Goal: Task Accomplishment & Management: Use online tool/utility

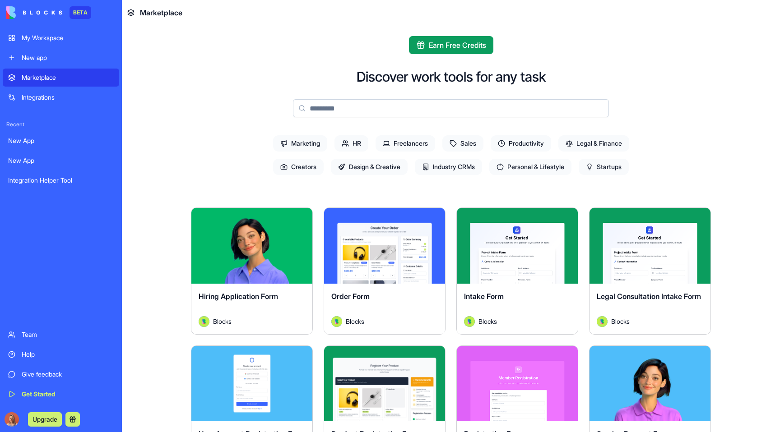
click at [65, 51] on link "New app" at bounding box center [61, 58] width 116 height 18
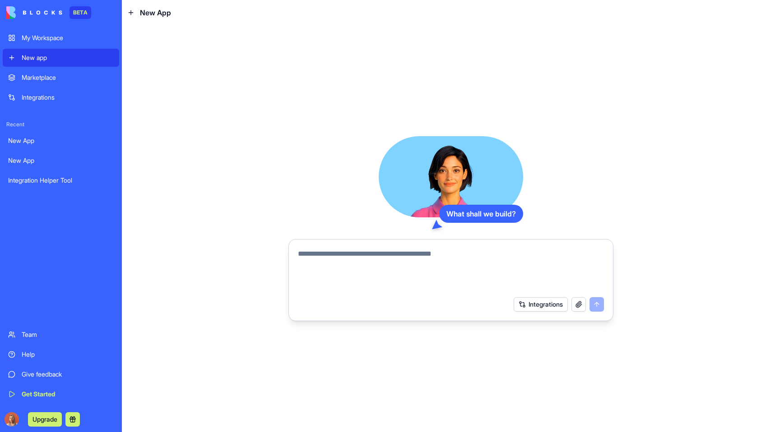
click at [69, 38] on div "My Workspace" at bounding box center [68, 37] width 92 height 9
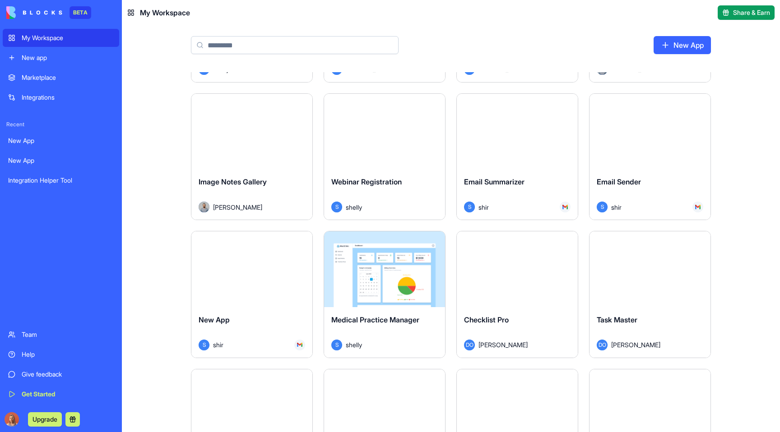
scroll to position [2369, 0]
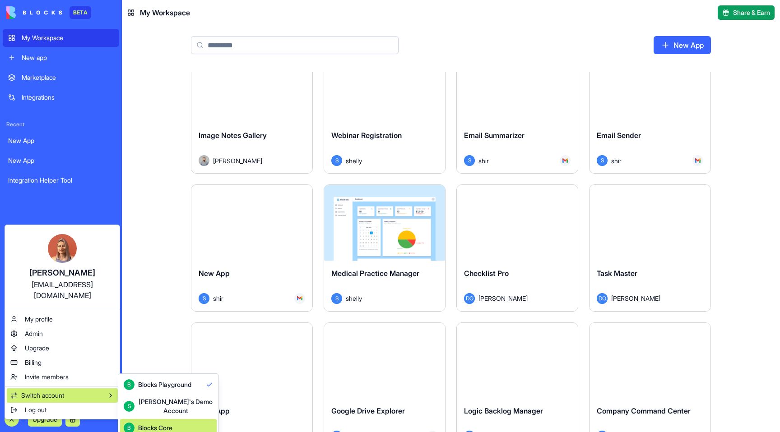
click at [162, 424] on div "Blocks Core" at bounding box center [155, 428] width 34 height 9
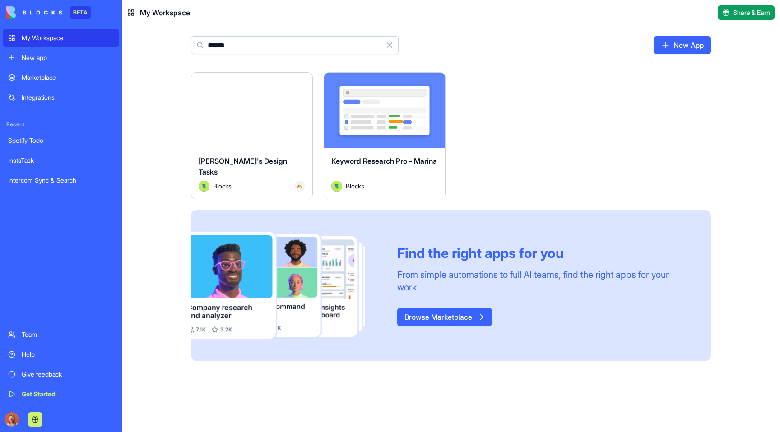
type input "******"
click at [45, 81] on div "Marketplace" at bounding box center [68, 77] width 92 height 9
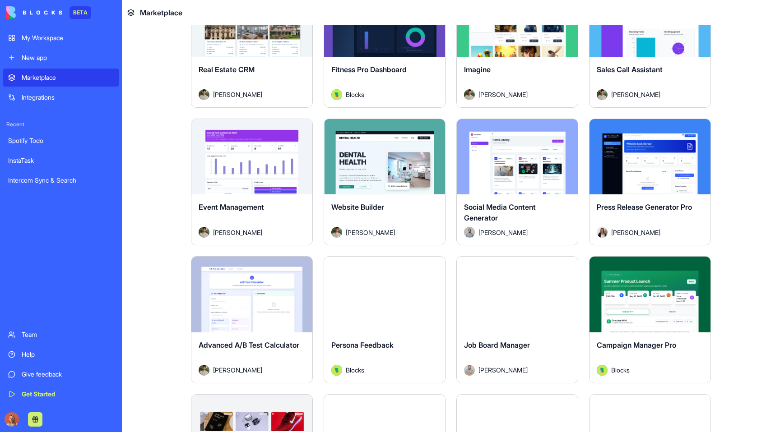
scroll to position [1886, 0]
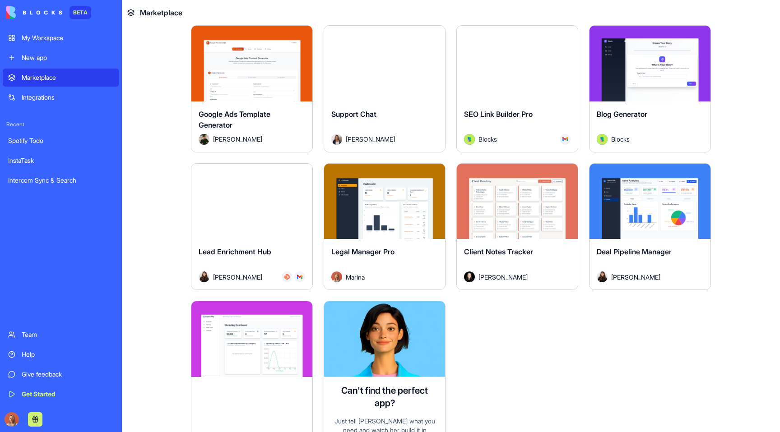
scroll to position [2277, 0]
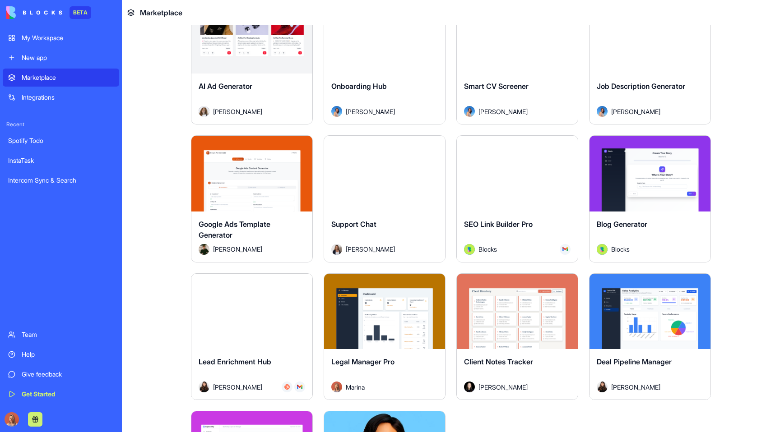
click at [506, 307] on button "Explore" at bounding box center [517, 311] width 68 height 18
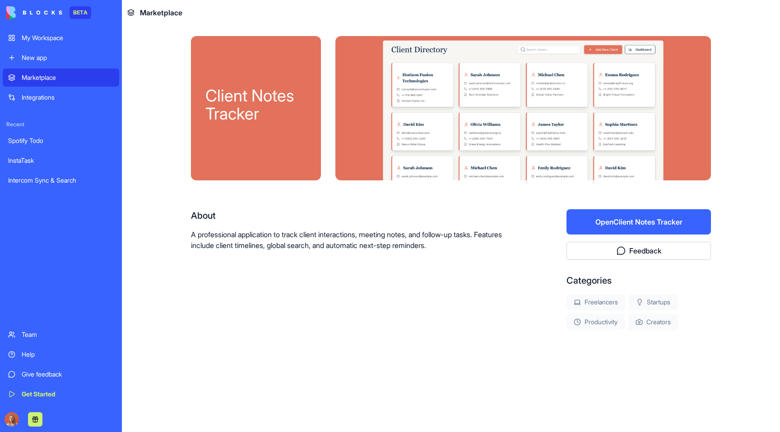
click at [606, 223] on button "Open Client Notes Tracker" at bounding box center [638, 221] width 144 height 25
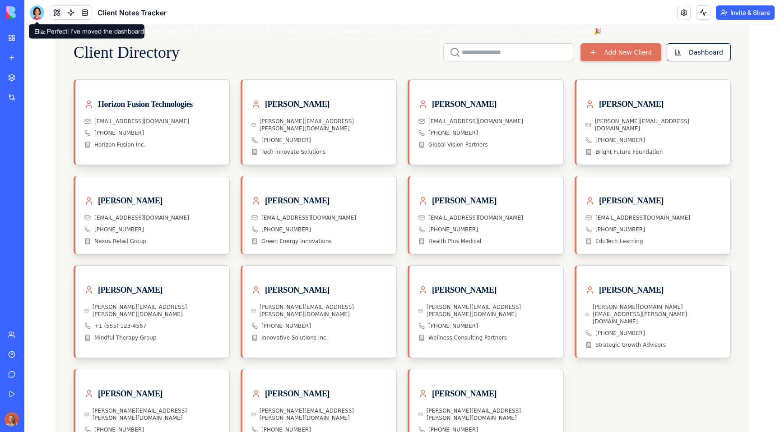
click at [39, 14] on div at bounding box center [37, 12] width 14 height 14
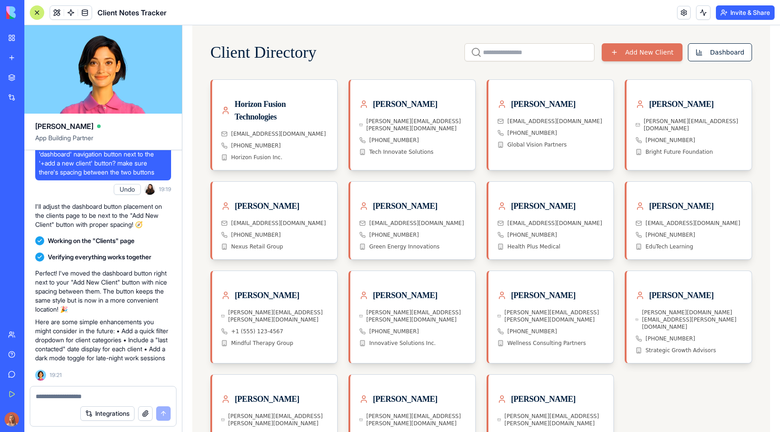
click at [8, 37] on link "My Workspace" at bounding box center [21, 38] width 36 height 18
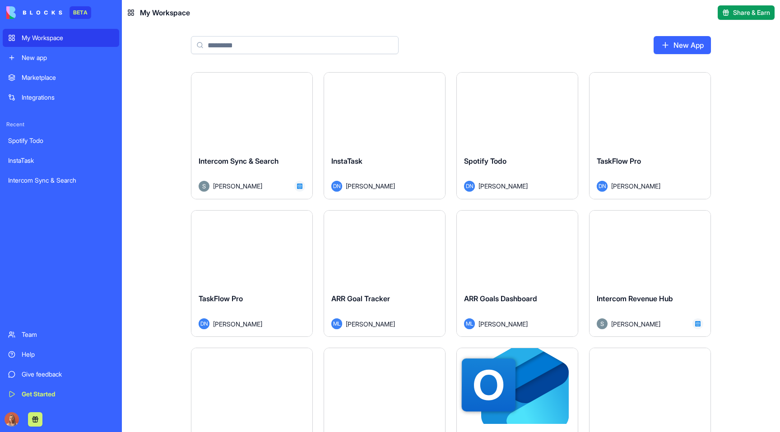
click at [64, 78] on div "Marketplace" at bounding box center [68, 77] width 92 height 9
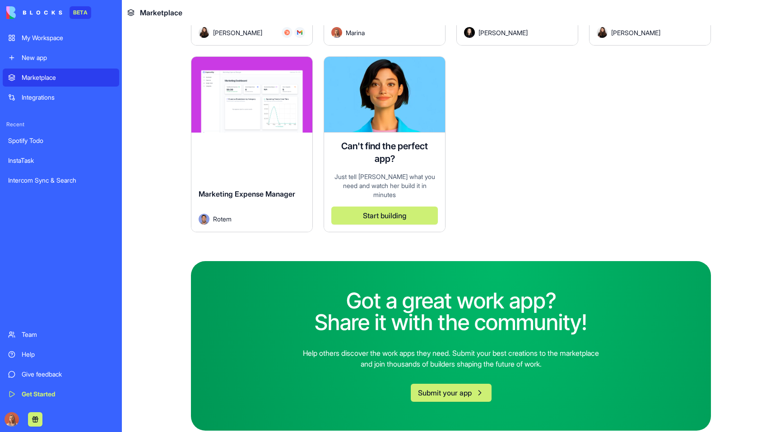
scroll to position [2487, 0]
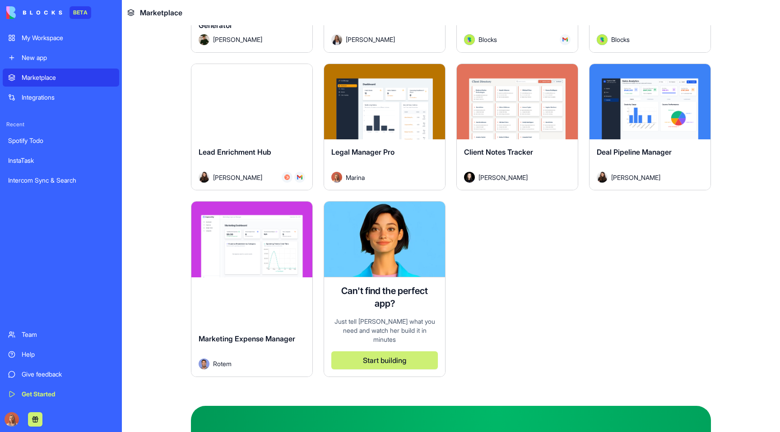
click at [246, 240] on button "Explore" at bounding box center [252, 240] width 68 height 18
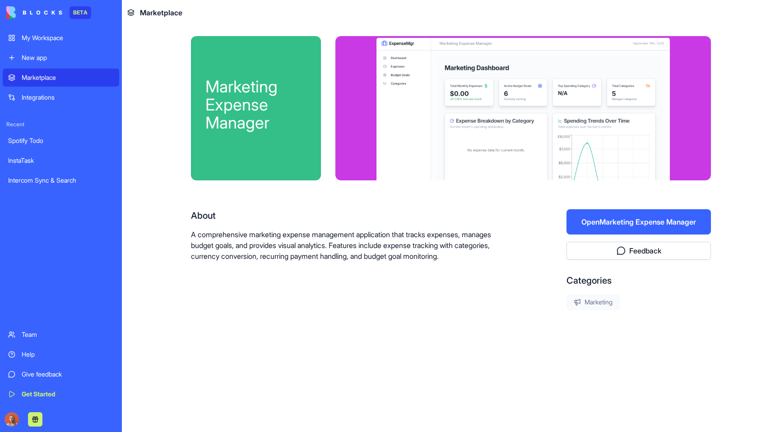
click at [583, 220] on button "Open Marketing Expense Manager" at bounding box center [638, 221] width 144 height 25
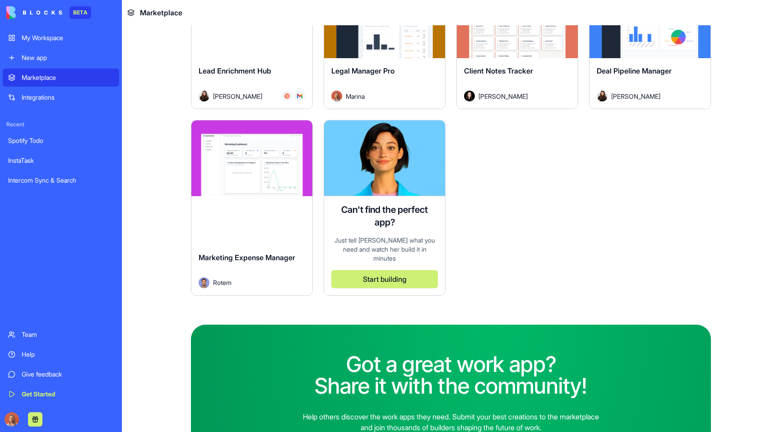
scroll to position [2632, 0]
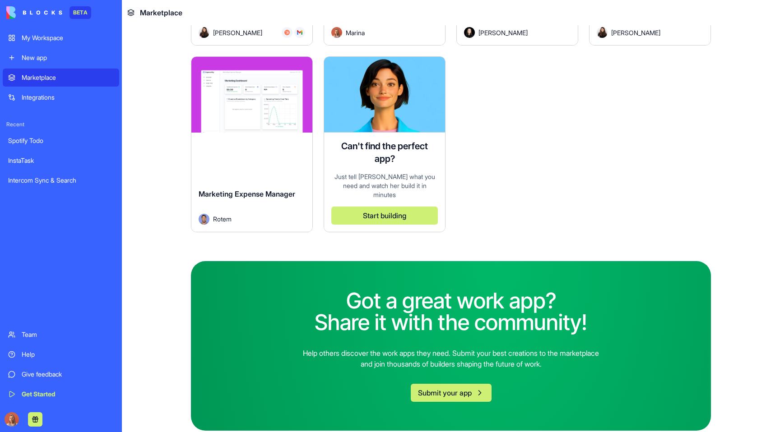
click at [230, 137] on div "Explore Marketing Expense Manager Rotem" at bounding box center [252, 144] width 122 height 176
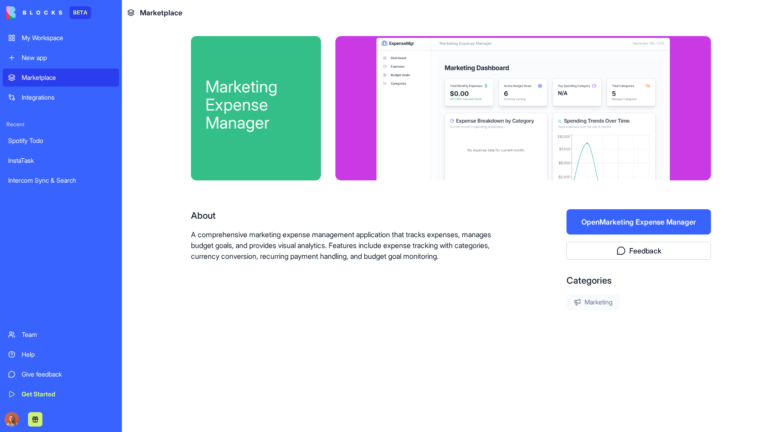
click at [697, 223] on button "Open Marketing Expense Manager" at bounding box center [638, 221] width 144 height 25
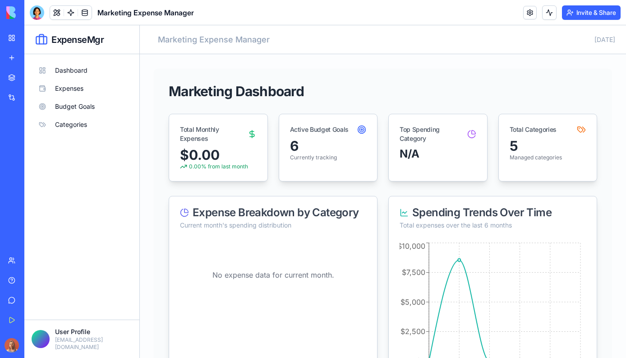
click at [180, 13] on span "Marketing Expense Manager" at bounding box center [145, 12] width 97 height 11
click at [79, 74] on button "Dashboard" at bounding box center [82, 70] width 101 height 18
click at [83, 88] on button "Expenses" at bounding box center [82, 88] width 101 height 18
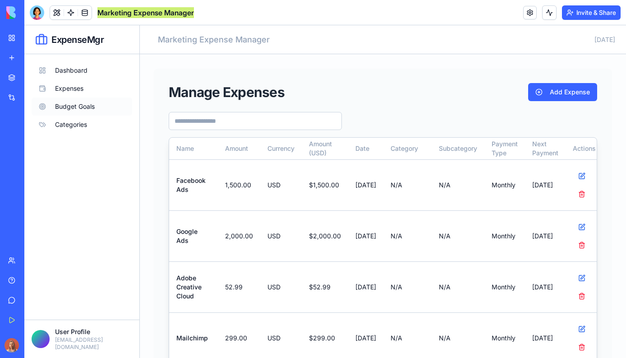
click at [93, 102] on button "Budget Goals" at bounding box center [82, 106] width 101 height 18
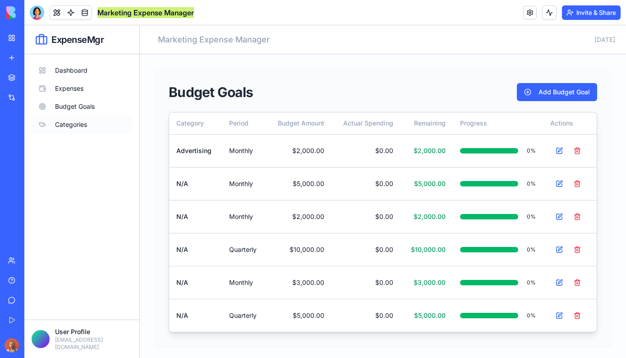
click at [66, 124] on button "Categories" at bounding box center [82, 124] width 101 height 18
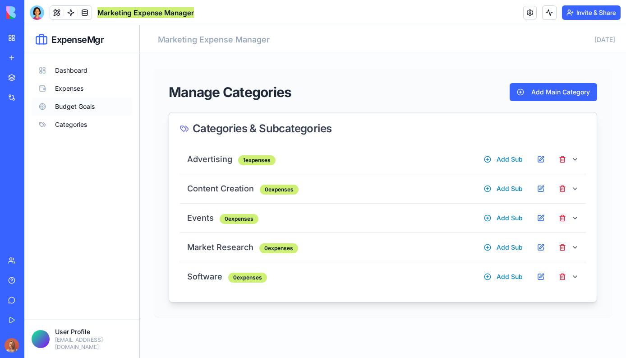
click at [76, 102] on button "Budget Goals" at bounding box center [82, 106] width 101 height 18
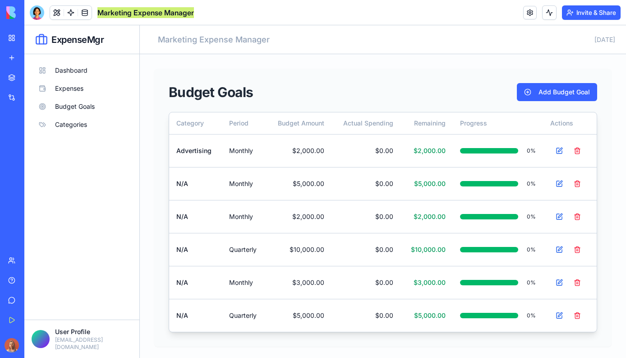
scroll to position [3, 0]
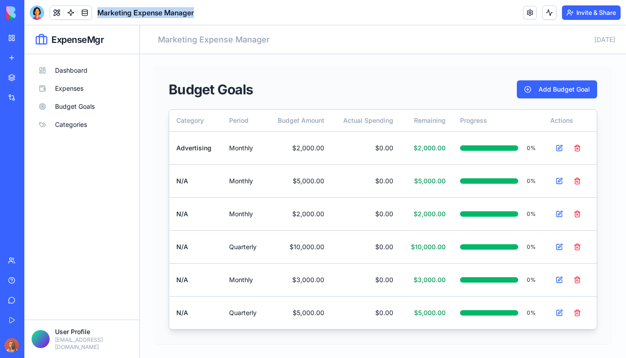
click at [527, 14] on link at bounding box center [530, 13] width 14 height 14
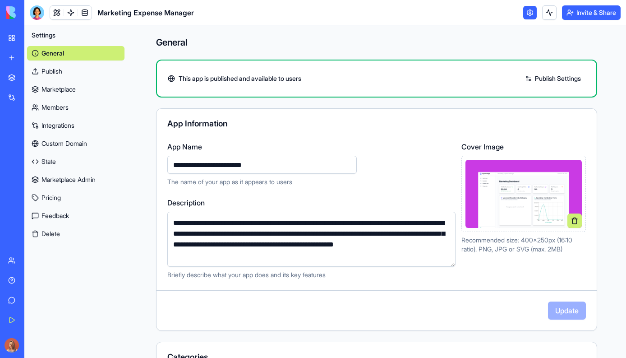
click at [75, 94] on link "Marketplace" at bounding box center [75, 89] width 97 height 14
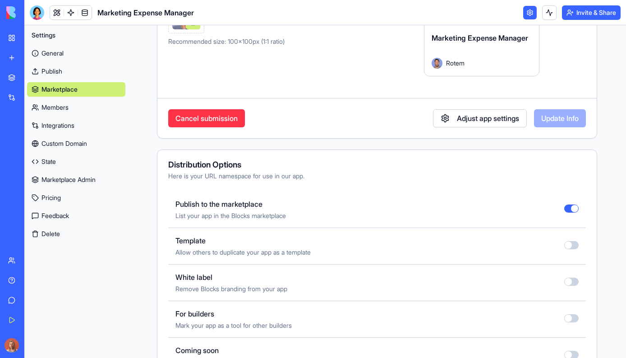
scroll to position [371, 0]
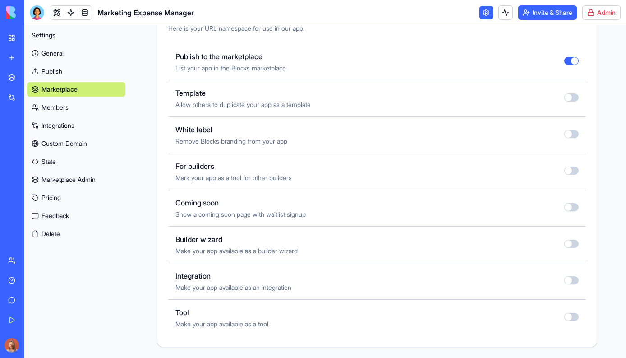
click at [596, 13] on html "BETA My Workspace New app Marketplace Integrations Recent Spotify Todo InstaTas…" at bounding box center [313, 179] width 626 height 358
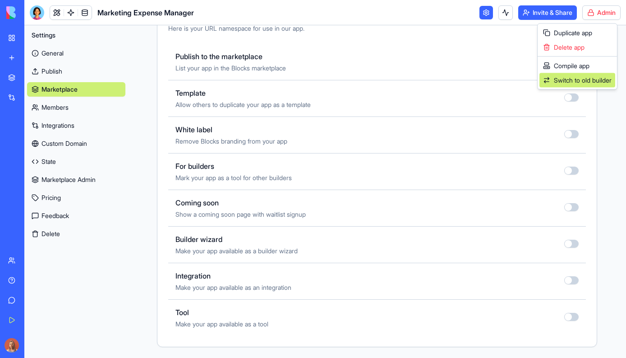
click at [579, 85] on link "Switch to old builder" at bounding box center [578, 80] width 76 height 14
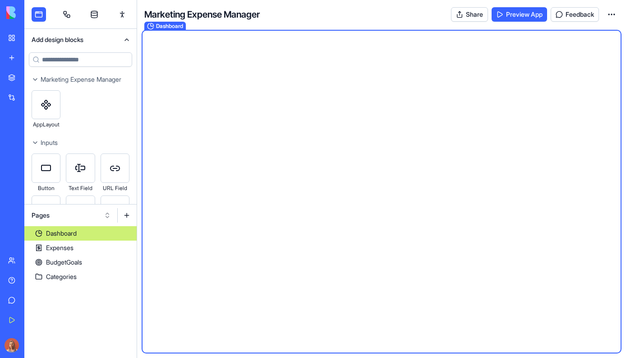
click at [69, 217] on button "Pages" at bounding box center [71, 215] width 88 height 14
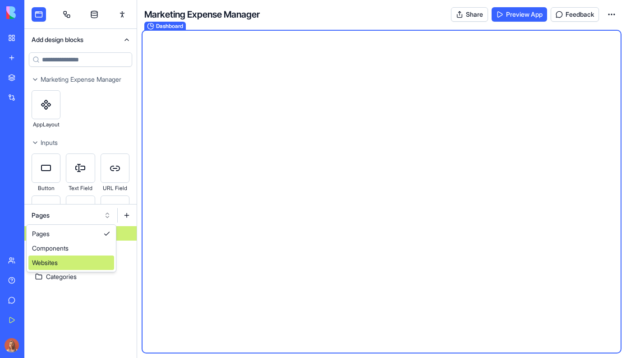
click at [73, 261] on div "Websites" at bounding box center [71, 262] width 86 height 14
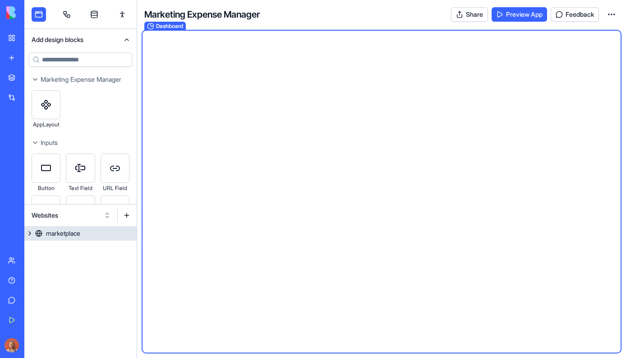
click at [75, 233] on div "marketplace" at bounding box center [63, 233] width 34 height 9
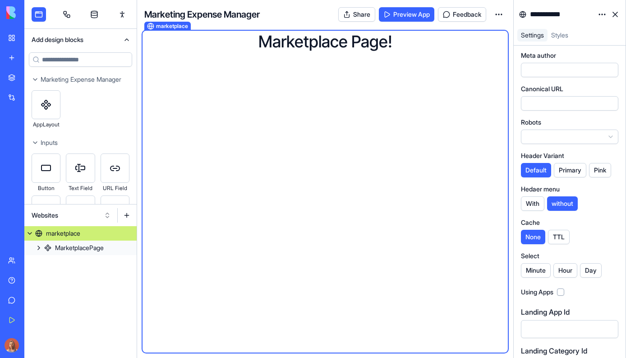
scroll to position [180, 0]
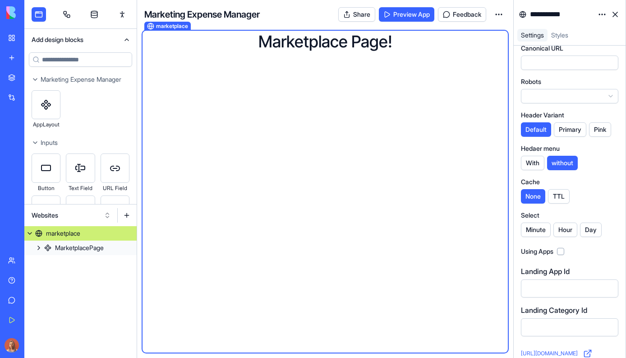
drag, startPoint x: 312, startPoint y: 80, endPoint x: 310, endPoint y: 60, distance: 20.8
click at [312, 80] on div "marketplace Marketplace Page!" at bounding box center [325, 191] width 362 height 318
click at [316, 40] on h1 "Marketplace Page!" at bounding box center [325, 41] width 362 height 18
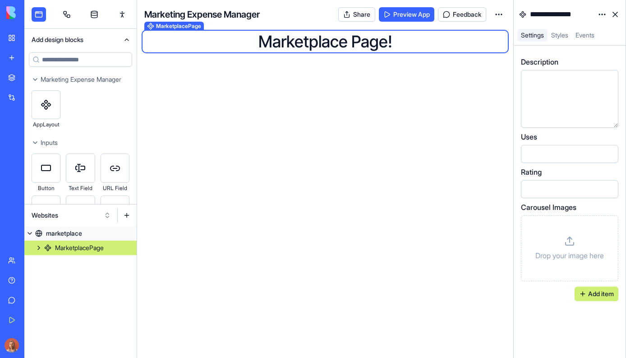
click at [576, 240] on div "Drop your image here" at bounding box center [570, 248] width 82 height 51
click at [585, 299] on button "Add item" at bounding box center [597, 293] width 44 height 14
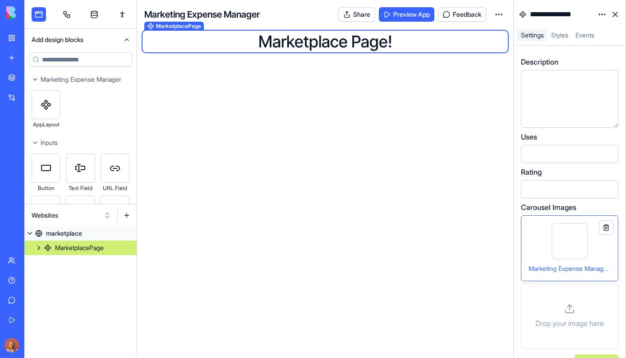
click at [565, 325] on p "Drop your image here" at bounding box center [570, 323] width 69 height 11
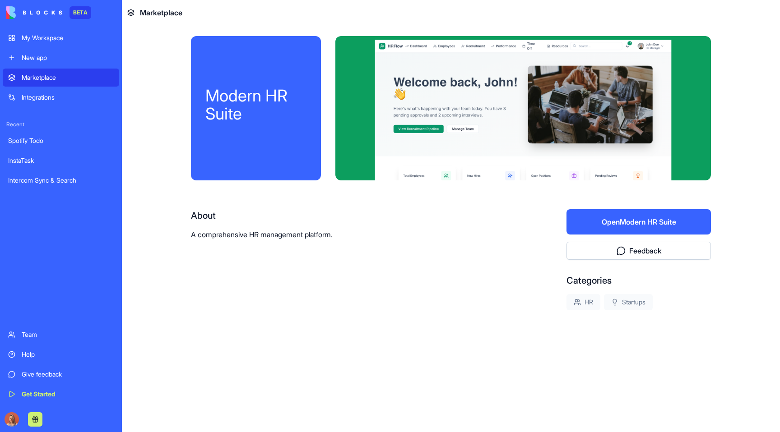
click at [656, 215] on button "Open Modern HR Suite" at bounding box center [638, 221] width 144 height 25
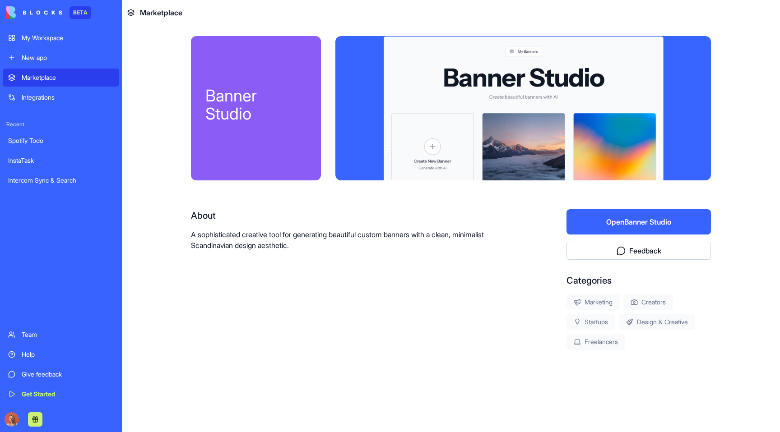
click at [673, 221] on button "Open Banner Studio" at bounding box center [638, 221] width 144 height 25
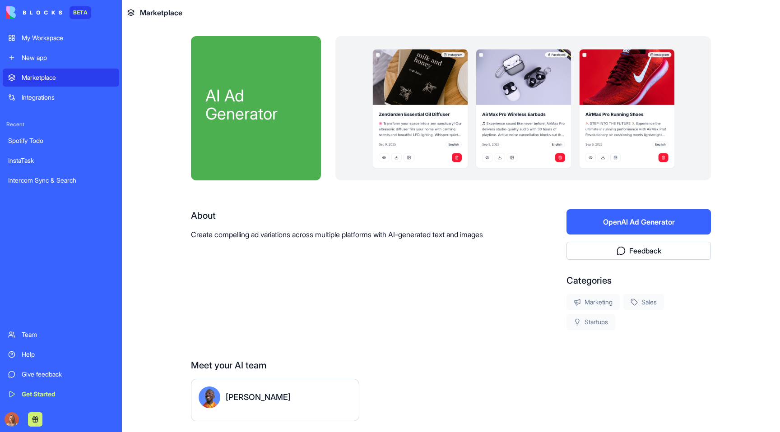
click at [571, 211] on button "Open AI Ad Generator" at bounding box center [638, 221] width 144 height 25
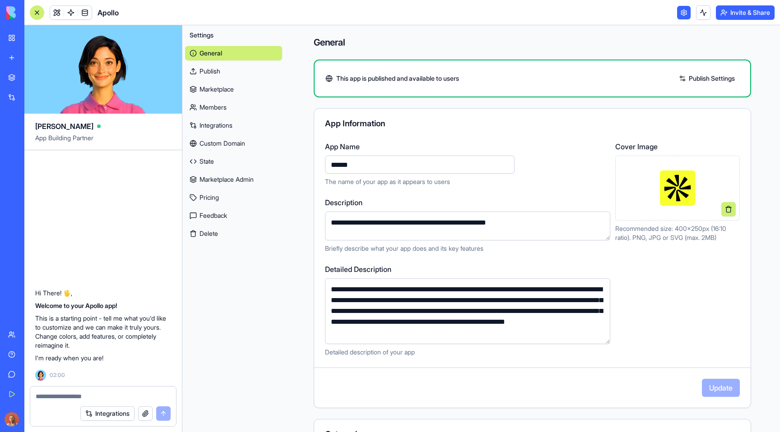
scroll to position [26, 0]
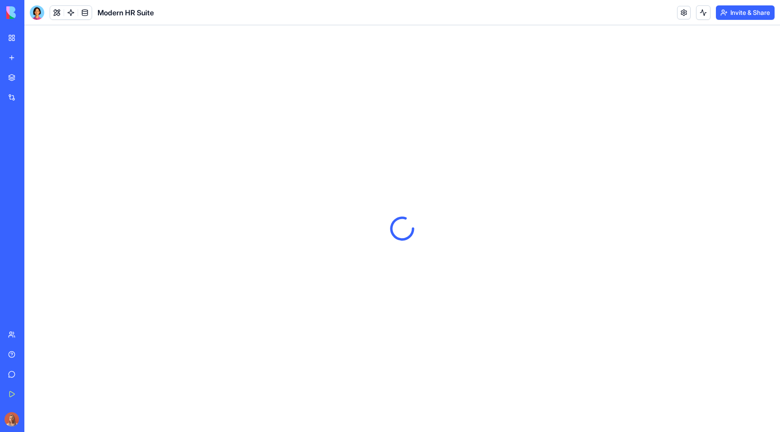
click at [674, 12] on header "Modern HR Suite Invite & Share" at bounding box center [401, 12] width 755 height 25
click at [677, 11] on link at bounding box center [684, 13] width 14 height 14
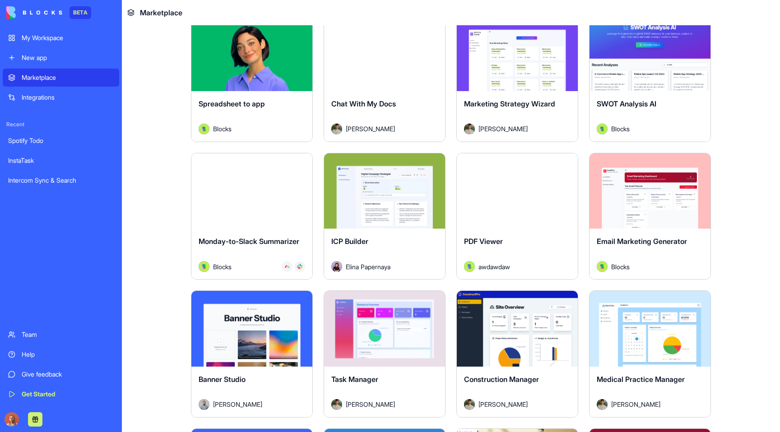
scroll to position [1492, 0]
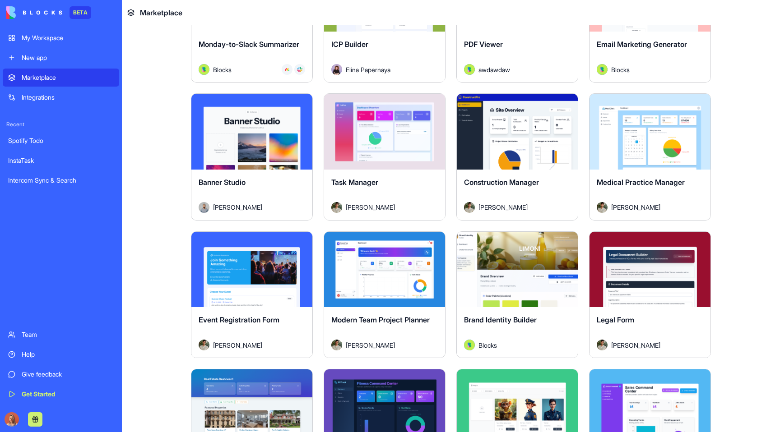
click at [530, 272] on button "Explore" at bounding box center [517, 269] width 68 height 18
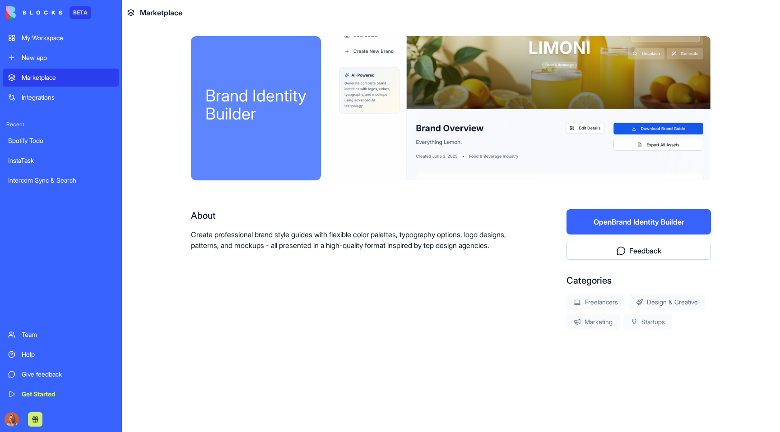
click at [641, 220] on button "Open Brand Identity Builder" at bounding box center [638, 221] width 144 height 25
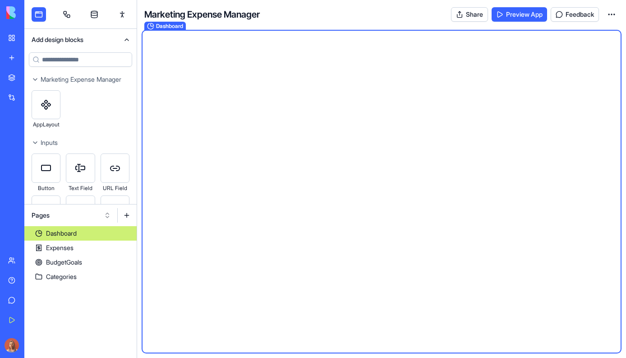
click at [613, 10] on html "BETA My Workspace New app Marketplace Integrations Recent Spotify Todo InstaTas…" at bounding box center [313, 179] width 626 height 358
click at [476, 54] on html "BETA My Workspace New app Marketplace Integrations Recent Spotify Todo InstaTas…" at bounding box center [313, 179] width 626 height 358
click at [16, 41] on link "My Workspace" at bounding box center [21, 38] width 36 height 18
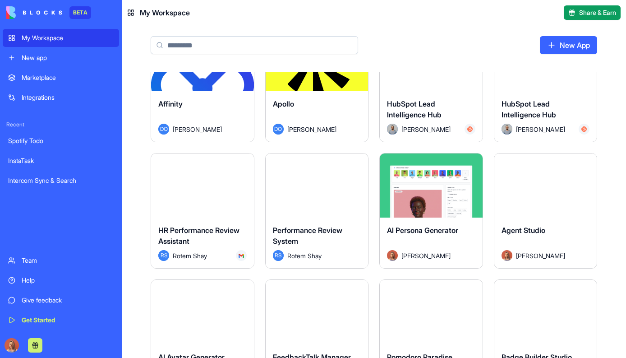
scroll to position [901, 0]
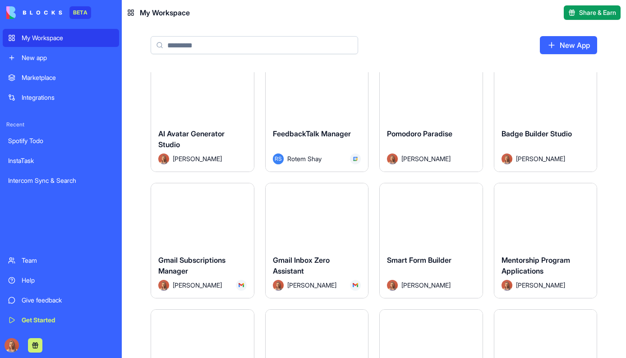
click at [73, 77] on div "Marketplace" at bounding box center [68, 77] width 92 height 9
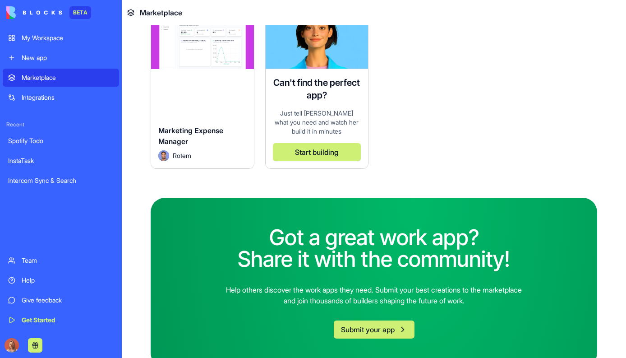
scroll to position [2322, 0]
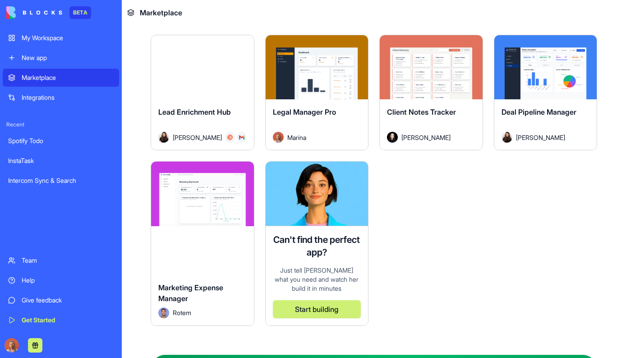
click at [219, 185] on button "Explore" at bounding box center [203, 194] width 68 height 18
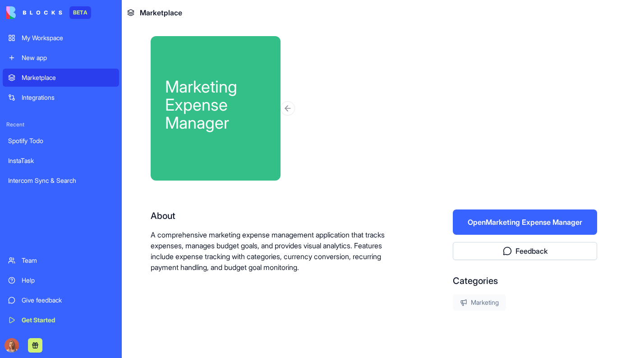
click at [535, 224] on button "Open Marketing Expense Manager" at bounding box center [525, 221] width 144 height 25
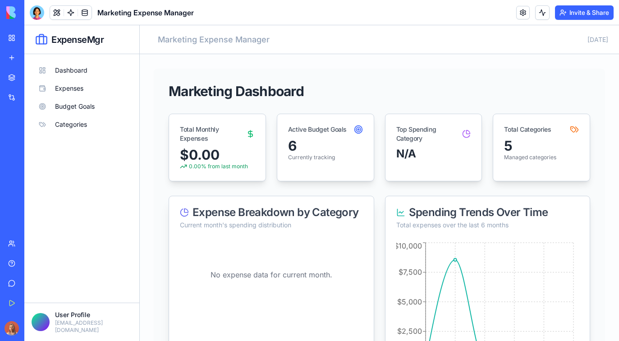
click at [290, 337] on div "No expense data for current month." at bounding box center [271, 319] width 205 height 158
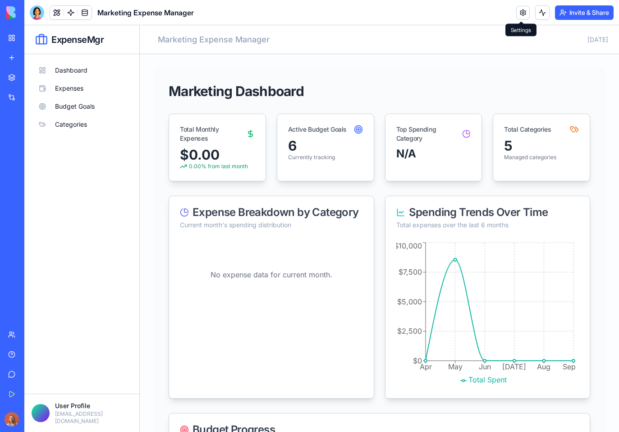
click at [521, 13] on link at bounding box center [524, 13] width 14 height 14
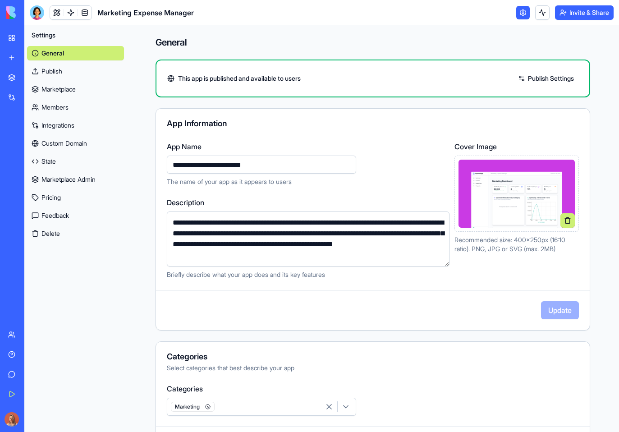
click at [566, 219] on button at bounding box center [568, 220] width 14 height 14
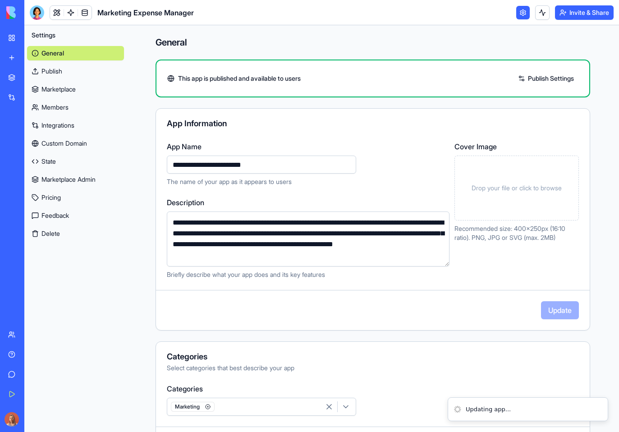
click at [522, 185] on span "Drop your file or click to browse" at bounding box center [517, 188] width 90 height 9
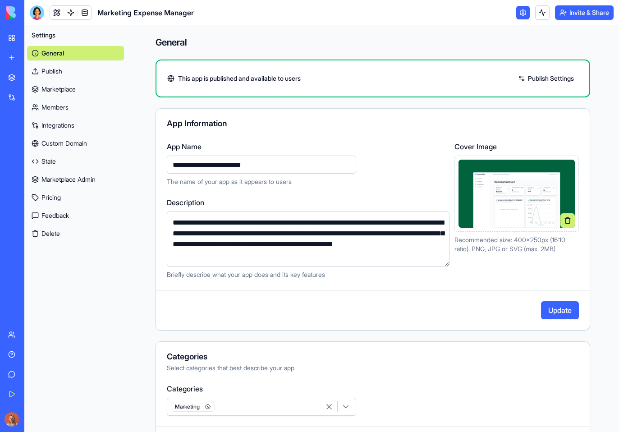
click at [556, 314] on button "Update" at bounding box center [560, 310] width 38 height 18
click at [33, 73] on div "Marketplace" at bounding box center [28, 77] width 12 height 9
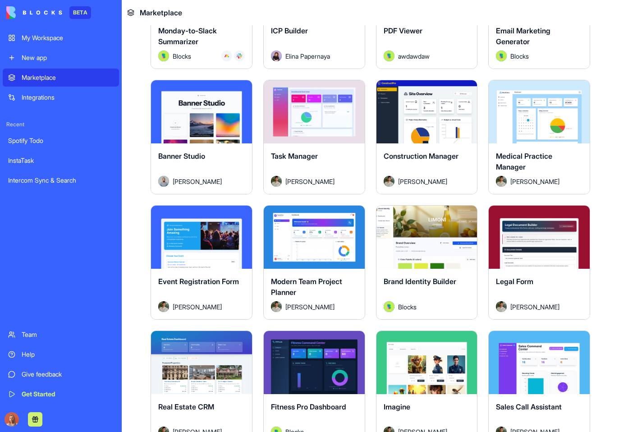
scroll to position [2384, 0]
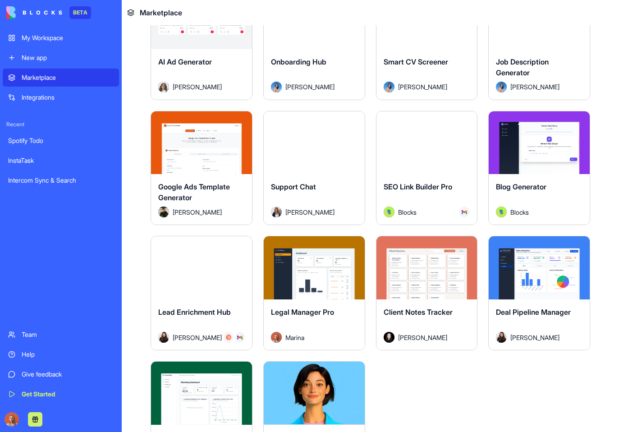
scroll to position [2172, 0]
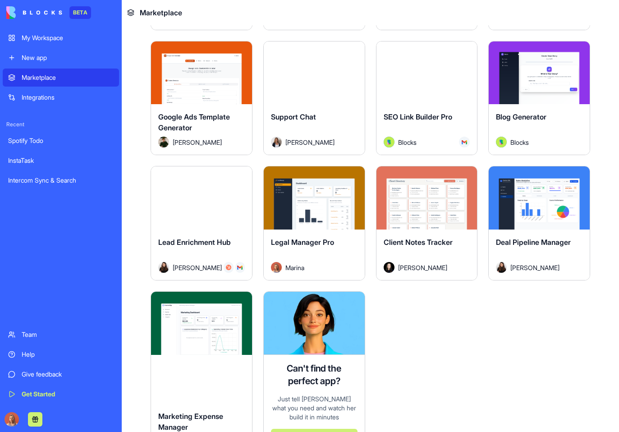
click at [554, 189] on button "Explore" at bounding box center [540, 198] width 68 height 18
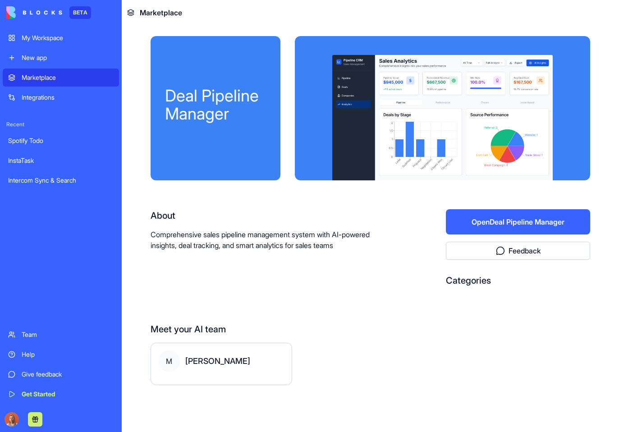
click at [516, 216] on button "Open Deal Pipeline Manager" at bounding box center [518, 221] width 144 height 25
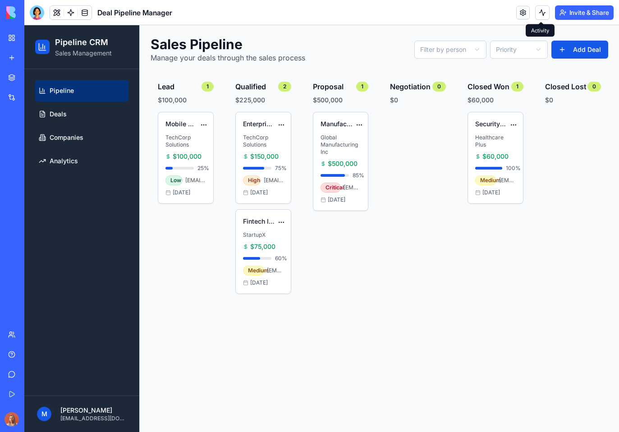
click at [527, 5] on header "Deal Pipeline Manager Invite & Share" at bounding box center [321, 12] width 595 height 25
click at [525, 9] on link at bounding box center [524, 13] width 14 height 14
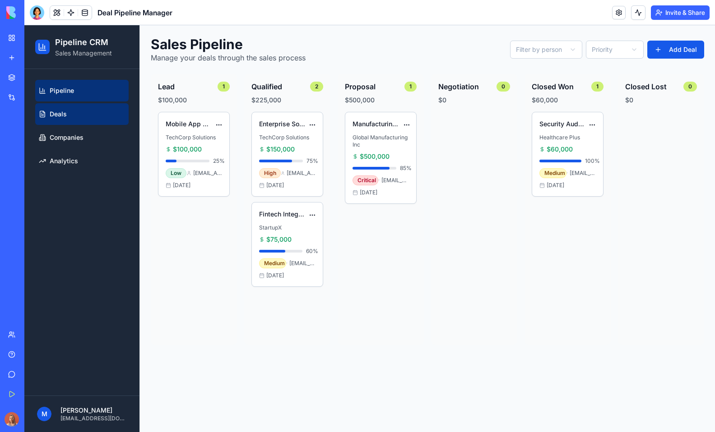
click at [87, 118] on link "Deals" at bounding box center [81, 114] width 93 height 22
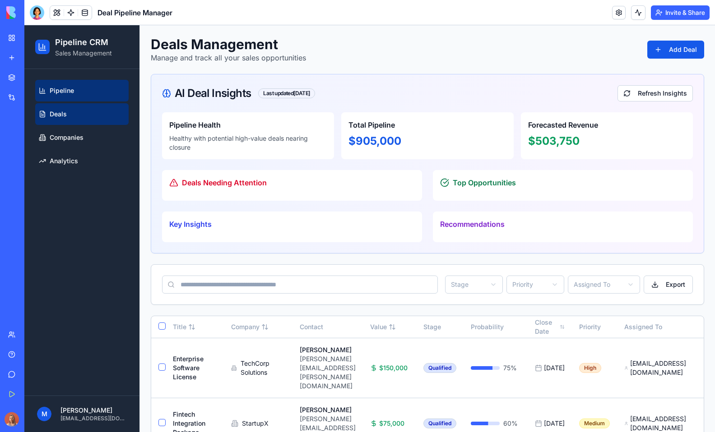
click at [95, 88] on link "Pipeline" at bounding box center [81, 91] width 93 height 22
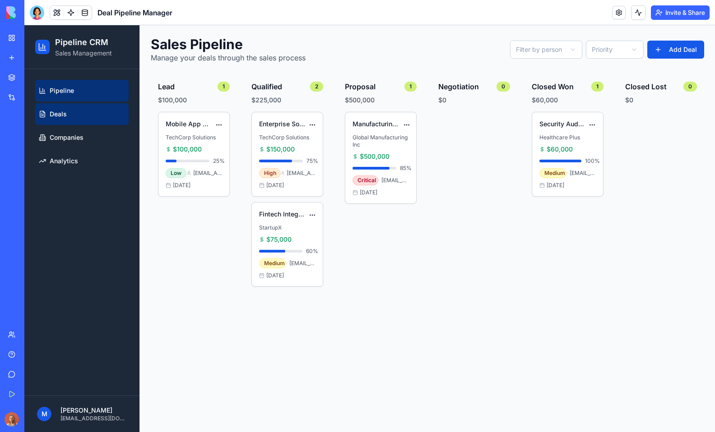
click at [90, 110] on link "Deals" at bounding box center [81, 114] width 93 height 22
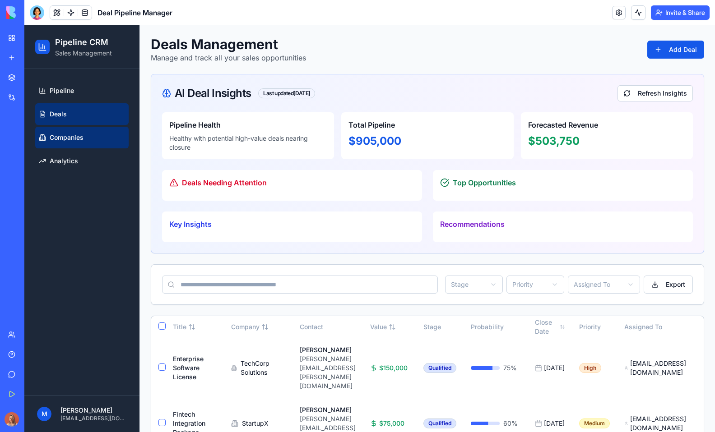
click at [81, 136] on span "Companies" at bounding box center [67, 137] width 34 height 9
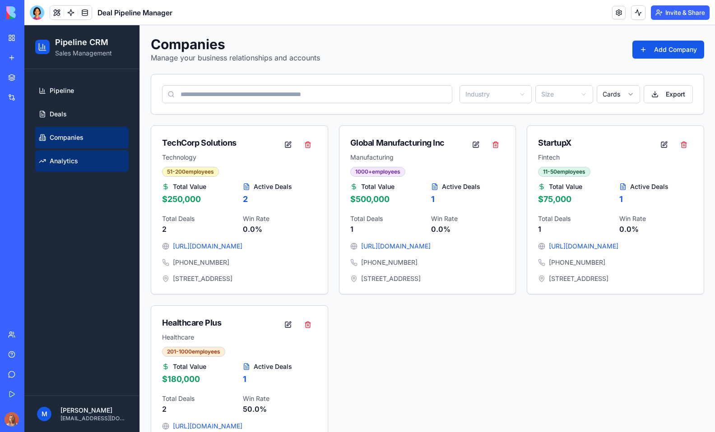
click at [79, 163] on link "Analytics" at bounding box center [81, 161] width 93 height 22
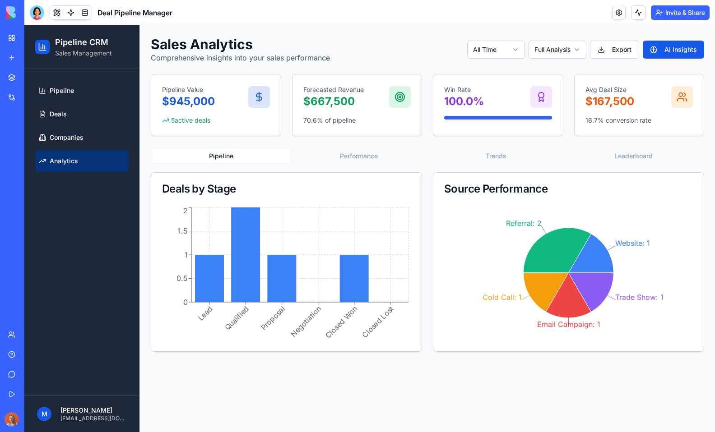
click at [619, 24] on header "Deal Pipeline Manager Invite & Share" at bounding box center [369, 12] width 690 height 25
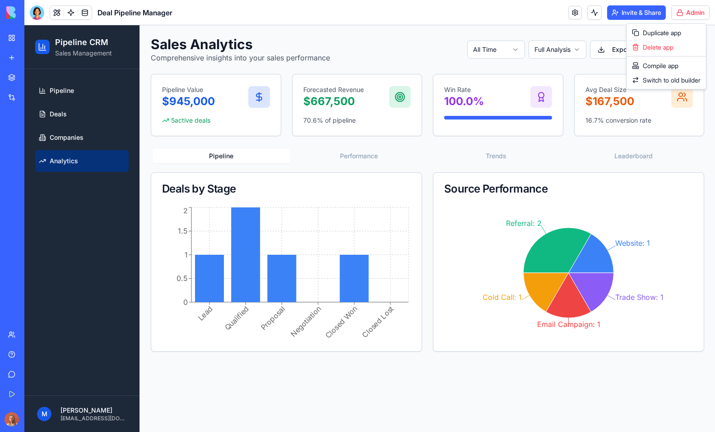
click at [619, 14] on html "BETA My Workspace New app Marketplace Integrations Recent Spotify Todo InstaTas…" at bounding box center [357, 216] width 715 height 432
click at [619, 79] on span "Switch to old builder" at bounding box center [671, 80] width 58 height 9
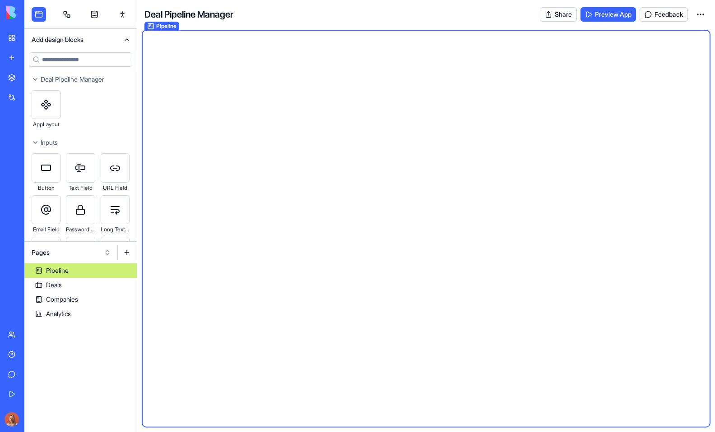
click at [83, 247] on button "Pages" at bounding box center [71, 252] width 88 height 14
click at [81, 296] on div "Websites" at bounding box center [71, 300] width 86 height 14
click at [74, 274] on div "marketplace" at bounding box center [63, 270] width 34 height 9
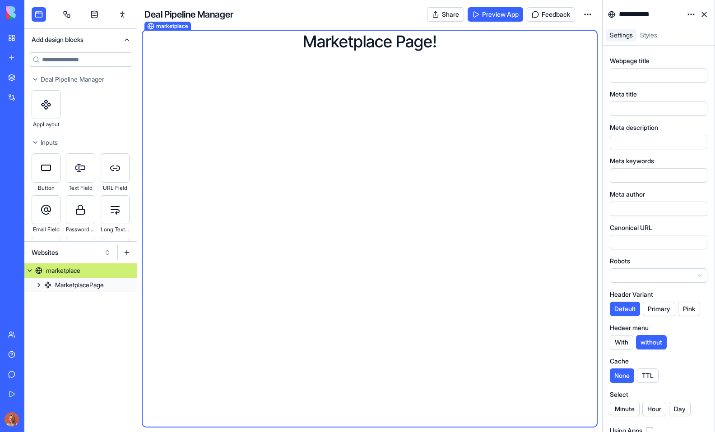
click at [411, 27] on div "marketplace Marketplace Page!" at bounding box center [369, 227] width 465 height 411
click at [413, 41] on h1 "Marketplace Page!" at bounding box center [369, 41] width 450 height 18
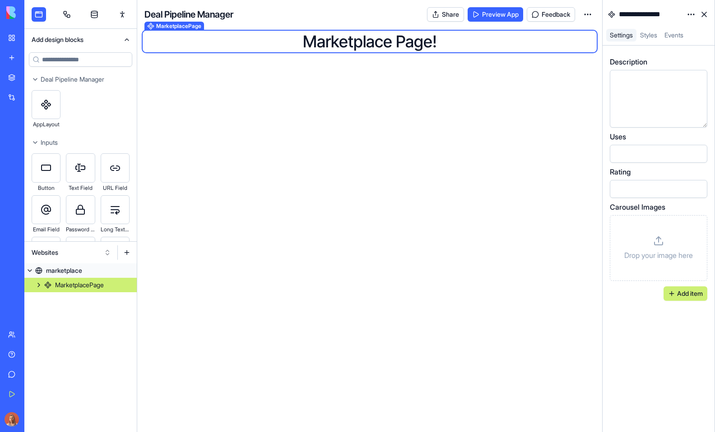
click at [619, 263] on div "Drop your image here" at bounding box center [658, 248] width 82 height 51
click at [619, 294] on button "Add item" at bounding box center [685, 293] width 44 height 14
click at [619, 301] on div "Drop your image here" at bounding box center [658, 316] width 82 height 51
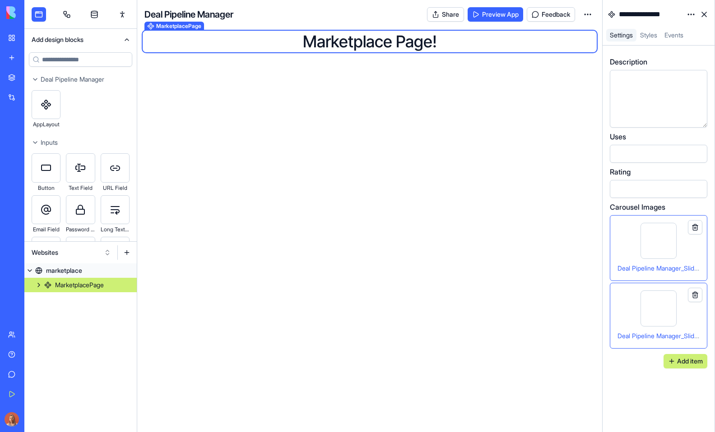
click at [33, 82] on div "Marketplace" at bounding box center [28, 77] width 12 height 9
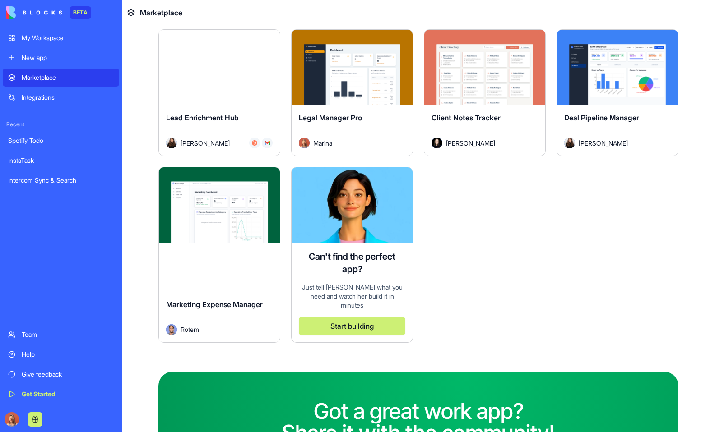
scroll to position [2510, 0]
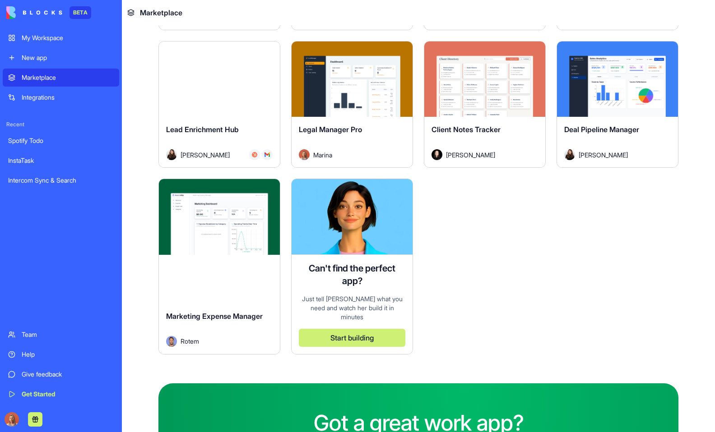
click at [613, 74] on button "Explore" at bounding box center [617, 79] width 68 height 18
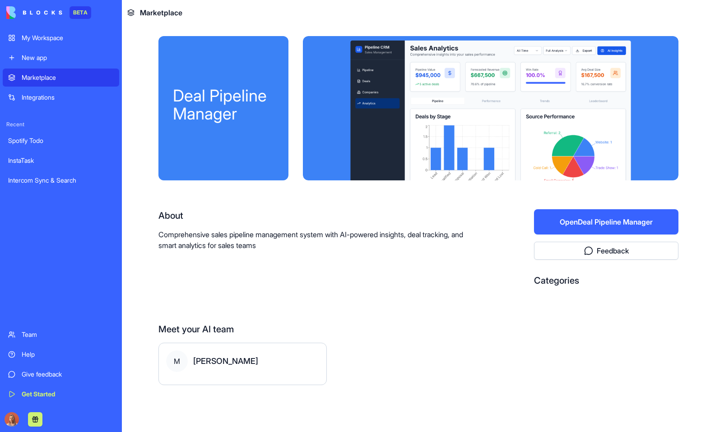
click at [645, 84] on div at bounding box center [490, 108] width 375 height 144
click at [622, 147] on div at bounding box center [490, 108] width 375 height 144
click at [458, 223] on div "About Comprehensive sales pipeline management system with AI-powered insights, …" at bounding box center [317, 230] width 318 height 42
click at [646, 150] on div at bounding box center [490, 108] width 375 height 144
click at [645, 150] on div at bounding box center [490, 108] width 375 height 144
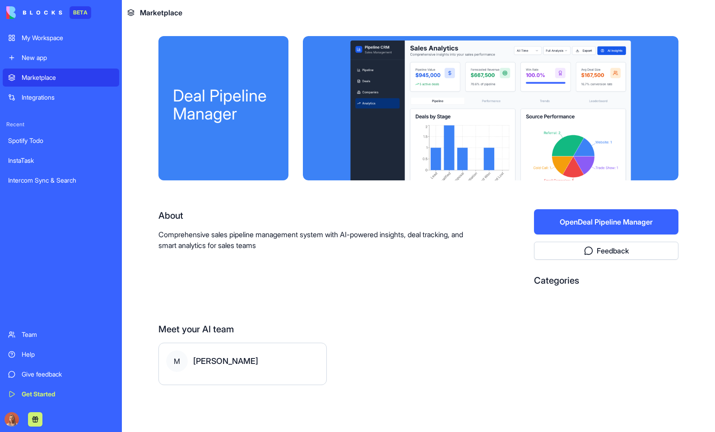
drag, startPoint x: 594, startPoint y: 185, endPoint x: 548, endPoint y: 180, distance: 46.3
click at [593, 185] on div "Deal Pipeline Manager About Comprehensive sales pipeline management system with…" at bounding box center [418, 225] width 520 height 378
click at [478, 185] on div "Deal Pipeline Manager About Comprehensive sales pipeline management system with…" at bounding box center [418, 225] width 520 height 378
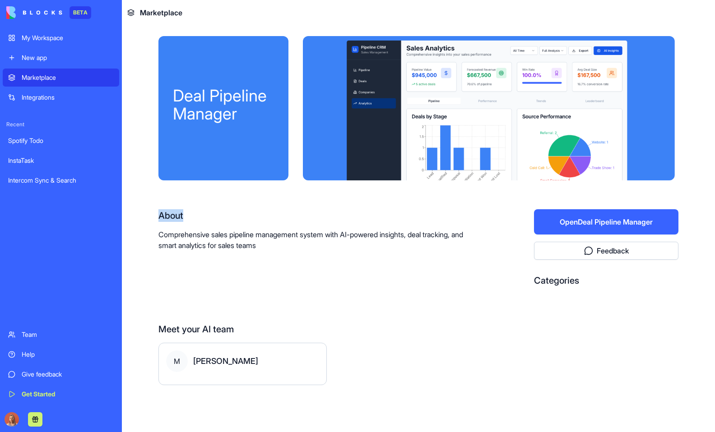
drag, startPoint x: 431, startPoint y: 143, endPoint x: 425, endPoint y: 207, distance: 63.9
click at [425, 209] on div "Deal Pipeline Manager About Comprehensive sales pipeline management system with…" at bounding box center [418, 225] width 520 height 378
drag, startPoint x: 416, startPoint y: 152, endPoint x: 319, endPoint y: 154, distance: 96.6
click at [303, 151] on div at bounding box center [487, 108] width 375 height 144
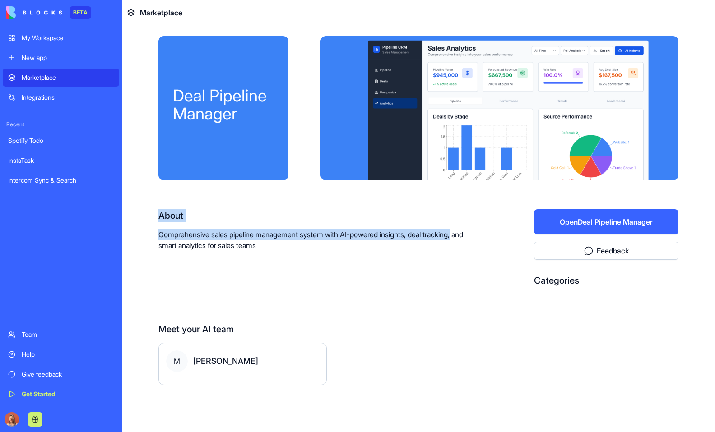
drag, startPoint x: 459, startPoint y: 142, endPoint x: 487, endPoint y: 236, distance: 98.4
click at [487, 236] on div "Deal Pipeline Manager About Comprehensive sales pipeline management system with…" at bounding box center [418, 225] width 520 height 378
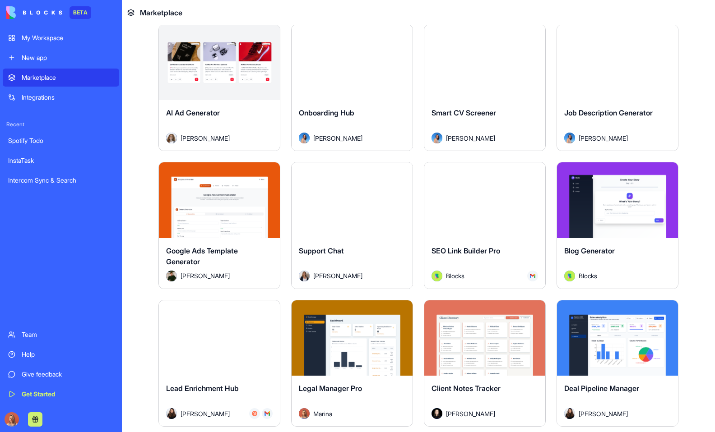
scroll to position [2483, 0]
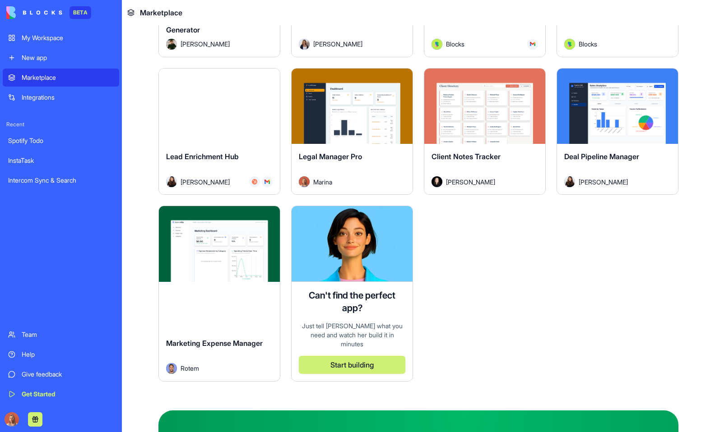
click at [217, 318] on div "Explore Marketing Expense Manager Rotem" at bounding box center [219, 294] width 122 height 176
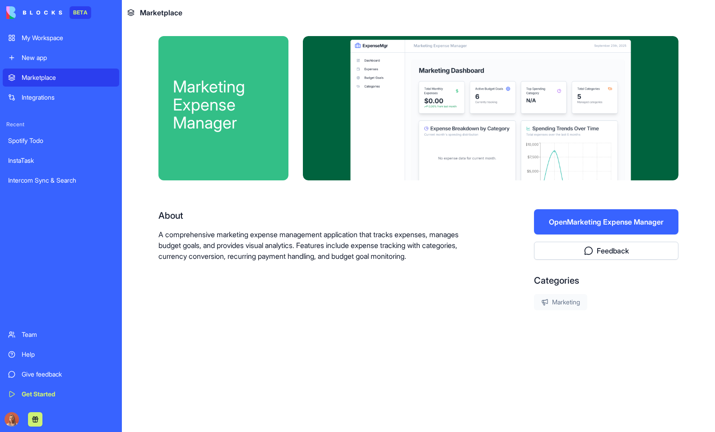
click at [520, 117] on div at bounding box center [490, 108] width 375 height 144
click at [471, 212] on div "About" at bounding box center [317, 215] width 318 height 13
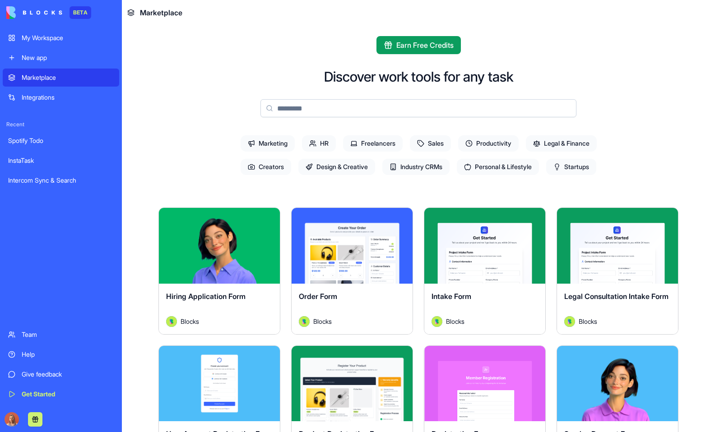
click at [702, 12] on header "Marketplace" at bounding box center [418, 12] width 593 height 25
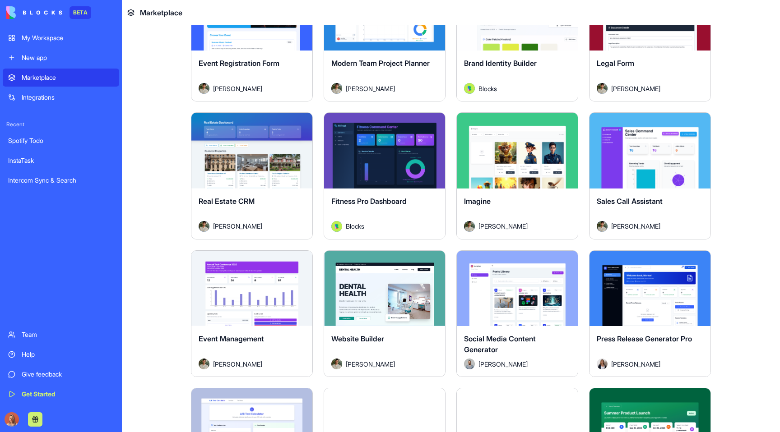
scroll to position [1651, 0]
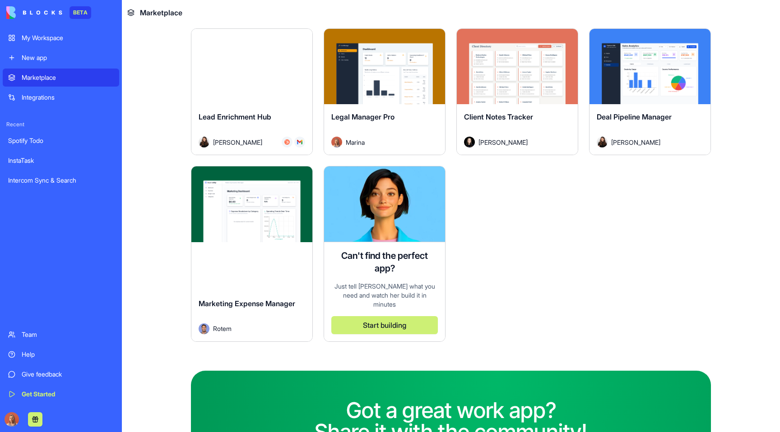
scroll to position [2466, 0]
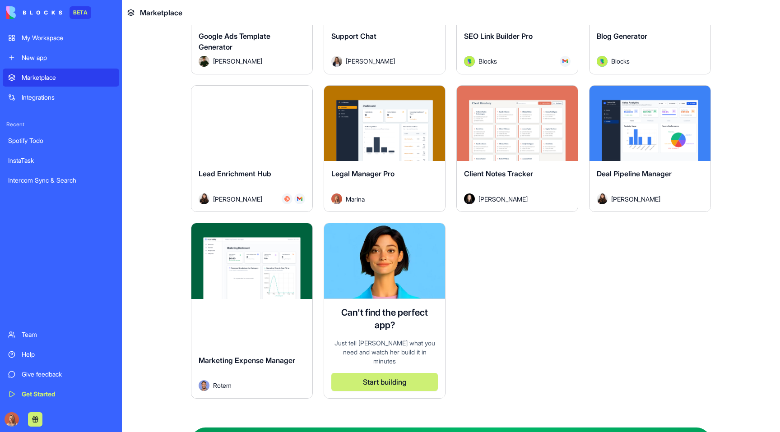
click at [262, 127] on button "Explore" at bounding box center [252, 123] width 68 height 18
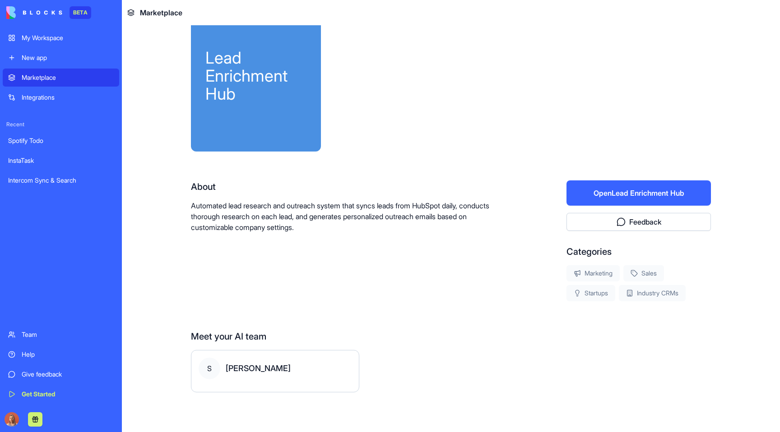
scroll to position [29, 0]
click at [578, 187] on button "Open Lead Enrichment Hub" at bounding box center [638, 192] width 144 height 25
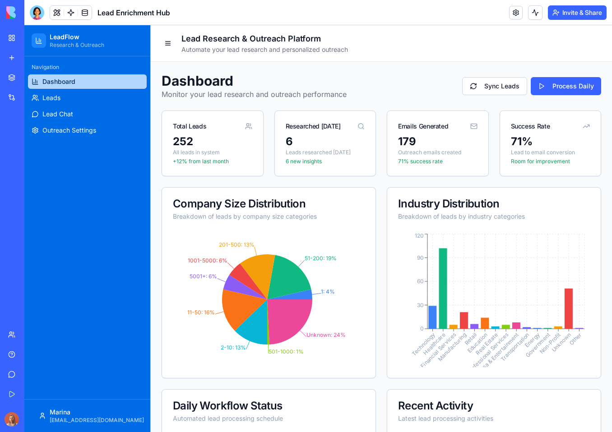
click at [156, 11] on span "Lead Enrichment Hub" at bounding box center [133, 12] width 73 height 11
click at [515, 6] on link at bounding box center [516, 13] width 14 height 14
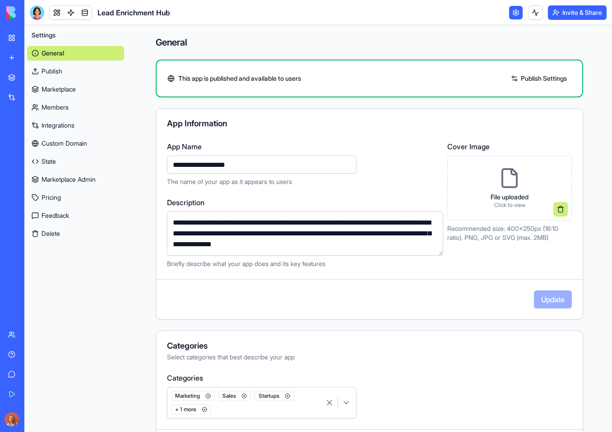
click at [554, 211] on button at bounding box center [560, 209] width 14 height 14
click at [523, 190] on span "Drop your file or click to browse" at bounding box center [509, 188] width 90 height 9
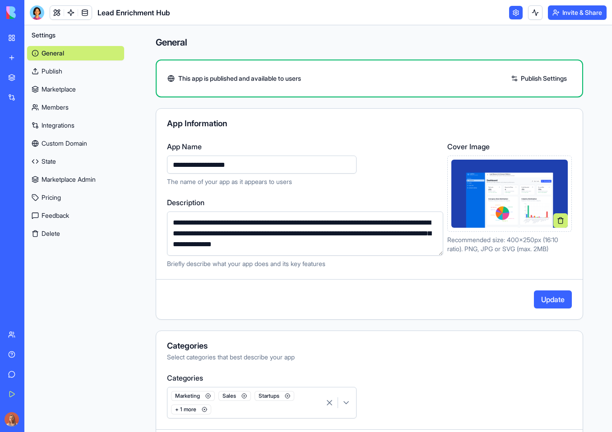
click at [549, 298] on button "Update" at bounding box center [553, 300] width 38 height 18
click at [11, 41] on link "My Workspace" at bounding box center [21, 38] width 36 height 18
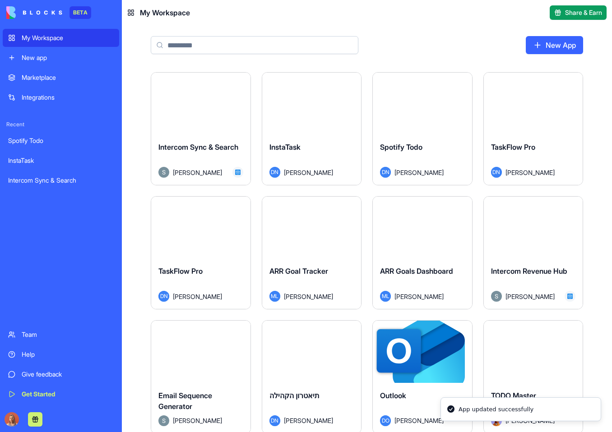
click at [72, 98] on div "Integrations" at bounding box center [68, 97] width 92 height 9
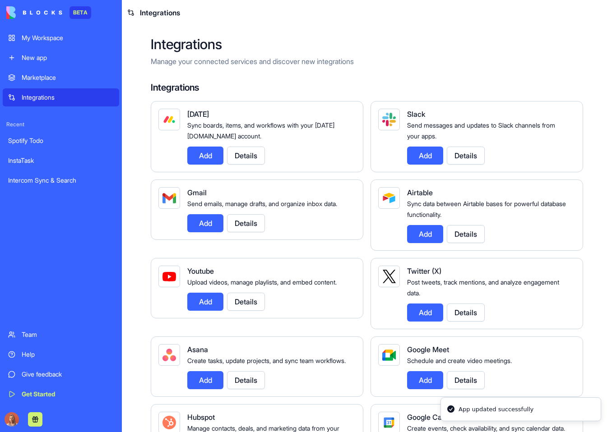
click at [70, 78] on div "Marketplace" at bounding box center [68, 77] width 92 height 9
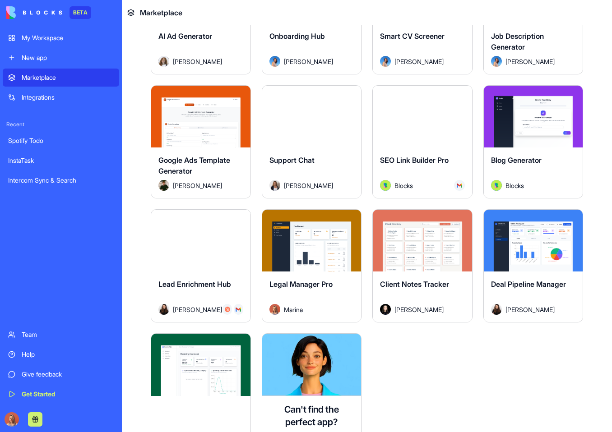
scroll to position [2020, 0]
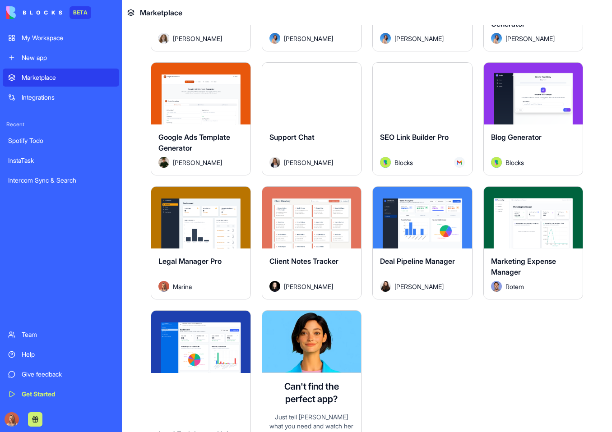
scroll to position [2117, 0]
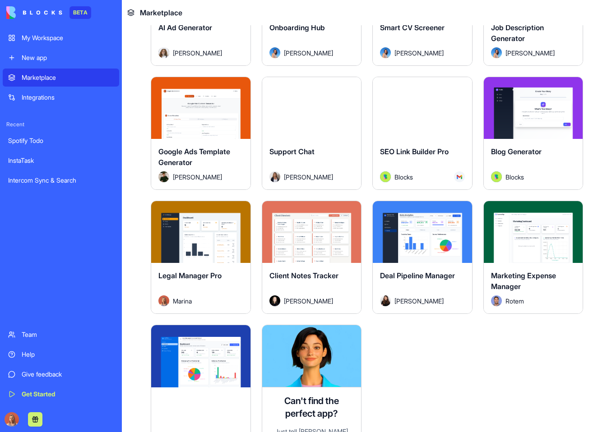
click at [428, 99] on button "Explore" at bounding box center [422, 108] width 68 height 18
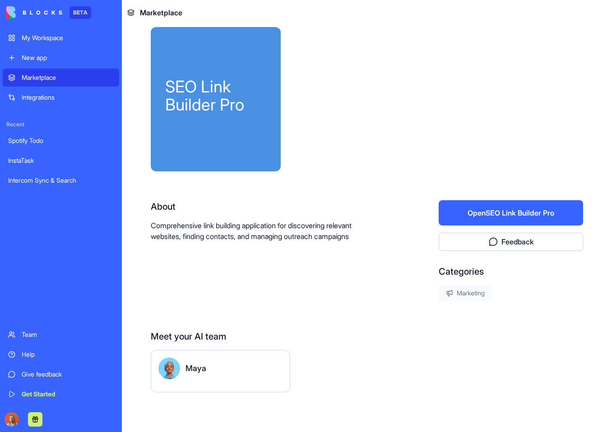
click at [504, 214] on button "Open SEO Link Builder Pro" at bounding box center [511, 212] width 144 height 25
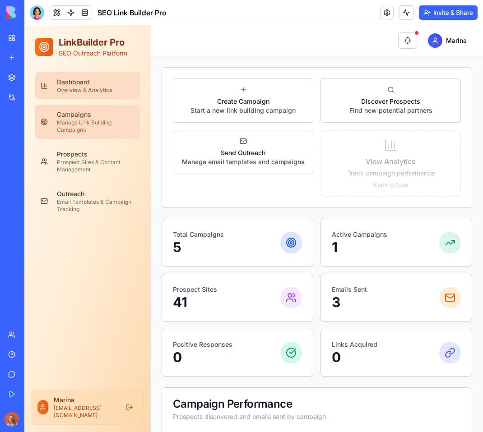
click at [92, 116] on div "Campaigns" at bounding box center [96, 114] width 78 height 9
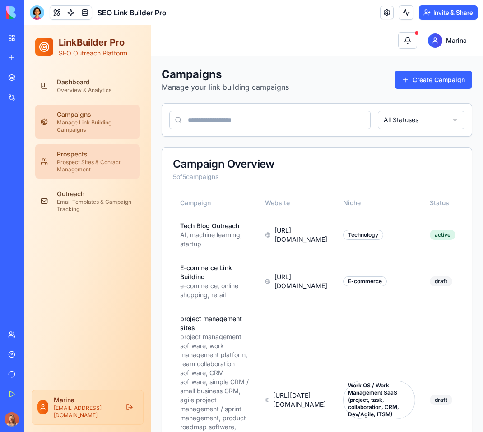
click at [98, 146] on link "Prospects Prospect Sites & Contact Management" at bounding box center [87, 161] width 105 height 34
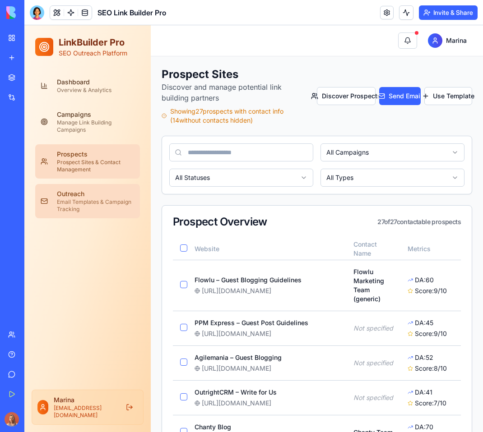
click at [88, 193] on div "Outreach" at bounding box center [96, 193] width 78 height 9
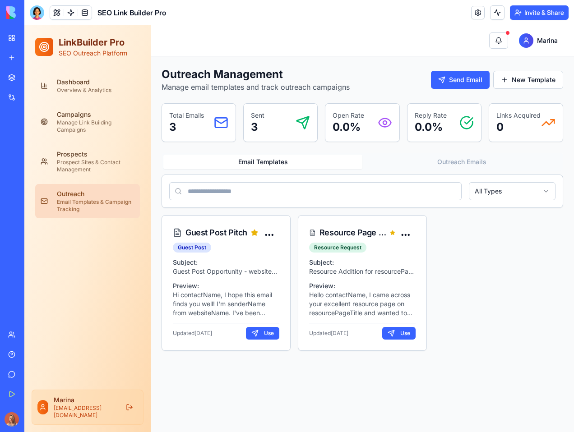
click at [130, 13] on span "SEO Link Builder Pro" at bounding box center [131, 12] width 69 height 11
click at [475, 11] on link at bounding box center [478, 13] width 14 height 14
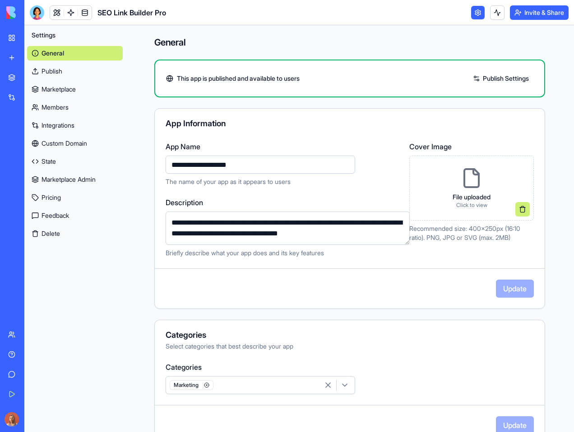
click at [515, 210] on button at bounding box center [522, 209] width 14 height 14
click at [501, 185] on span "Drop your file or click to browse" at bounding box center [471, 188] width 90 height 9
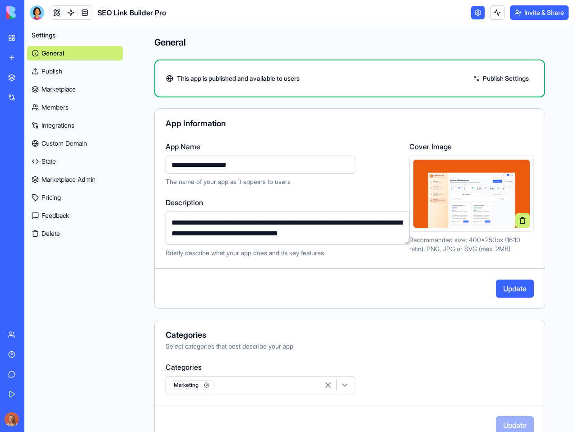
click at [518, 286] on button "Update" at bounding box center [515, 289] width 38 height 18
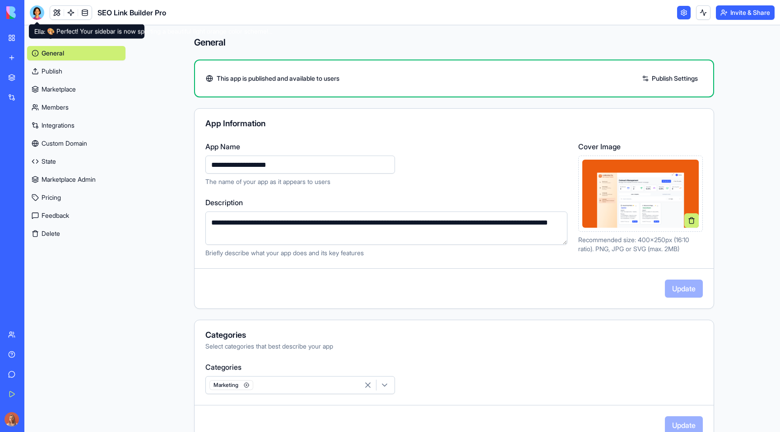
click at [33, 7] on div at bounding box center [37, 12] width 14 height 14
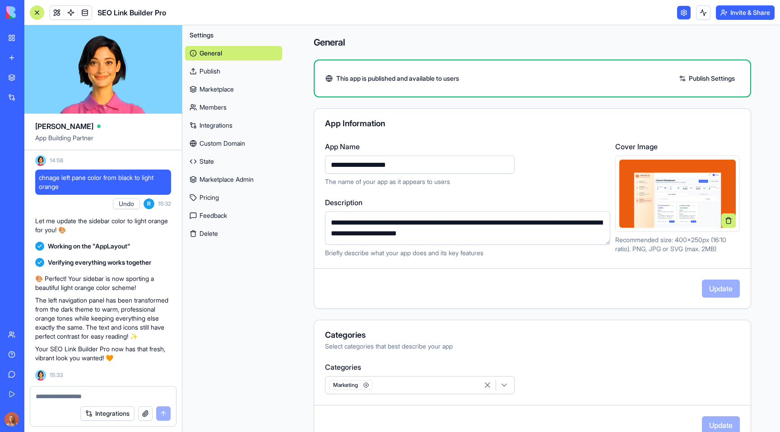
click at [38, 16] on div at bounding box center [37, 12] width 14 height 14
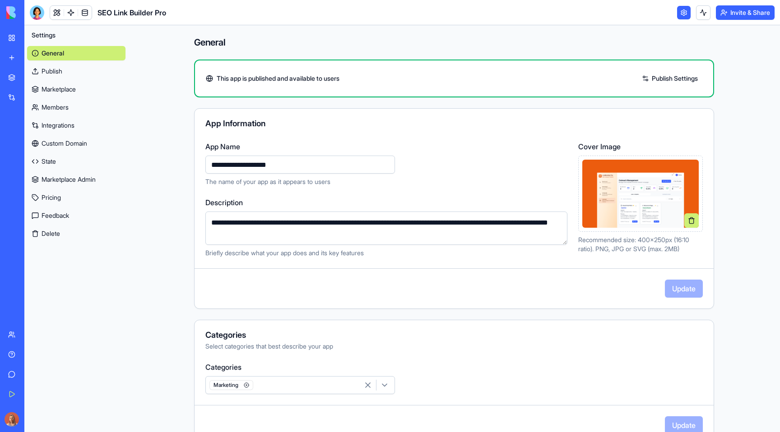
click at [294, 42] on h4 "General" at bounding box center [454, 42] width 520 height 13
click at [30, 15] on div at bounding box center [37, 12] width 14 height 14
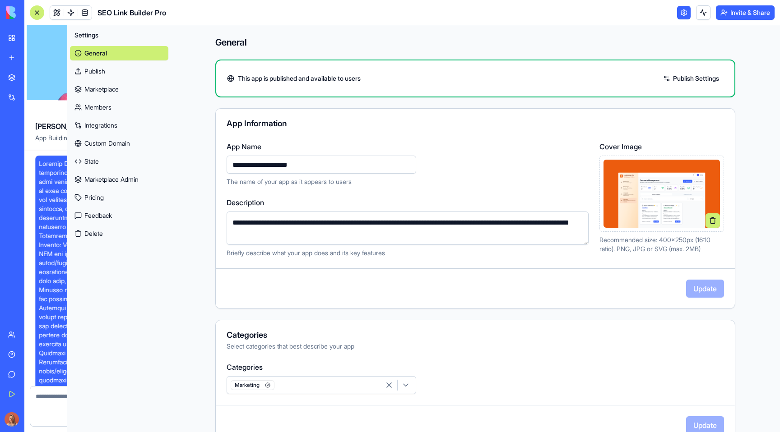
scroll to position [3658, 0]
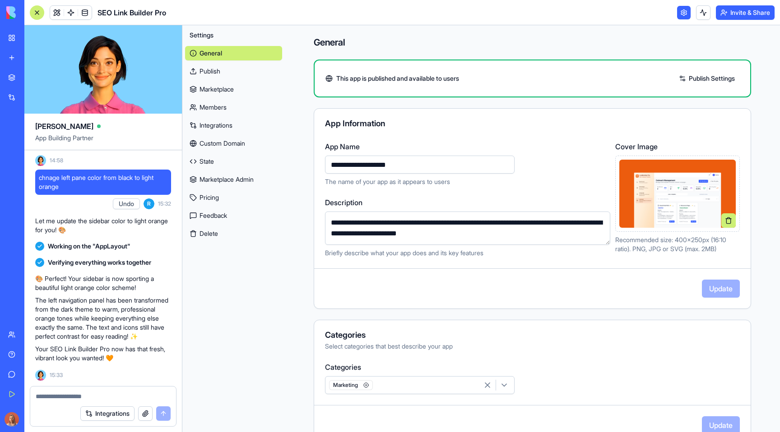
click at [32, 17] on div at bounding box center [37, 12] width 14 height 14
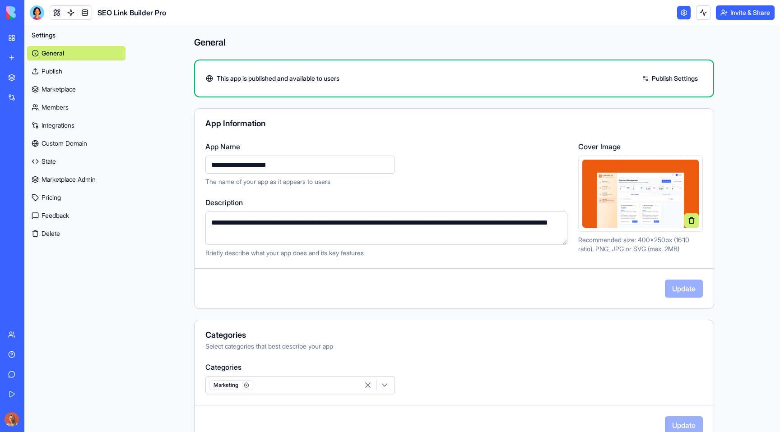
click at [33, 38] on div "My Workspace" at bounding box center [28, 37] width 12 height 9
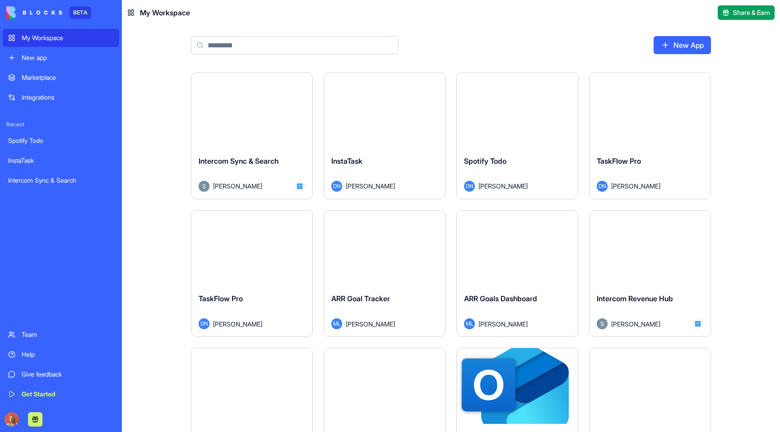
scroll to position [150, 0]
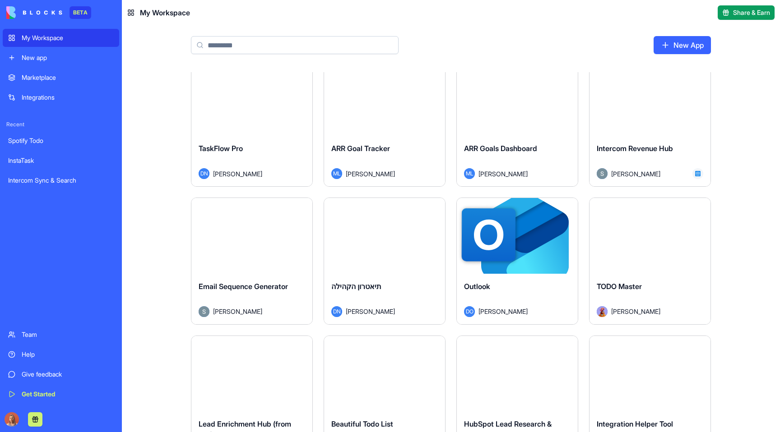
click at [62, 94] on div "Integrations" at bounding box center [68, 97] width 92 height 9
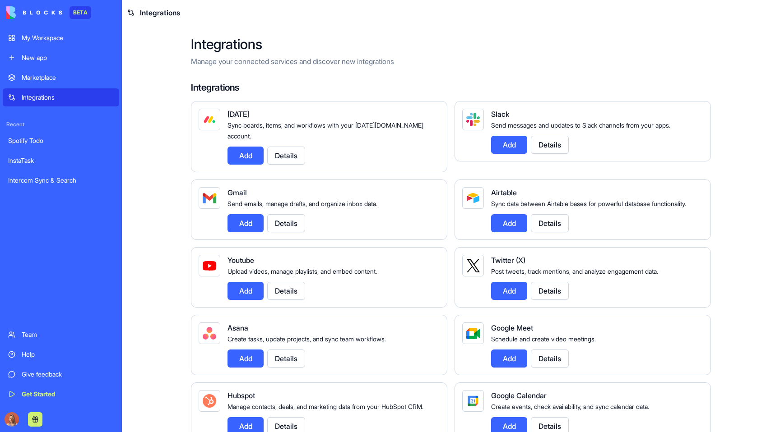
click at [66, 83] on link "Marketplace" at bounding box center [61, 78] width 116 height 18
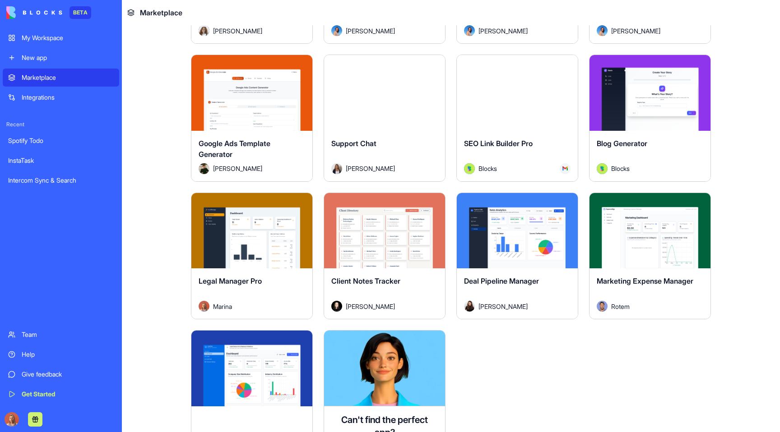
scroll to position [2346, 0]
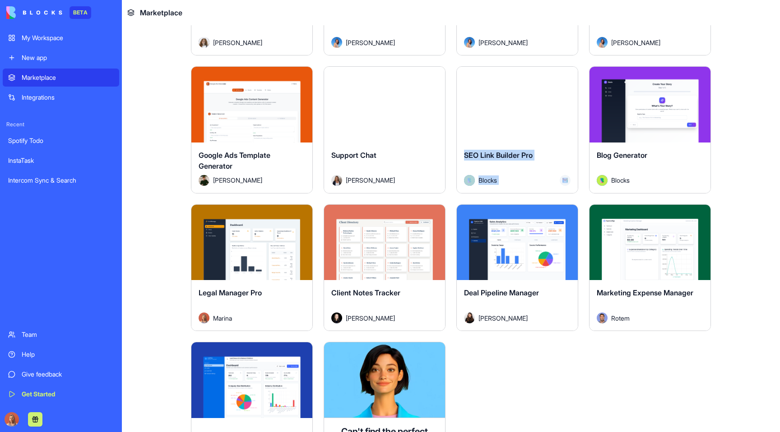
click at [533, 100] on button "Explore" at bounding box center [517, 105] width 68 height 18
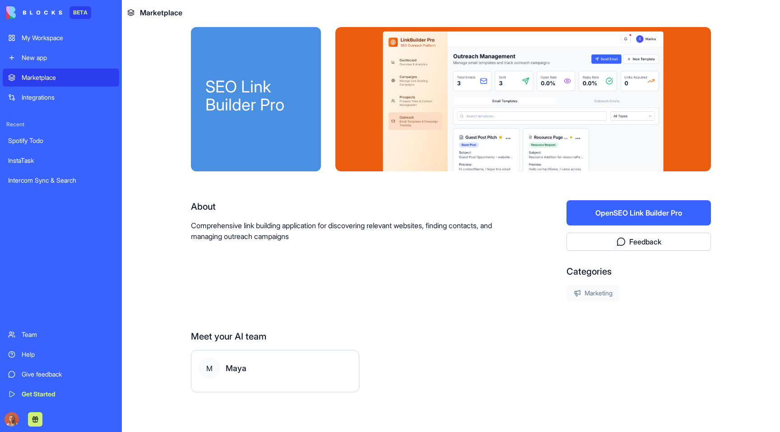
scroll to position [9, 0]
click at [611, 209] on button "Open SEO Link Builder Pro" at bounding box center [638, 212] width 144 height 25
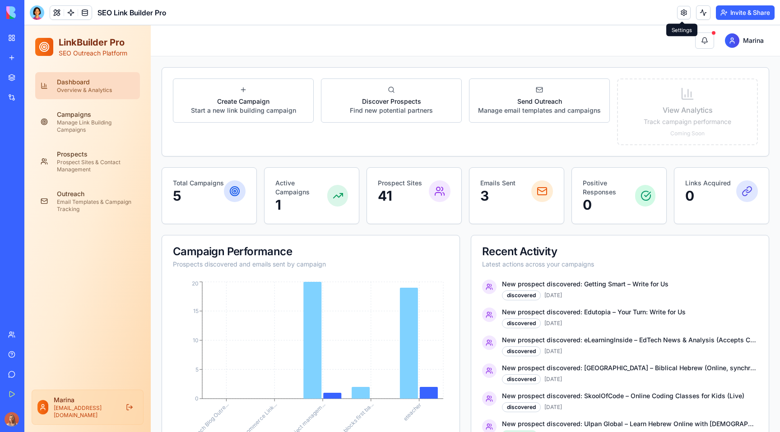
click at [611, 11] on link at bounding box center [684, 13] width 14 height 14
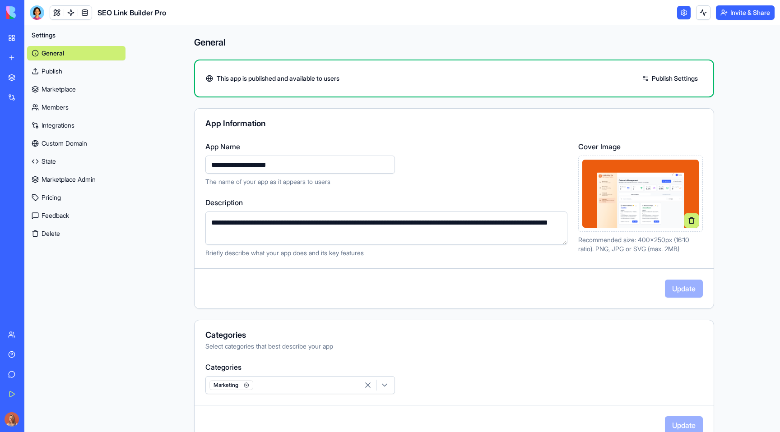
click at [33, 36] on div "My Workspace" at bounding box center [28, 37] width 12 height 9
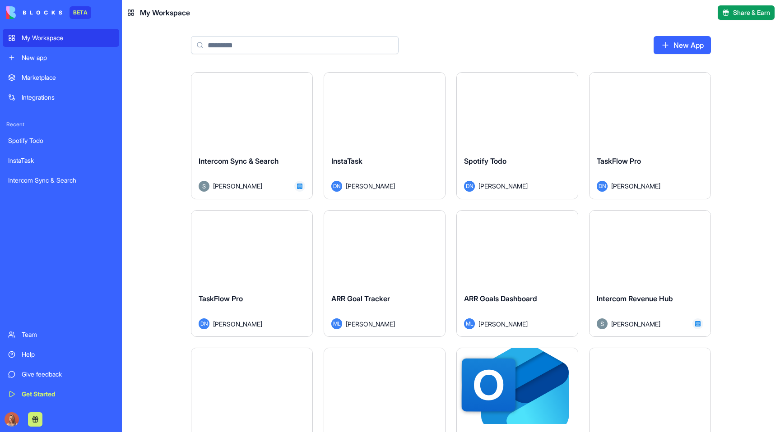
click at [69, 78] on div "Marketplace" at bounding box center [68, 77] width 92 height 9
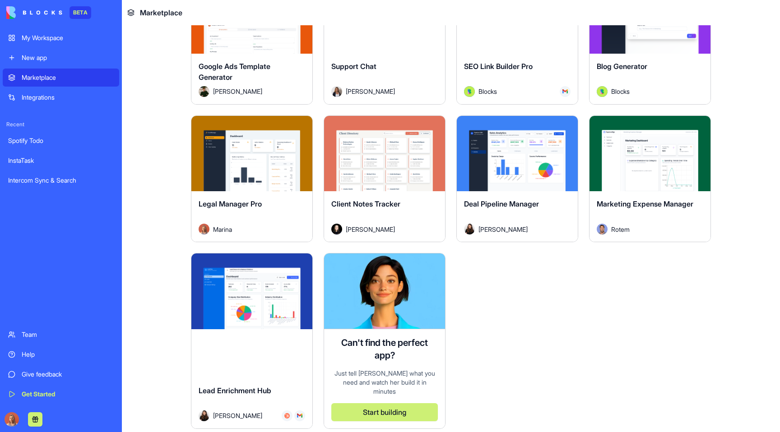
scroll to position [2305, 0]
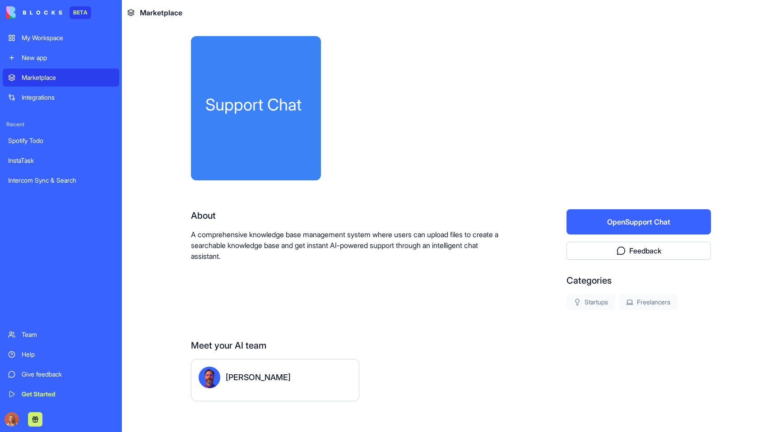
click at [662, 215] on button "Open Support Chat" at bounding box center [638, 221] width 144 height 25
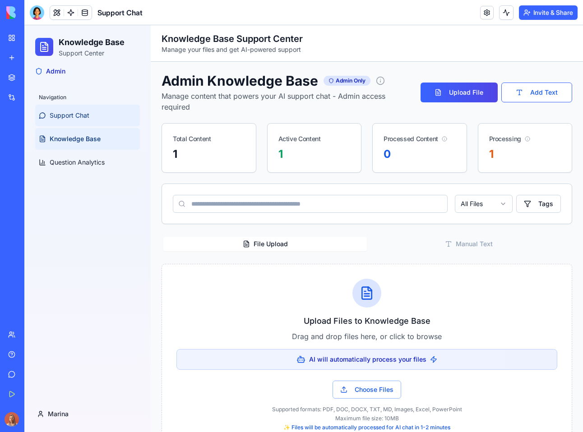
click at [102, 115] on link "Support Chat" at bounding box center [87, 116] width 105 height 22
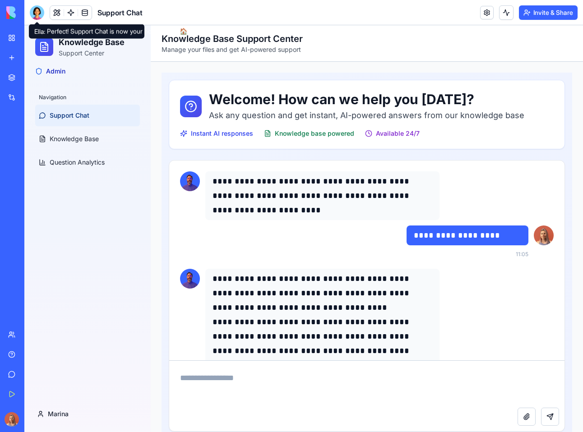
click at [40, 11] on div at bounding box center [37, 12] width 14 height 14
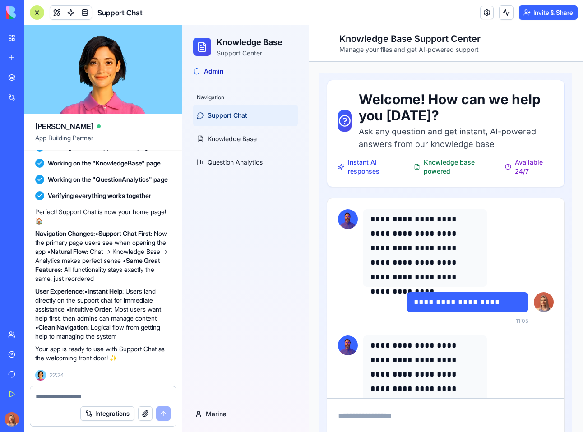
click at [78, 396] on textarea at bounding box center [103, 396] width 135 height 9
type textarea "**********"
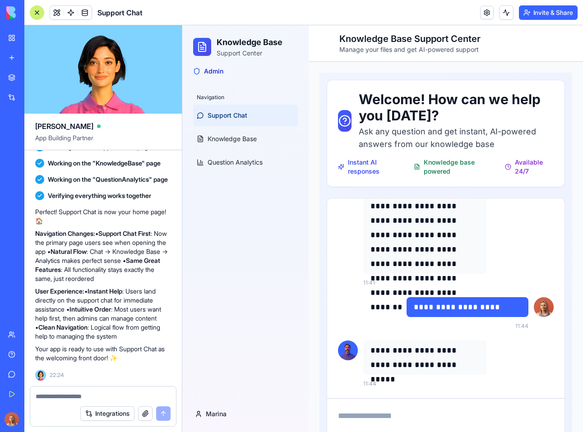
scroll to position [58, 0]
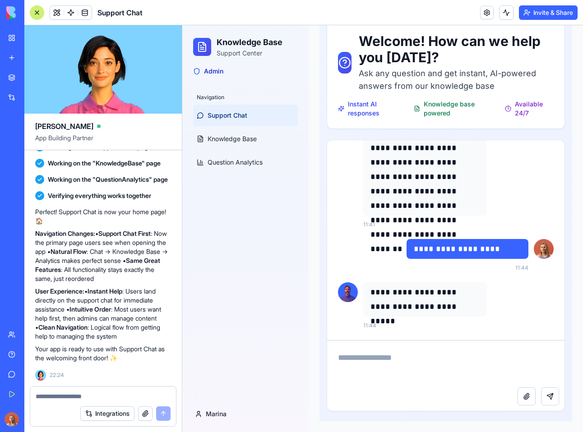
click at [430, 359] on textarea at bounding box center [445, 364] width 237 height 47
type textarea "**********"
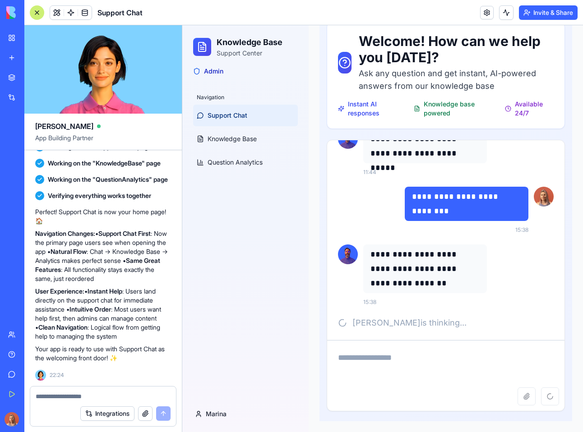
scroll to position [767, 0]
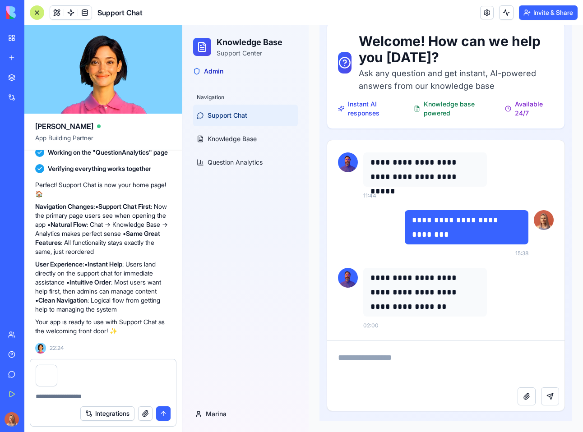
click at [101, 389] on div at bounding box center [103, 394] width 146 height 14
click at [96, 398] on textarea at bounding box center [103, 396] width 135 height 9
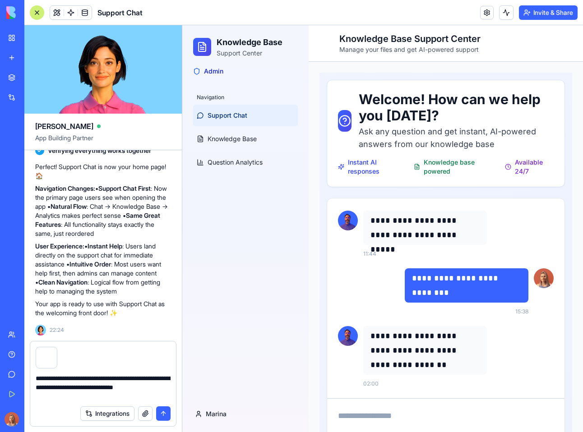
type textarea "**********"
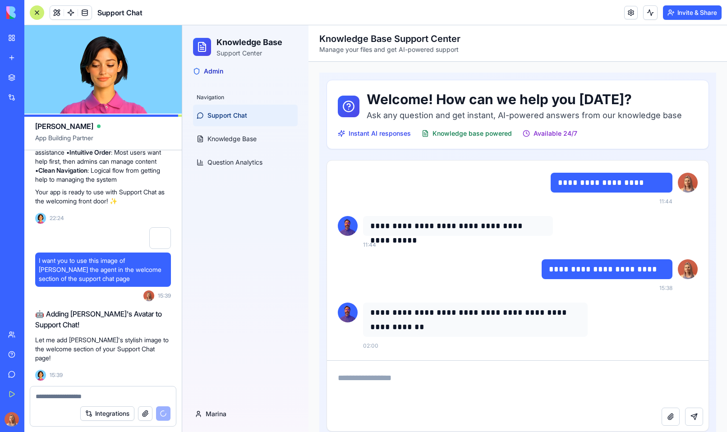
scroll to position [7201, 0]
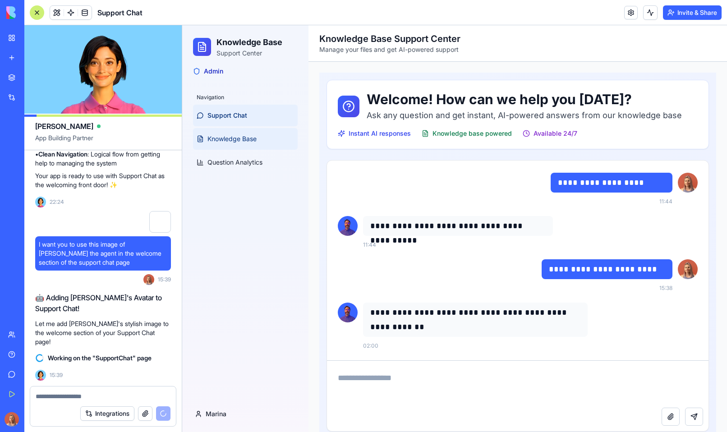
click at [231, 134] on span "Knowledge Base" at bounding box center [232, 138] width 49 height 9
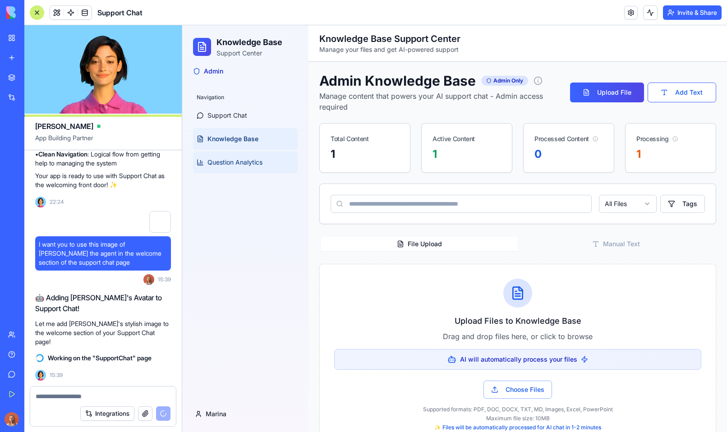
click at [244, 162] on span "Question Analytics" at bounding box center [235, 162] width 55 height 9
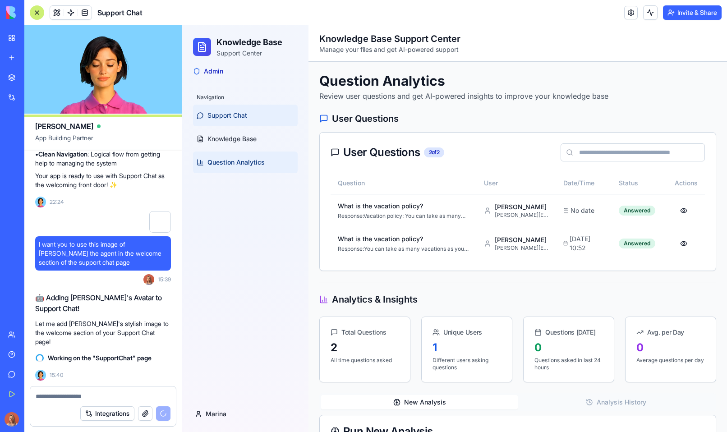
scroll to position [7217, 0]
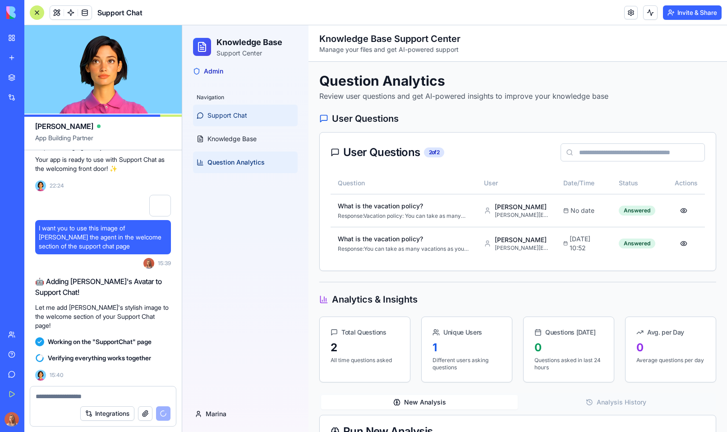
click at [245, 108] on link "Support Chat" at bounding box center [245, 116] width 105 height 22
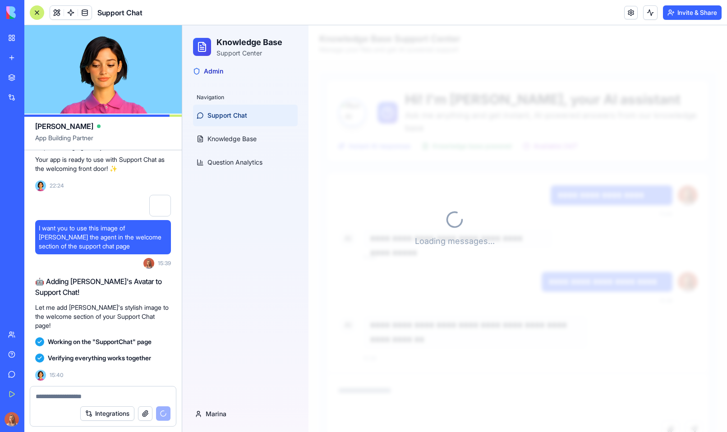
scroll to position [522, 0]
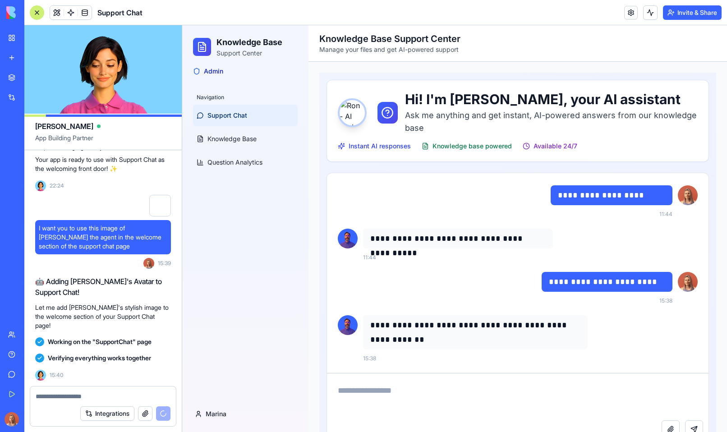
click at [139, 394] on textarea at bounding box center [103, 396] width 135 height 9
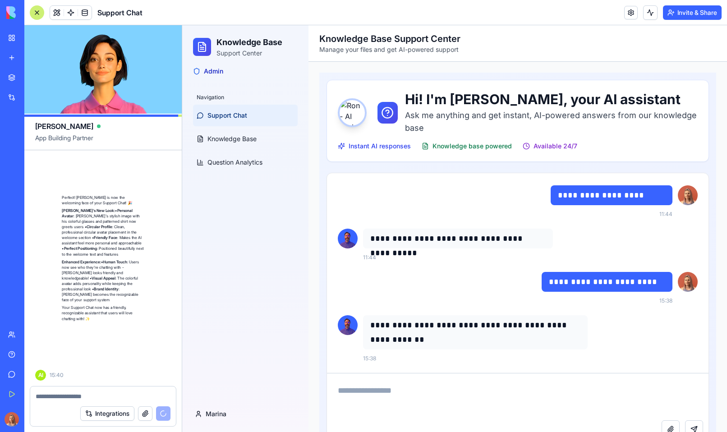
scroll to position [7425, 0]
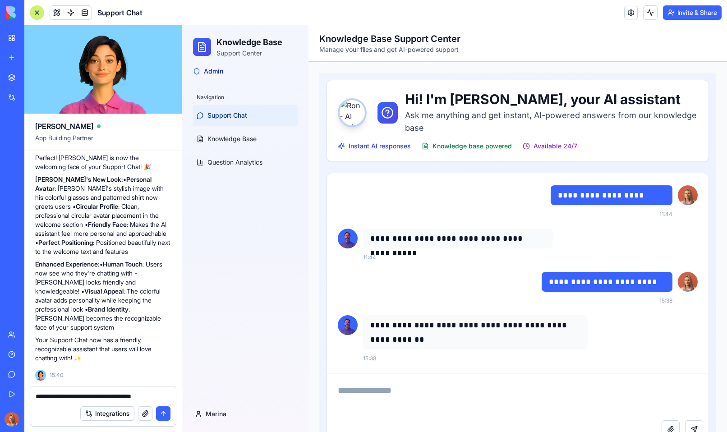
click at [135, 396] on textarea "**********" at bounding box center [103, 396] width 135 height 9
click at [147, 395] on textarea "**********" at bounding box center [103, 396] width 135 height 9
drag, startPoint x: 308, startPoint y: 423, endPoint x: 196, endPoint y: 396, distance: 114.6
paste textarea "**********"
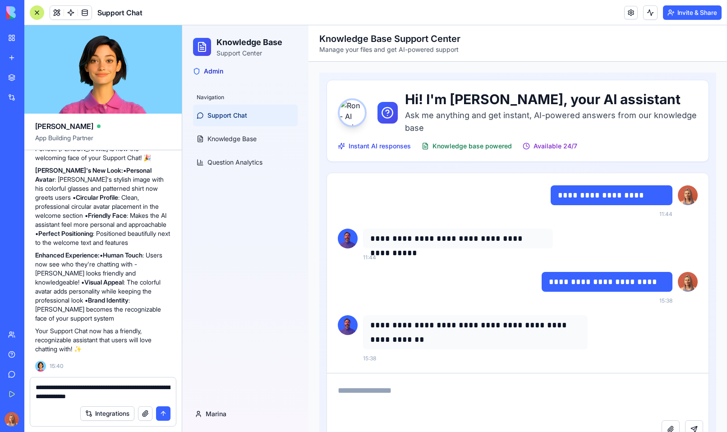
click at [37, 393] on textarea "**********" at bounding box center [103, 392] width 135 height 18
click at [133, 399] on textarea "**********" at bounding box center [103, 392] width 135 height 18
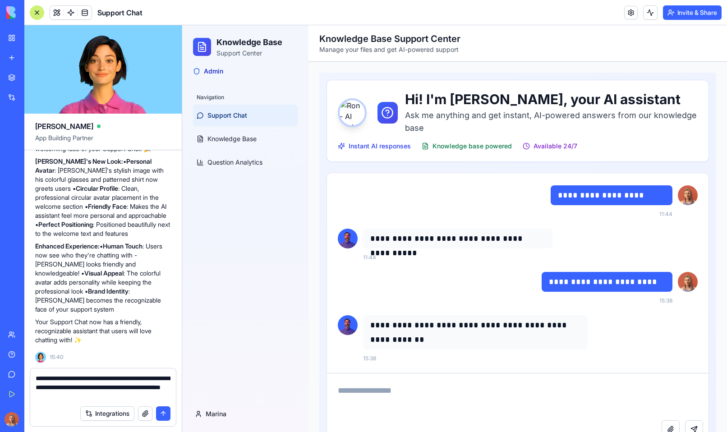
click at [105, 395] on textarea "**********" at bounding box center [103, 387] width 135 height 27
paste textarea "******"
click at [152, 397] on textarea "**********" at bounding box center [103, 387] width 135 height 27
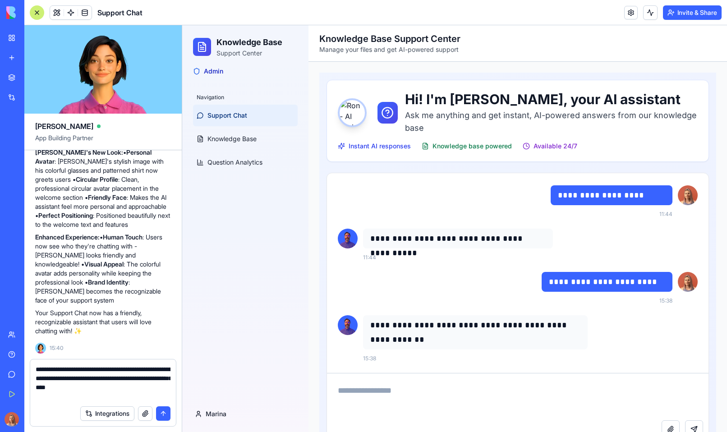
paste textarea "**********"
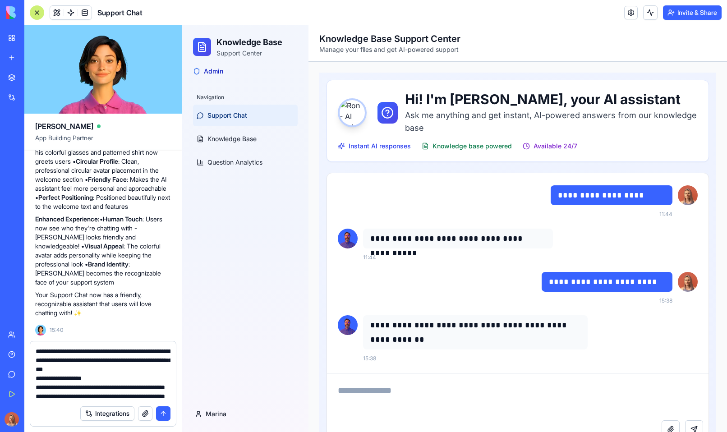
scroll to position [107, 0]
drag, startPoint x: 139, startPoint y: 387, endPoint x: 28, endPoint y: 370, distance: 112.2
click at [28, 370] on div "**********" at bounding box center [102, 386] width 157 height 91
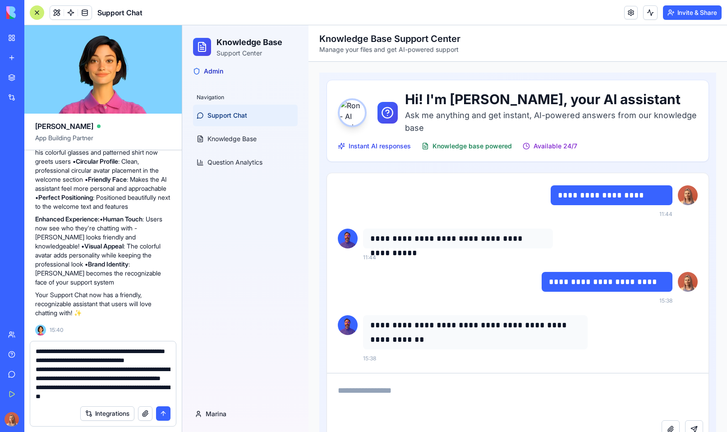
scroll to position [60, 0]
drag, startPoint x: 42, startPoint y: 364, endPoint x: 28, endPoint y: 365, distance: 13.1
click at [28, 365] on div "**********" at bounding box center [102, 386] width 157 height 91
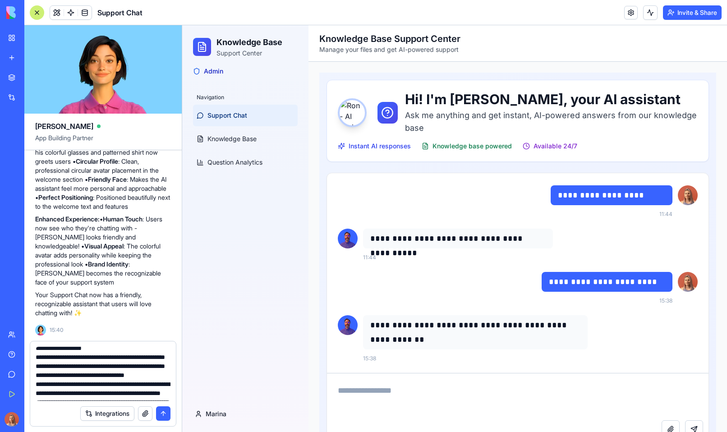
scroll to position [42, 0]
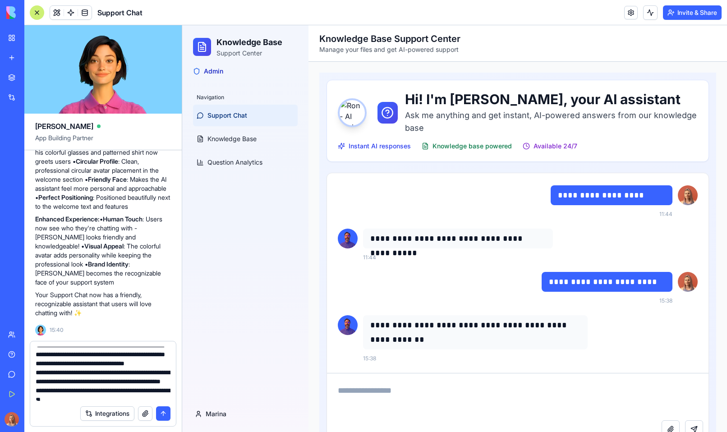
click at [41, 388] on textarea "**********" at bounding box center [103, 374] width 135 height 54
drag, startPoint x: 43, startPoint y: 388, endPoint x: 35, endPoint y: 388, distance: 7.7
click at [36, 388] on textarea "**********" at bounding box center [103, 374] width 135 height 54
click at [46, 392] on textarea "**********" at bounding box center [103, 374] width 135 height 54
drag, startPoint x: 40, startPoint y: 391, endPoint x: 35, endPoint y: 392, distance: 5.4
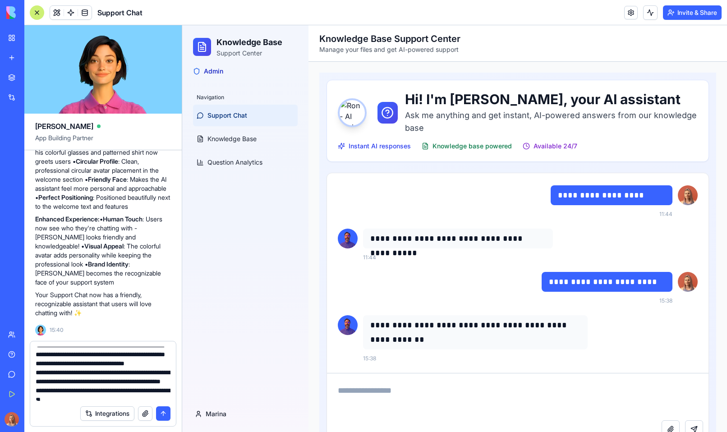
click at [35, 392] on div "**********" at bounding box center [103, 372] width 146 height 60
click at [126, 379] on textarea "**********" at bounding box center [103, 374] width 135 height 54
click at [112, 398] on textarea "**********" at bounding box center [103, 374] width 135 height 54
paste textarea "**********"
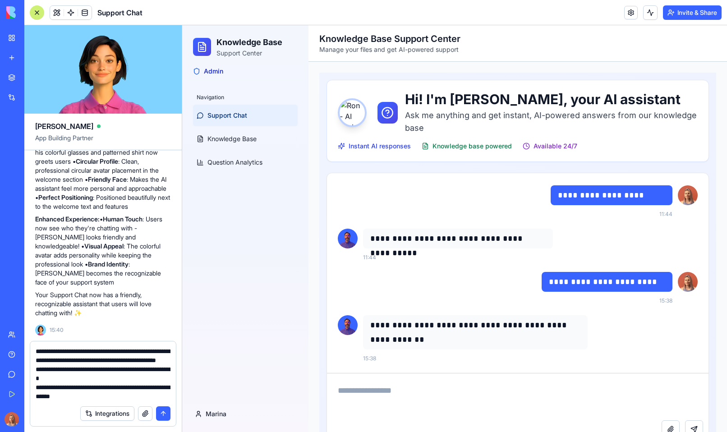
scroll to position [89, 0]
paste textarea "**********"
type textarea "**********"
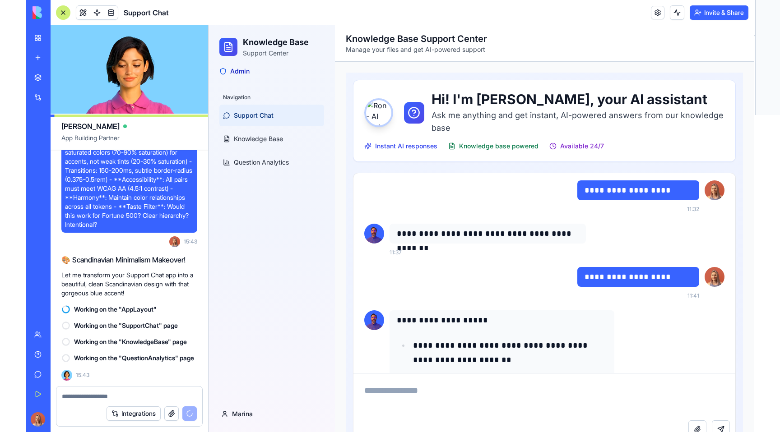
scroll to position [0, 0]
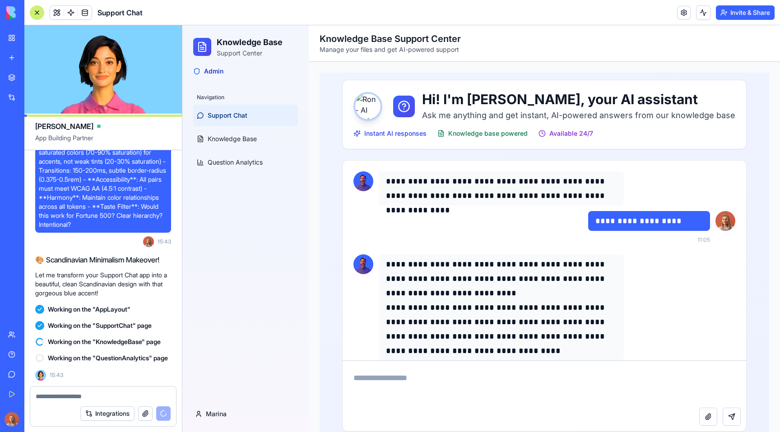
click at [310, 298] on div "**********" at bounding box center [544, 276] width 471 height 429
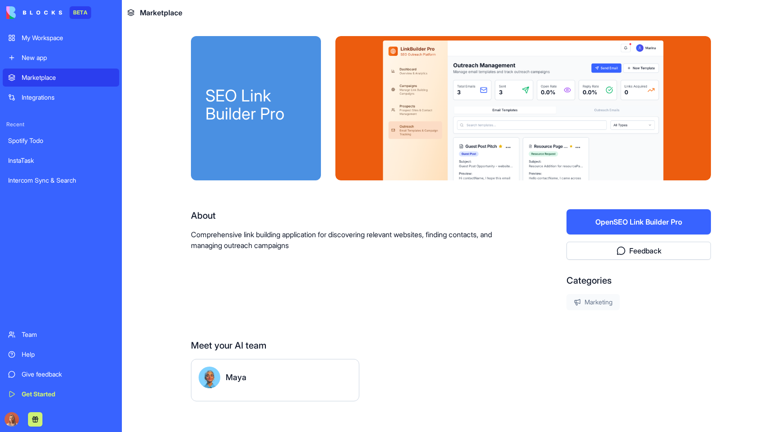
click at [647, 225] on button "Open SEO Link Builder Pro" at bounding box center [638, 221] width 144 height 25
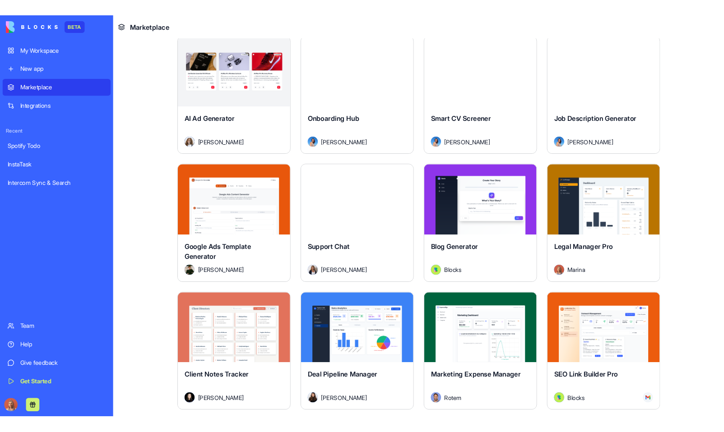
scroll to position [2248, 0]
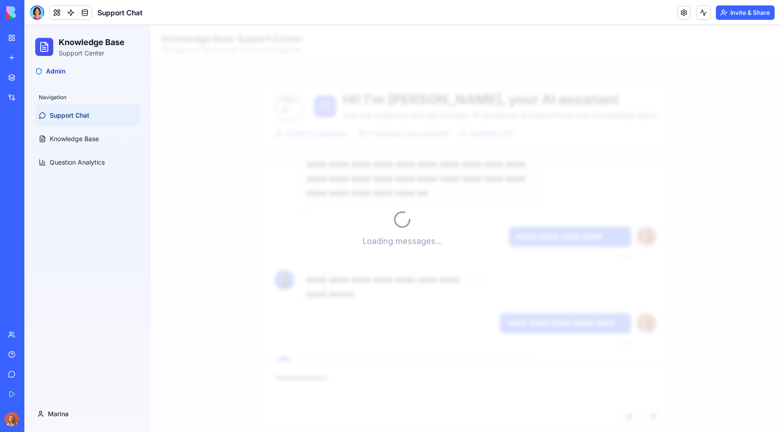
scroll to position [493, 0]
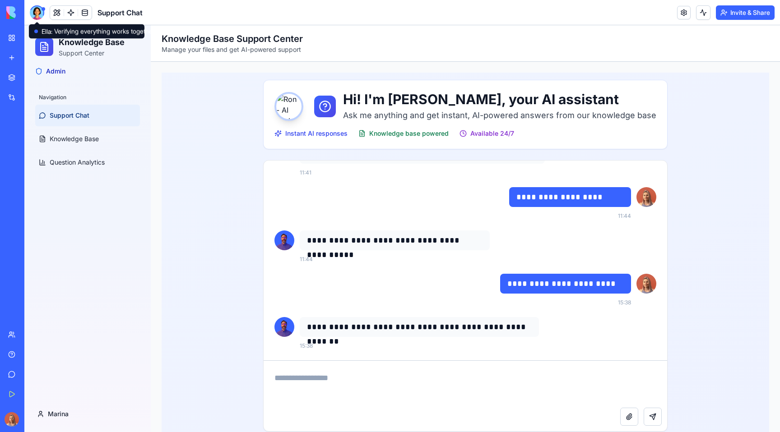
click at [39, 12] on div at bounding box center [37, 12] width 14 height 14
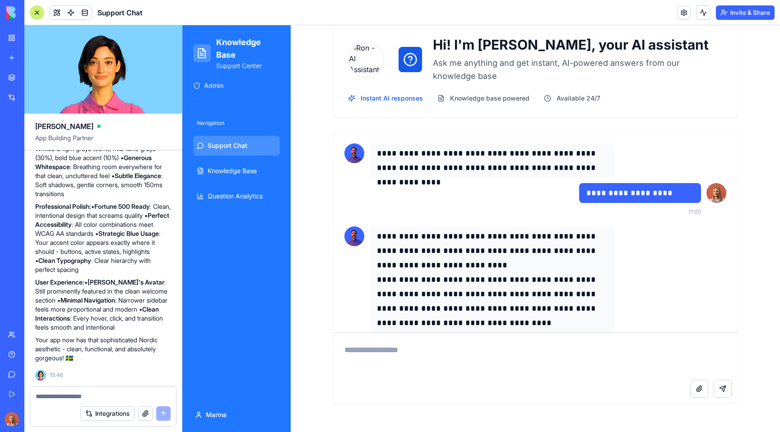
scroll to position [0, 0]
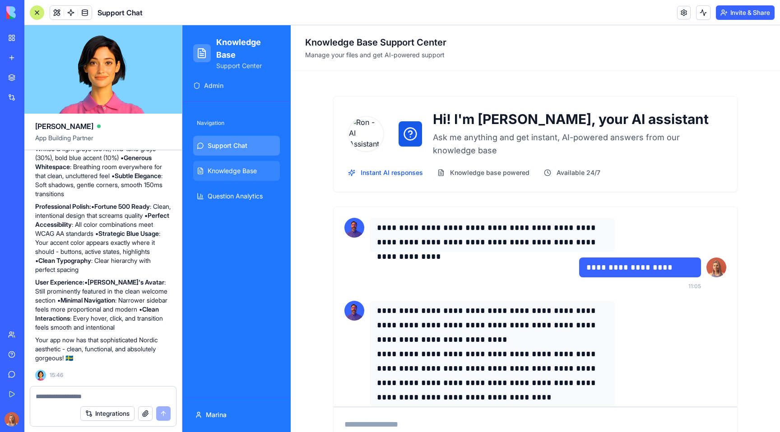
click at [227, 180] on link "Knowledge Base" at bounding box center [236, 171] width 87 height 20
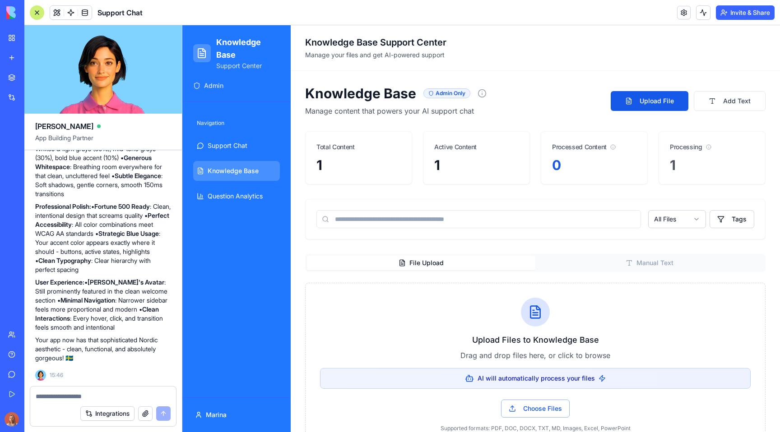
click at [244, 209] on div "Navigation Support Chat Knowledge Base Question Analytics" at bounding box center [236, 160] width 94 height 97
click at [249, 191] on link "Question Analytics" at bounding box center [236, 196] width 87 height 20
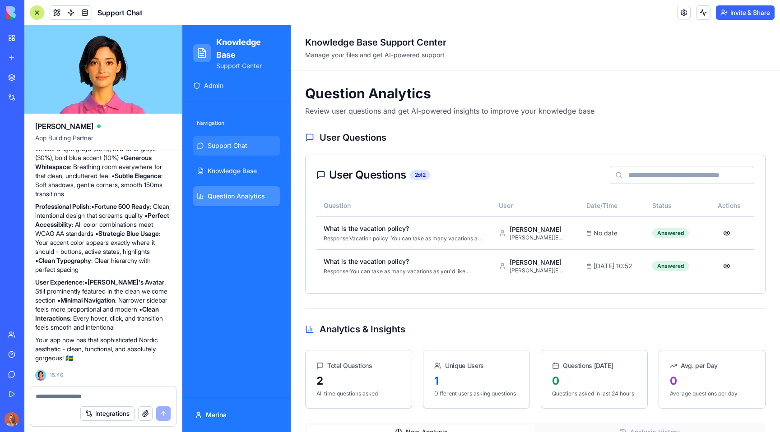
click at [232, 144] on span "Support Chat" at bounding box center [228, 145] width 40 height 9
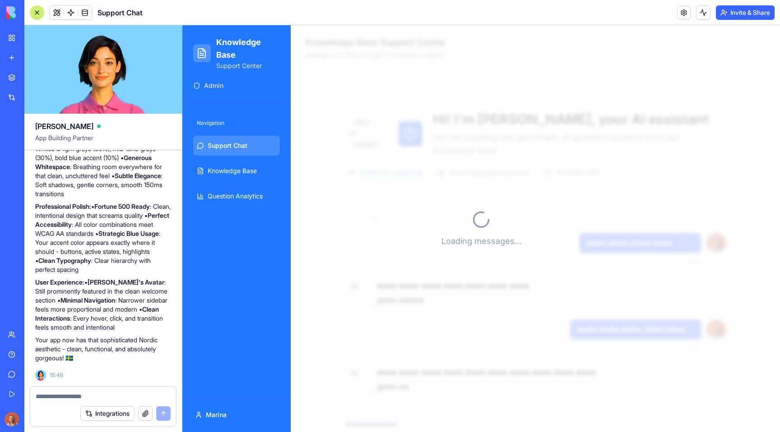
scroll to position [493, 0]
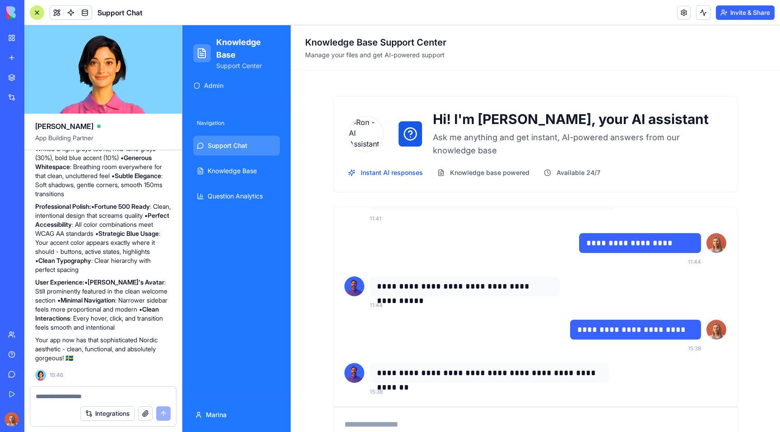
click at [219, 85] on span "Admin" at bounding box center [213, 85] width 19 height 9
click at [237, 43] on h1 "Knowledge Base" at bounding box center [248, 48] width 64 height 25
drag, startPoint x: 218, startPoint y: 45, endPoint x: 266, endPoint y: 59, distance: 49.4
click at [266, 59] on h1 "Knowledge Base" at bounding box center [248, 48] width 64 height 25
copy h1 "Knowledge Base"
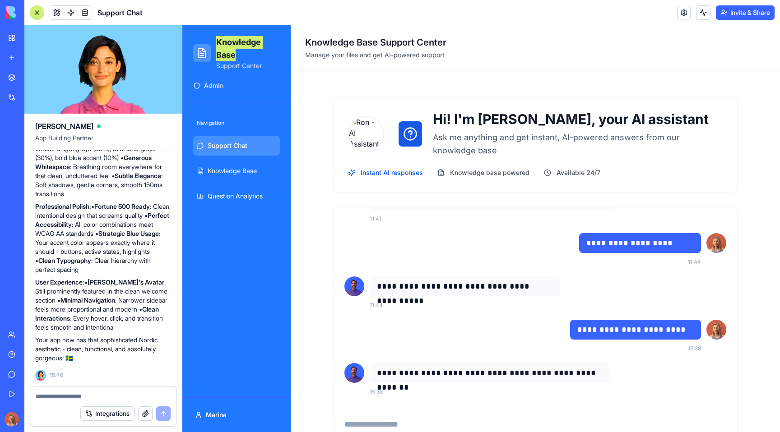
click at [78, 399] on textarea at bounding box center [103, 396] width 135 height 9
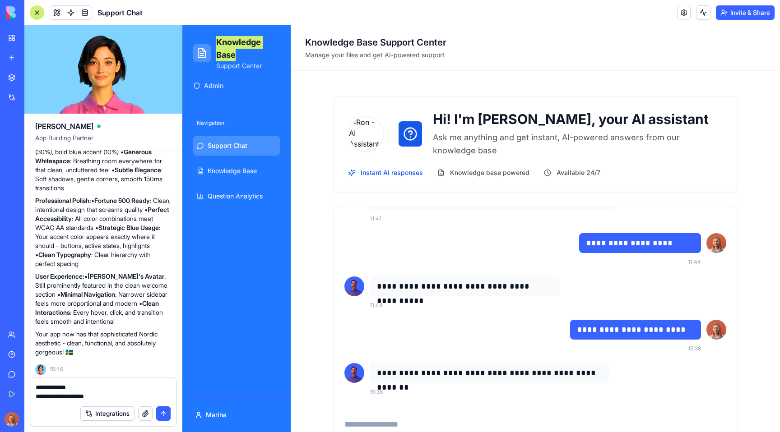
paste textarea "**********"
click at [58, 376] on textarea "**********" at bounding box center [103, 383] width 135 height 36
click at [92, 390] on textarea "**********" at bounding box center [103, 383] width 135 height 36
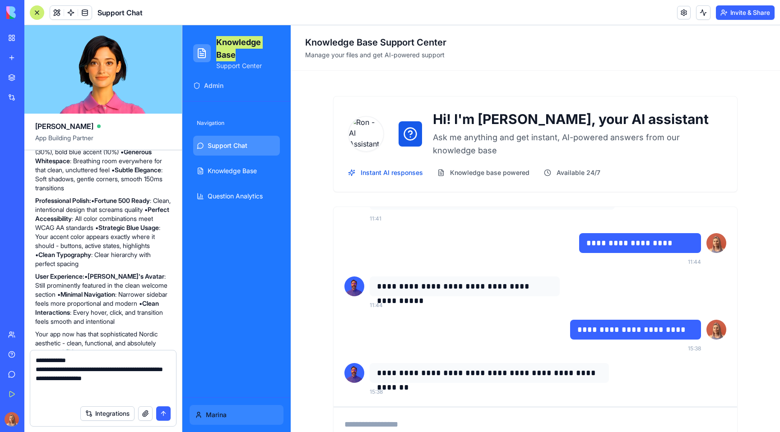
drag, startPoint x: 222, startPoint y: 414, endPoint x: 192, endPoint y: 406, distance: 31.5
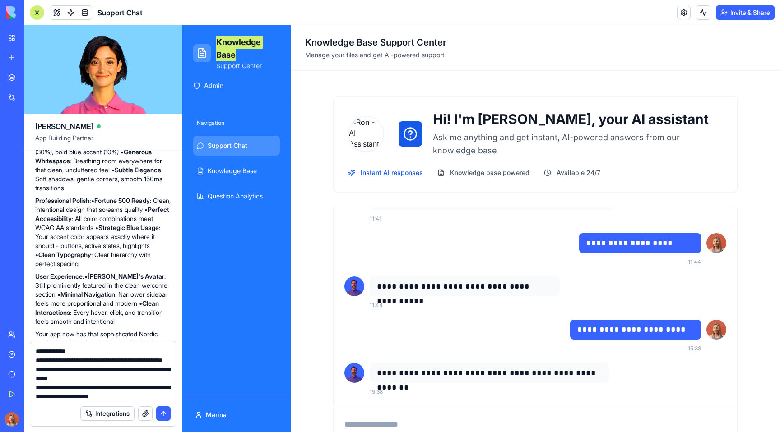
scroll to position [17, 0]
type textarea "**********"
click at [120, 390] on textarea "**********" at bounding box center [103, 374] width 135 height 54
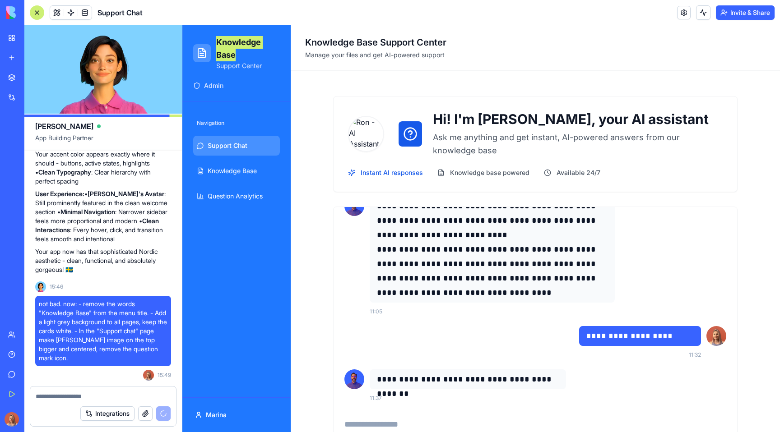
scroll to position [0, 0]
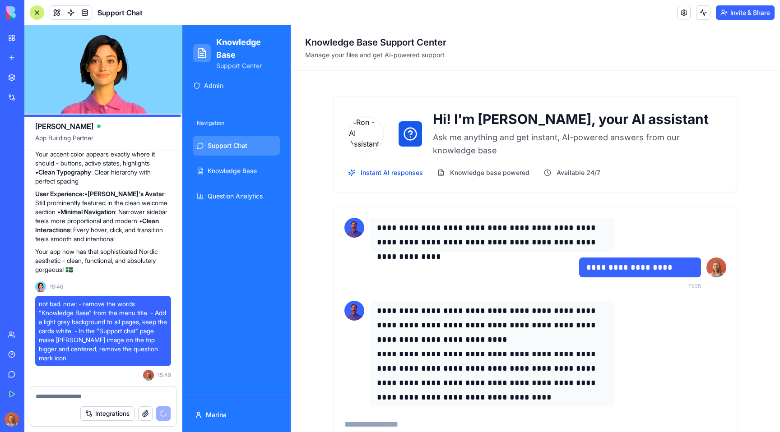
click at [558, 176] on span "Available 24/7" at bounding box center [578, 172] width 44 height 9
click at [469, 182] on div "Hi! I'm Ron, your AI assistant Ask me anything and get instant, AI-powered answ…" at bounding box center [535, 144] width 404 height 96
click at [467, 172] on span "Knowledge base powered" at bounding box center [489, 172] width 79 height 9
click at [381, 175] on span "Instant AI responses" at bounding box center [391, 172] width 62 height 9
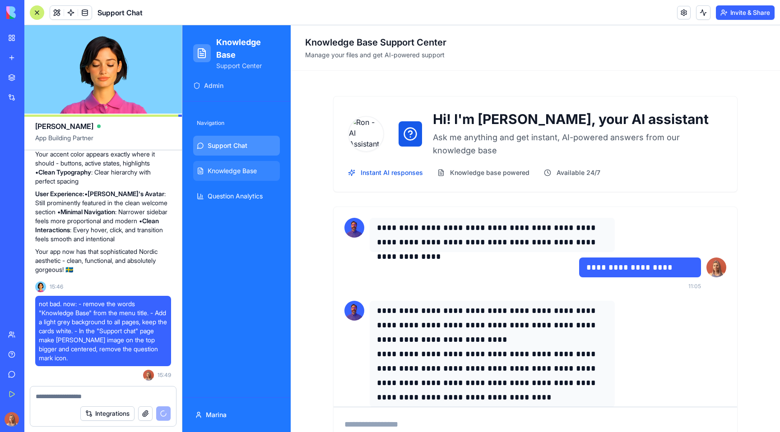
click at [253, 176] on link "Knowledge Base" at bounding box center [236, 171] width 87 height 20
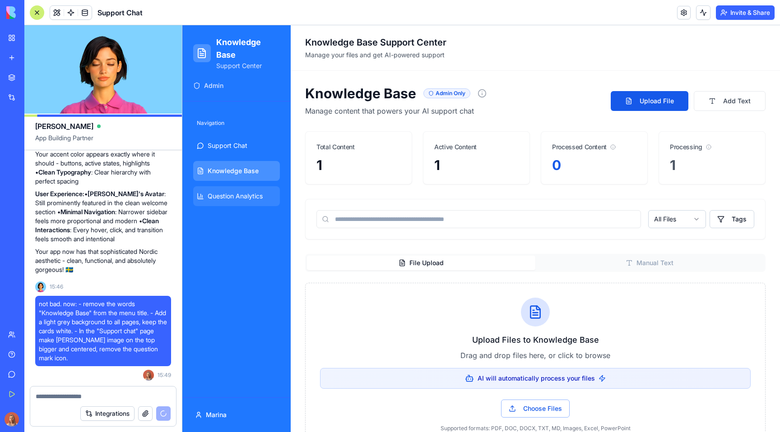
click at [249, 197] on span "Question Analytics" at bounding box center [235, 196] width 55 height 9
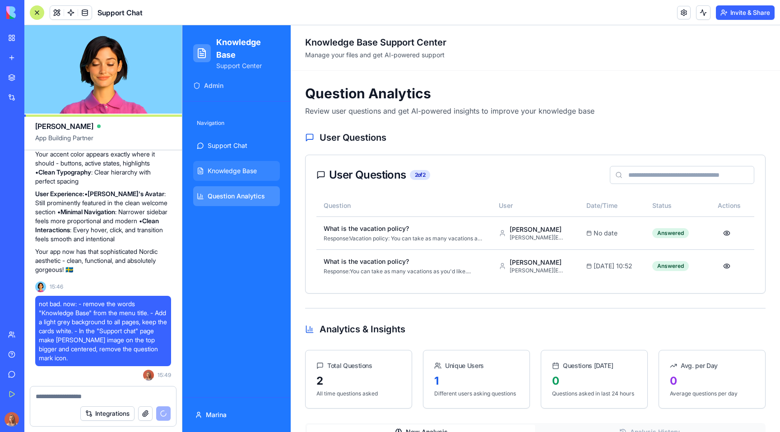
click at [255, 166] on link "Knowledge Base" at bounding box center [236, 171] width 87 height 20
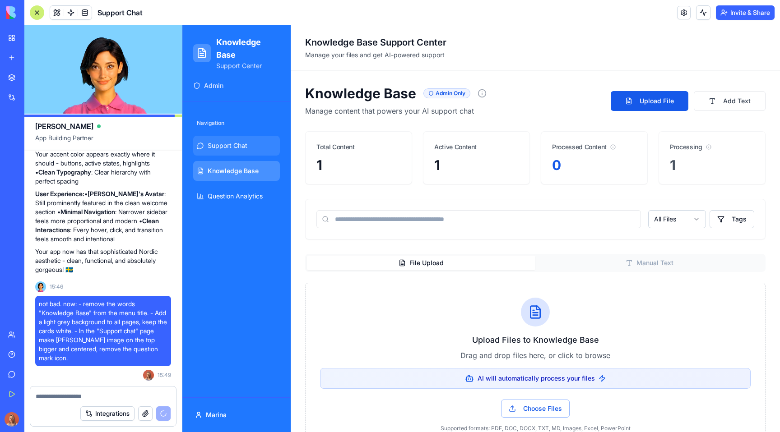
click at [254, 152] on link "Support Chat" at bounding box center [236, 146] width 87 height 20
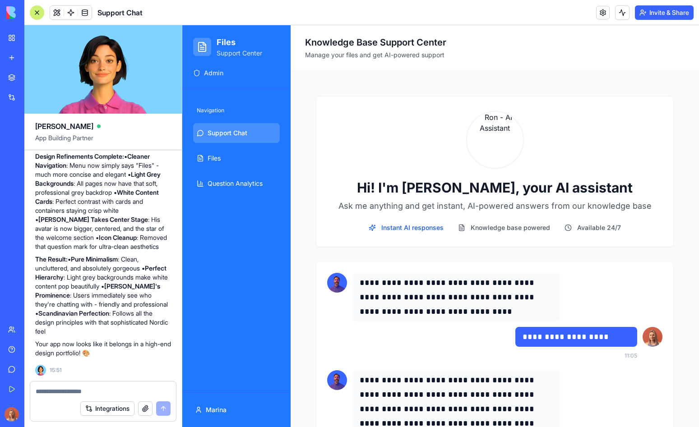
click at [116, 10] on span "Support Chat" at bounding box center [119, 12] width 45 height 11
click at [596, 9] on link at bounding box center [603, 13] width 14 height 14
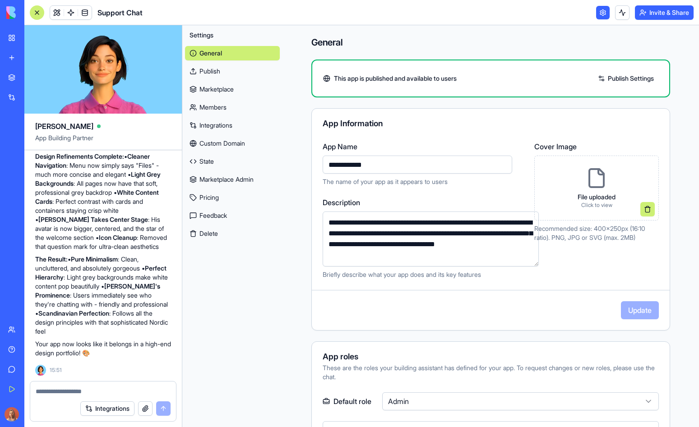
click at [579, 194] on p "File uploaded" at bounding box center [596, 197] width 38 height 9
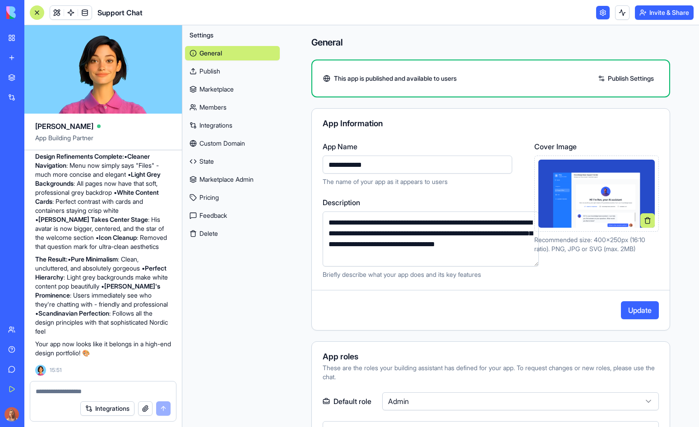
click at [624, 305] on button "Update" at bounding box center [640, 310] width 38 height 18
click at [33, 38] on div "My Workspace" at bounding box center [28, 37] width 12 height 9
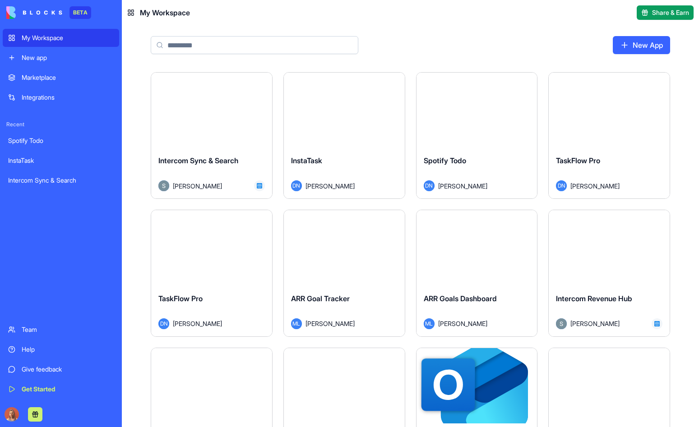
click at [78, 75] on div "Marketplace" at bounding box center [68, 77] width 92 height 9
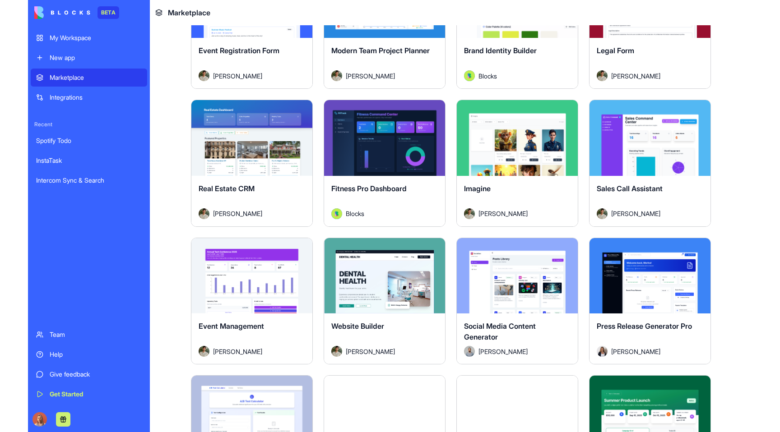
scroll to position [1775, 0]
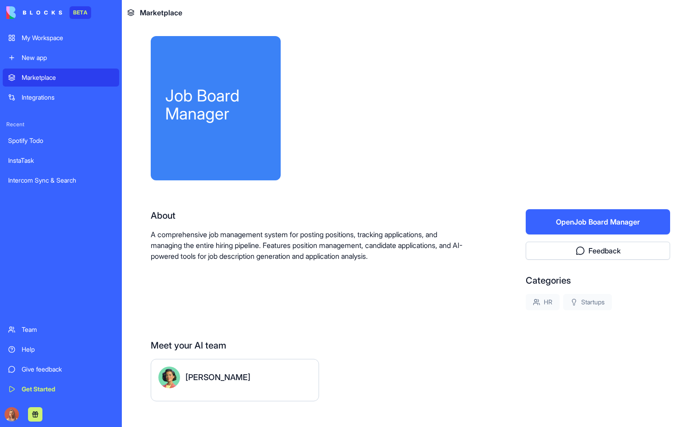
click at [593, 221] on button "Open Job Board Manager" at bounding box center [598, 221] width 144 height 25
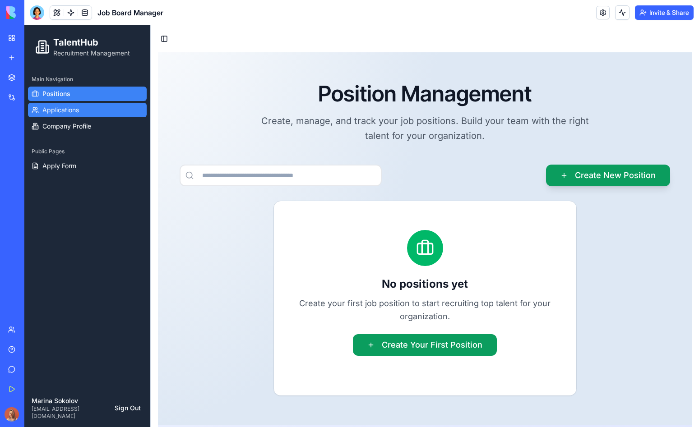
click at [104, 111] on link "Applications" at bounding box center [87, 110] width 119 height 14
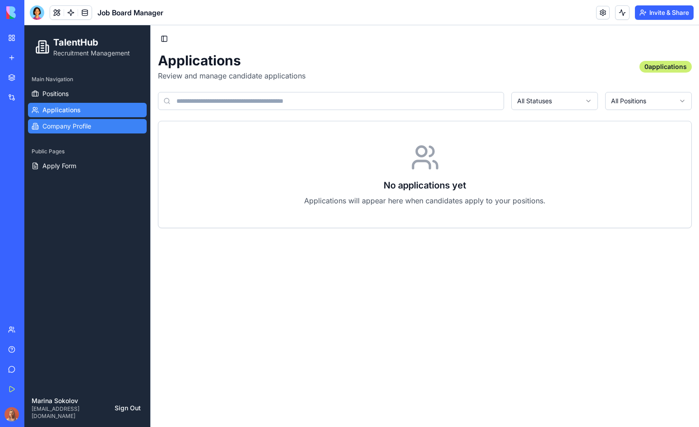
click at [102, 125] on link "Company Profile" at bounding box center [87, 126] width 119 height 14
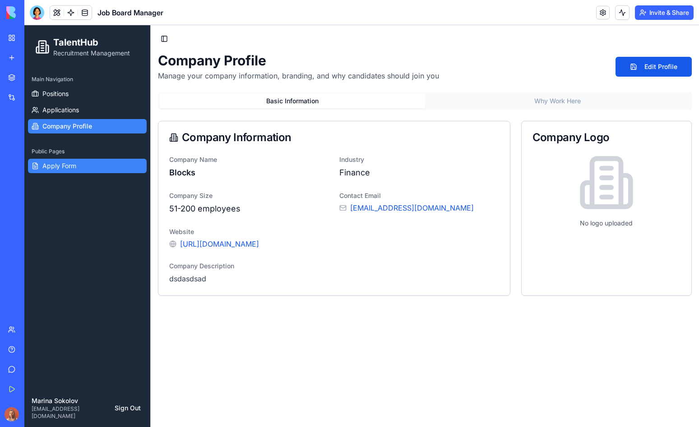
click at [97, 166] on link "Apply Form" at bounding box center [87, 166] width 119 height 14
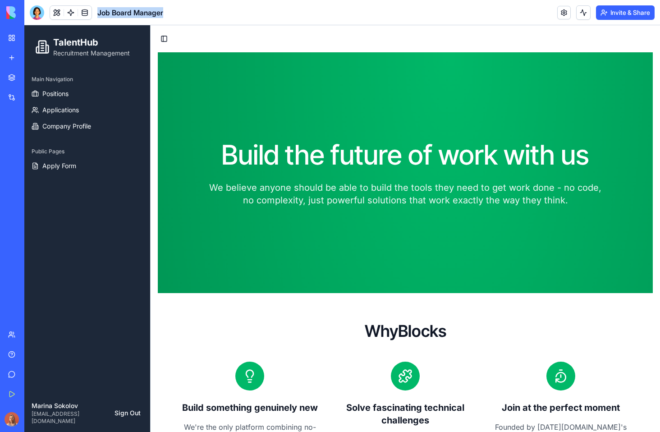
drag, startPoint x: 194, startPoint y: 17, endPoint x: 101, endPoint y: 6, distance: 94.5
click at [101, 6] on header "Job Board Manager Invite & Share" at bounding box center [342, 12] width 636 height 25
copy span "Job Board Manager"
click at [562, 12] on link at bounding box center [565, 13] width 14 height 14
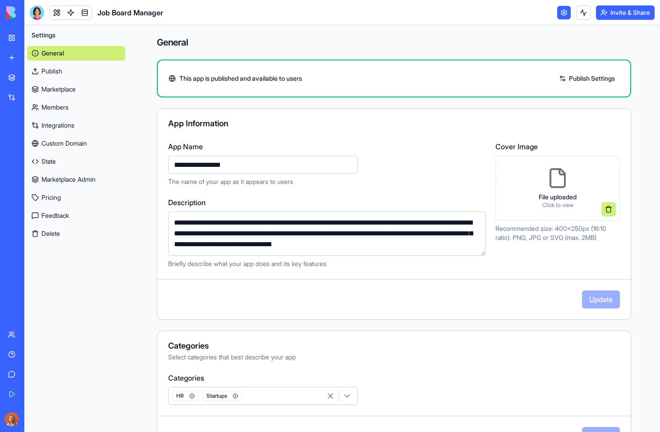
click at [603, 209] on button at bounding box center [609, 209] width 14 height 14
click at [570, 186] on span "Drop your file or click to browse" at bounding box center [558, 188] width 90 height 9
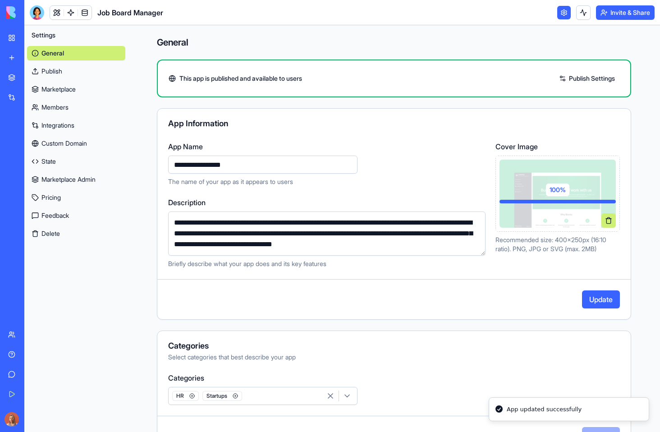
click at [598, 299] on button "Update" at bounding box center [601, 300] width 38 height 18
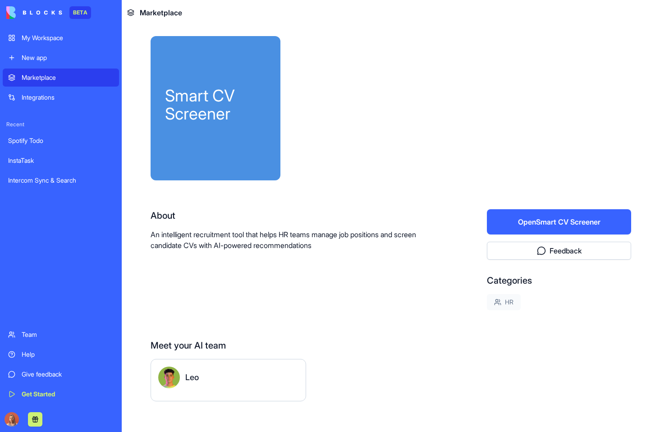
click at [530, 223] on button "Open Smart CV Screener" at bounding box center [559, 221] width 144 height 25
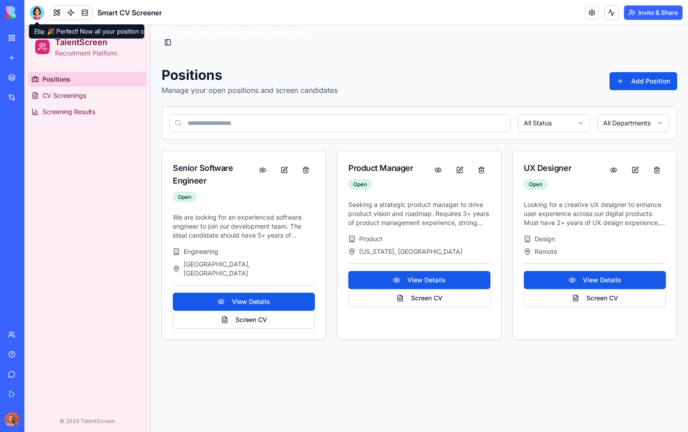
click at [37, 8] on div at bounding box center [37, 12] width 14 height 14
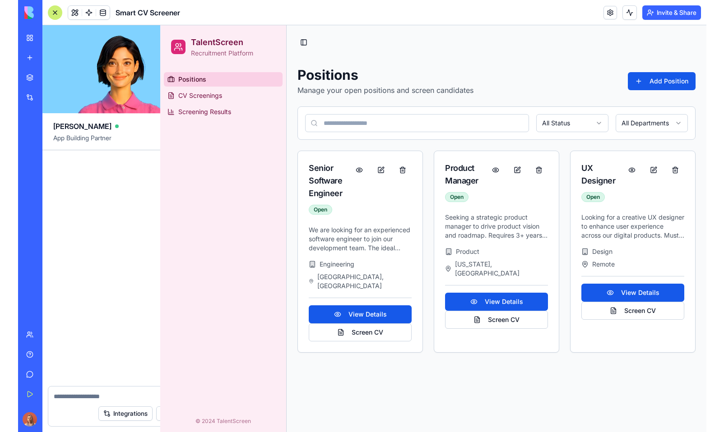
scroll to position [3063, 0]
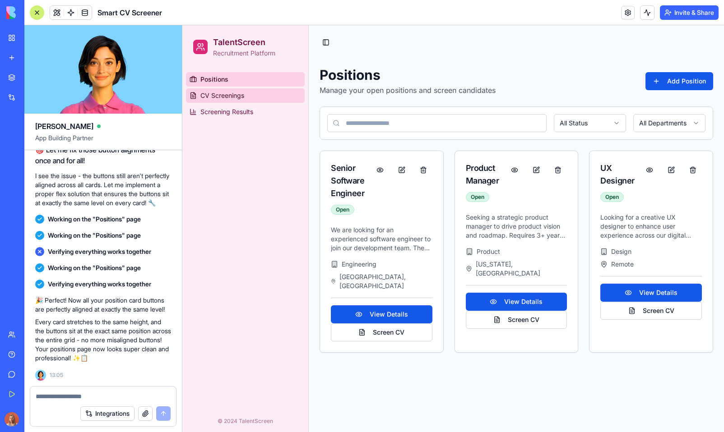
click at [235, 92] on span "CV Screenings" at bounding box center [222, 95] width 44 height 9
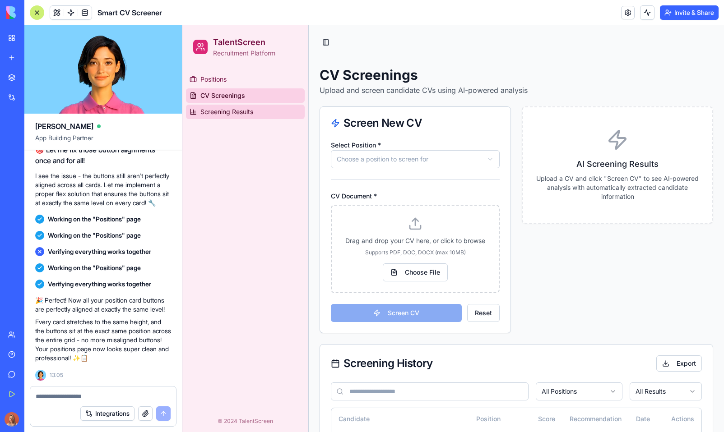
click at [234, 108] on span "Screening Results" at bounding box center [226, 111] width 53 height 9
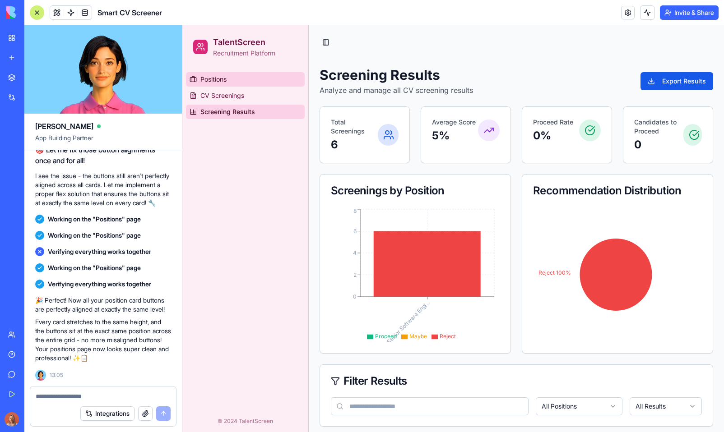
click at [243, 75] on link "Positions" at bounding box center [245, 79] width 119 height 14
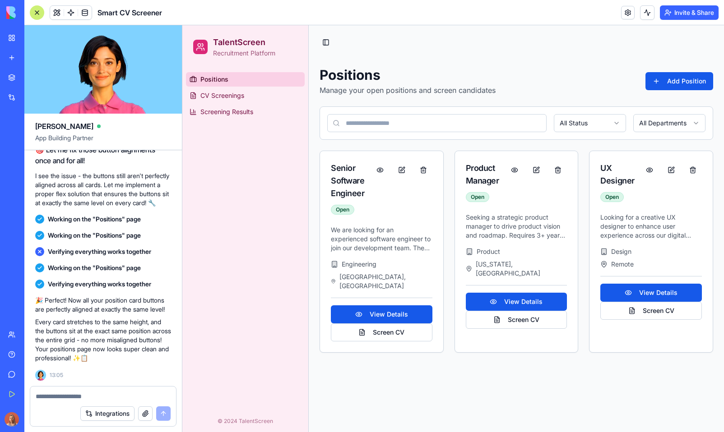
click at [247, 84] on link "Positions" at bounding box center [245, 79] width 119 height 14
click at [252, 91] on link "CV Screenings" at bounding box center [245, 95] width 119 height 14
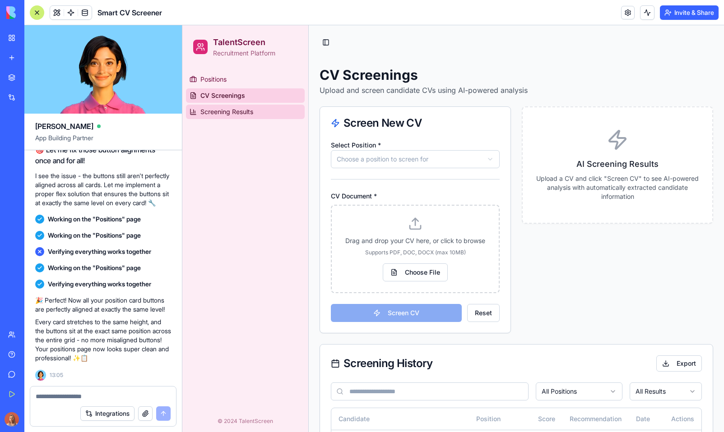
click at [273, 107] on link "Screening Results" at bounding box center [245, 112] width 119 height 14
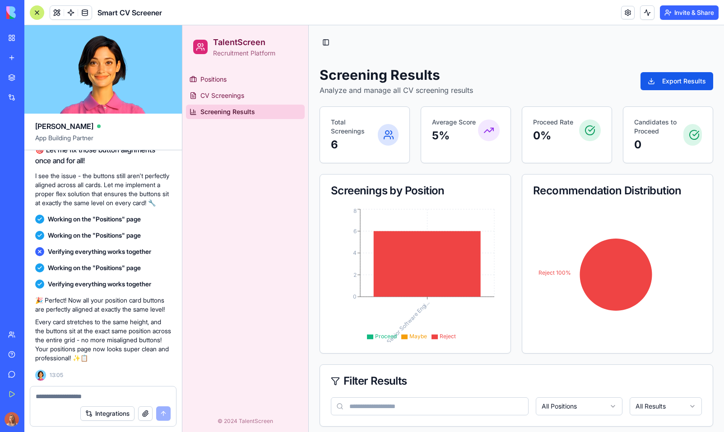
click at [83, 396] on textarea at bounding box center [103, 396] width 135 height 9
type textarea "**********"
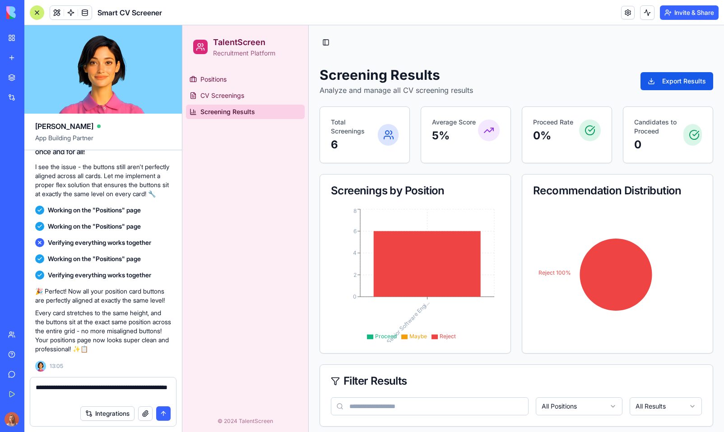
click at [90, 398] on textarea "**********" at bounding box center [103, 392] width 135 height 18
paste textarea "**********"
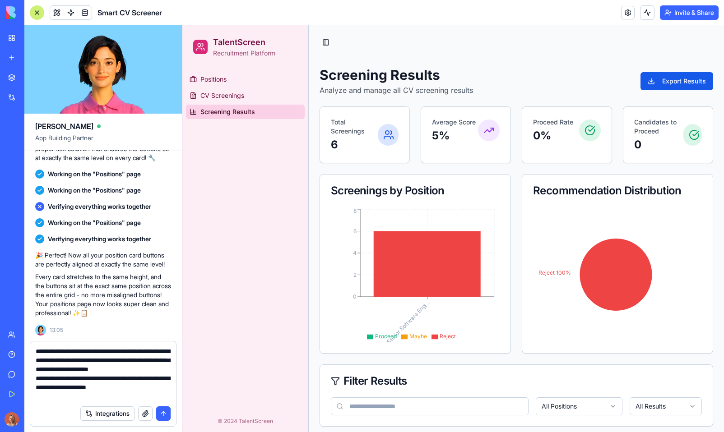
click at [77, 367] on textarea "**********" at bounding box center [103, 374] width 135 height 54
drag, startPoint x: 44, startPoint y: 367, endPoint x: 32, endPoint y: 373, distance: 12.5
click at [32, 369] on div "**********" at bounding box center [103, 372] width 146 height 60
click at [86, 387] on textarea "**********" at bounding box center [103, 374] width 135 height 54
drag, startPoint x: 48, startPoint y: 387, endPoint x: 39, endPoint y: 388, distance: 8.8
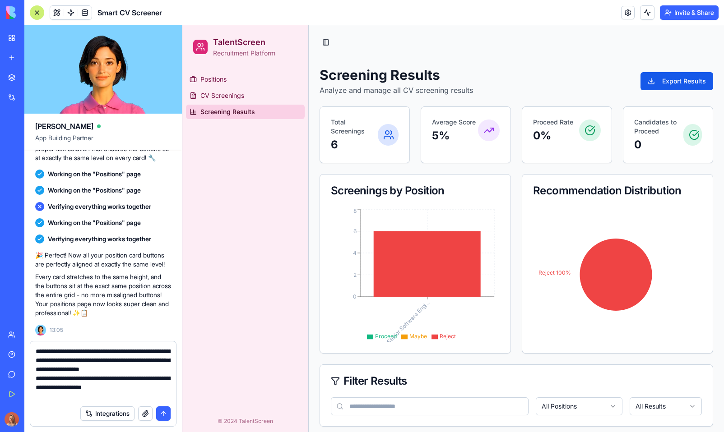
click at [39, 388] on textarea "**********" at bounding box center [103, 374] width 135 height 54
click at [142, 395] on textarea "**********" at bounding box center [103, 374] width 135 height 54
paste textarea "**********"
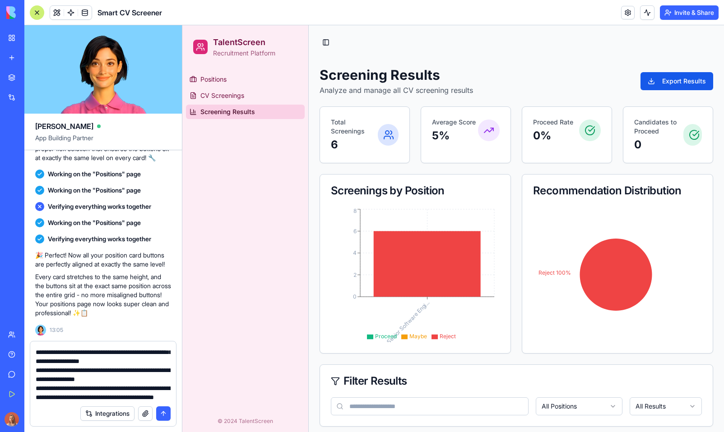
scroll to position [26, 0]
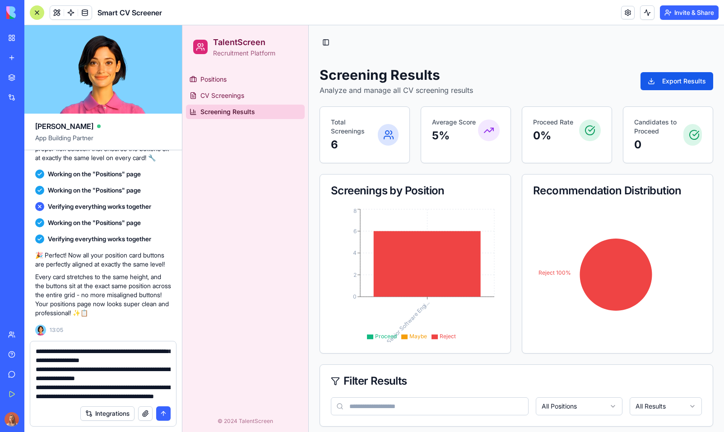
click at [42, 382] on textarea "**********" at bounding box center [103, 374] width 135 height 54
paste textarea "******"
click at [155, 397] on textarea "**********" at bounding box center [103, 374] width 135 height 54
paste textarea "**********"
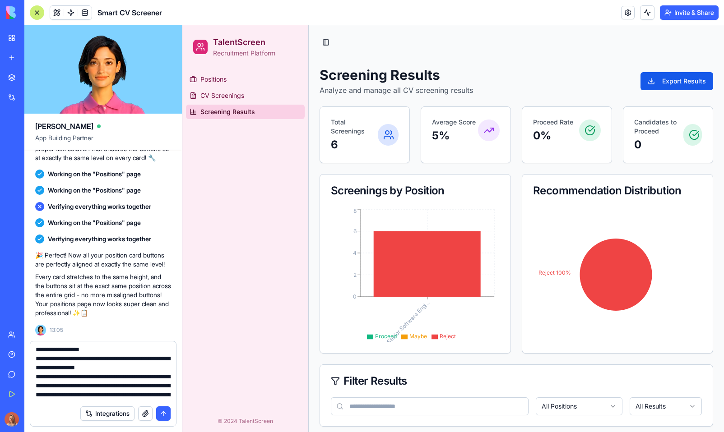
scroll to position [0, 0]
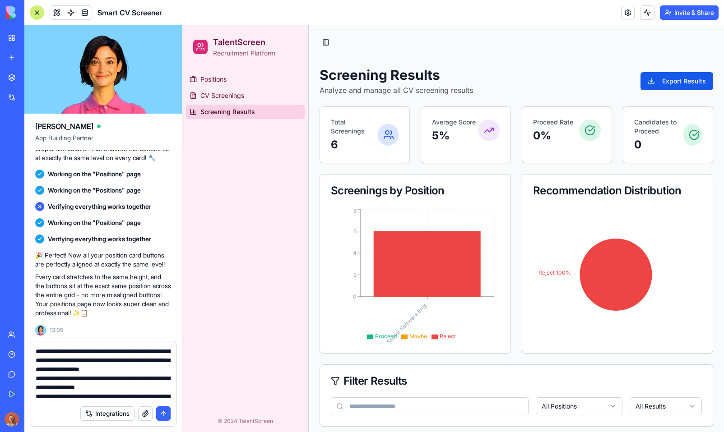
click at [138, 388] on textarea "**********" at bounding box center [103, 374] width 135 height 54
type textarea "**********"
click at [162, 411] on button "submit" at bounding box center [163, 413] width 14 height 14
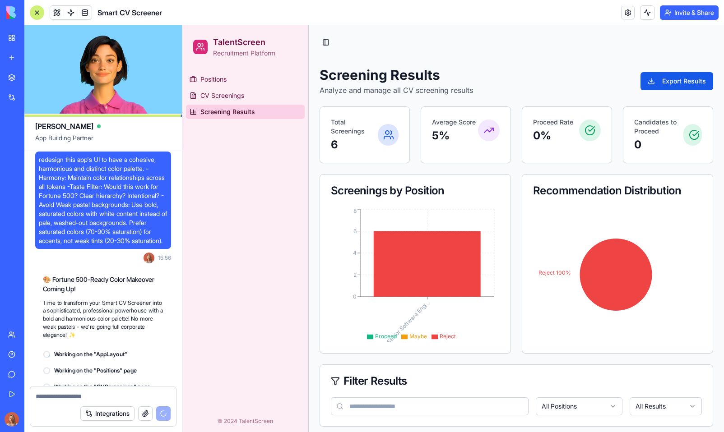
scroll to position [3359, 0]
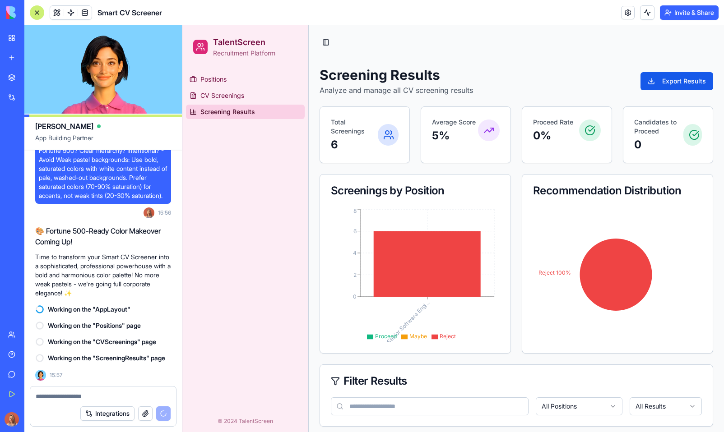
click at [90, 178] on span "redesign this app's UI to have a cohesive, harmonious and distinct color palett…" at bounding box center [103, 155] width 129 height 90
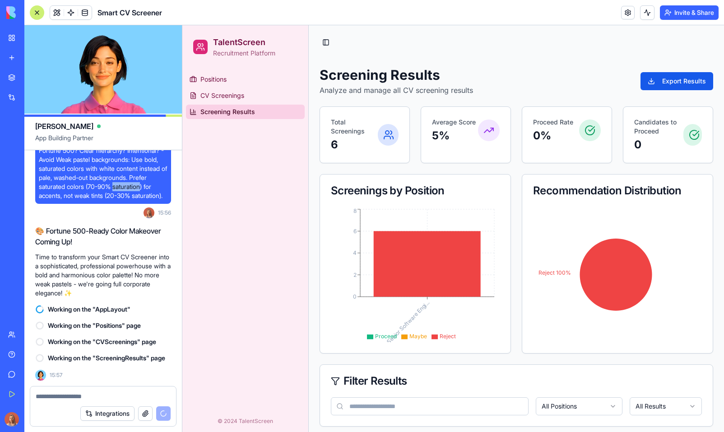
click at [90, 178] on span "redesign this app's UI to have a cohesive, harmonious and distinct color palett…" at bounding box center [103, 155] width 129 height 90
click at [90, 177] on span "redesign this app's UI to have a cohesive, harmonious and distinct color palett…" at bounding box center [103, 155] width 129 height 90
click at [100, 167] on span "redesign this app's UI to have a cohesive, harmonious and distinct color palett…" at bounding box center [103, 155] width 129 height 90
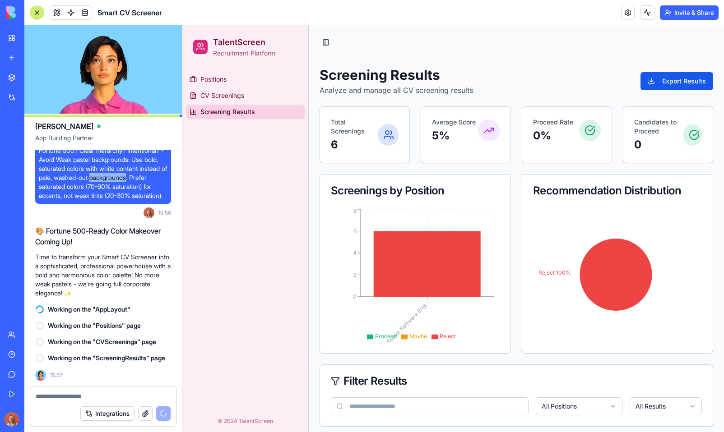
click at [100, 166] on span "redesign this app's UI to have a cohesive, harmonious and distinct color palett…" at bounding box center [103, 155] width 129 height 90
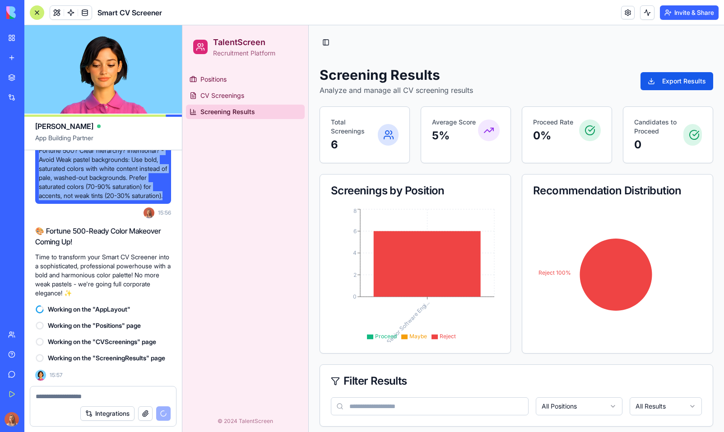
scroll to position [3258, 0]
drag, startPoint x: 151, startPoint y: 184, endPoint x: 40, endPoint y: 197, distance: 111.8
click at [40, 197] on span "redesign this app's UI to have a cohesive, harmonious and distinct color palett…" at bounding box center [103, 155] width 129 height 90
copy span "redesign this app's UI to have a cohesive, harmonious and distinct color palett…"
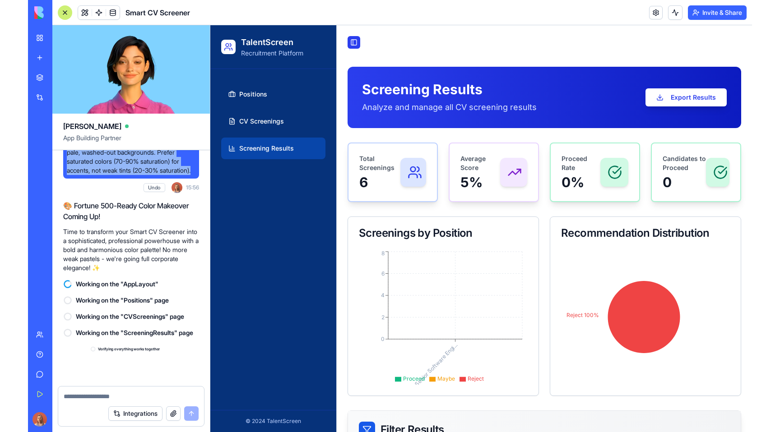
scroll to position [3559, 0]
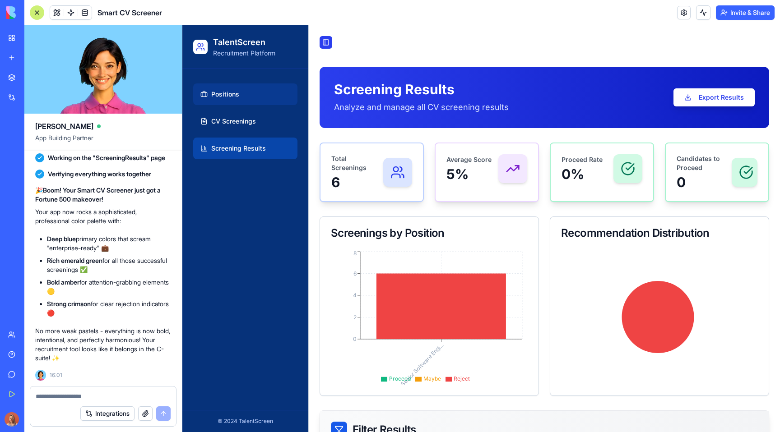
click at [259, 101] on link "Positions" at bounding box center [245, 94] width 104 height 22
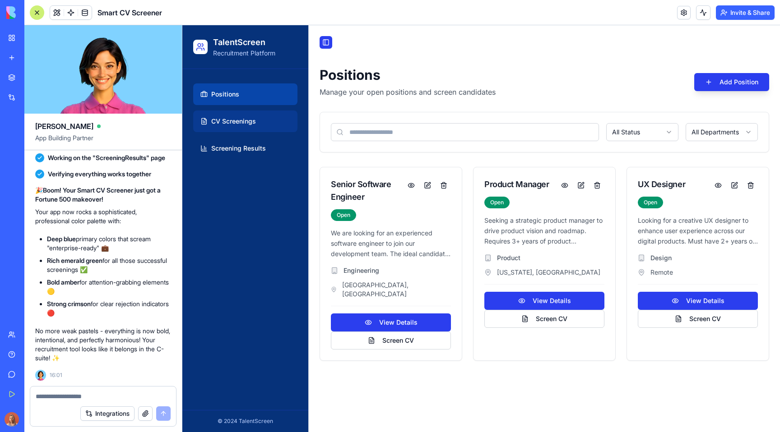
click at [255, 117] on span "CV Screenings" at bounding box center [233, 121] width 45 height 9
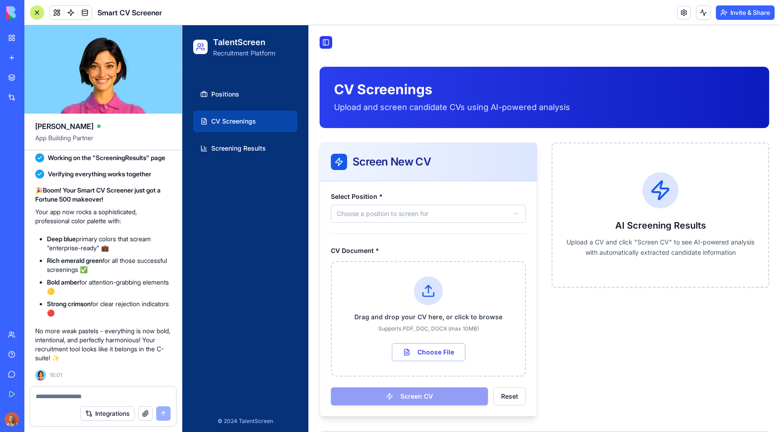
click at [141, 11] on span "Smart CV Screener" at bounding box center [129, 12] width 65 height 11
click at [679, 12] on link at bounding box center [684, 13] width 14 height 14
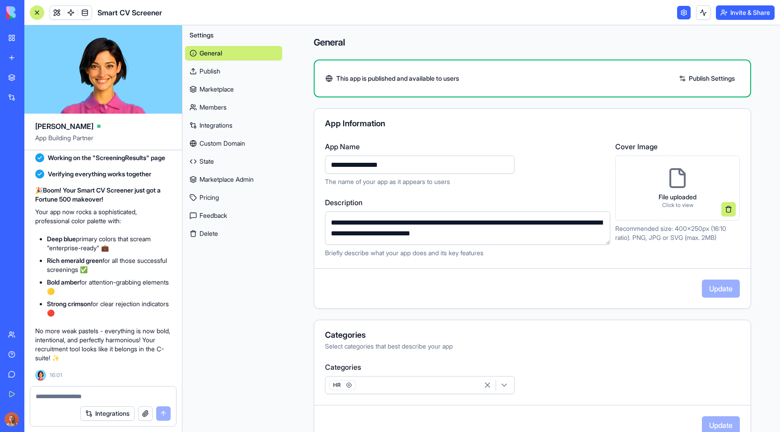
click at [676, 160] on div "File uploaded Click to view" at bounding box center [677, 188] width 52 height 56
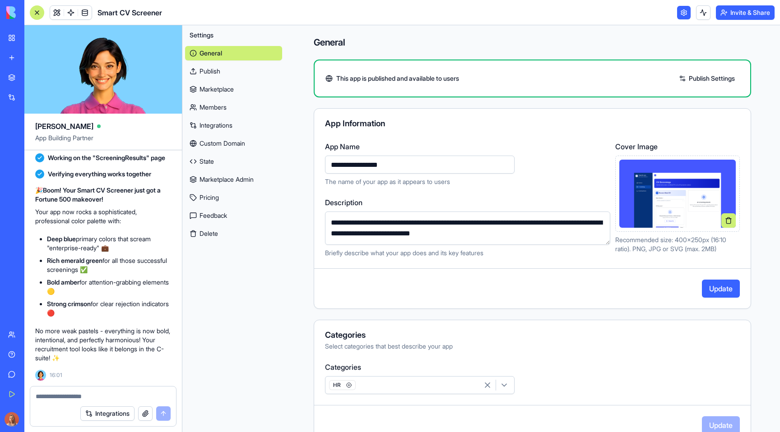
click at [698, 286] on button "Update" at bounding box center [721, 289] width 38 height 18
click at [33, 76] on div "Marketplace" at bounding box center [28, 77] width 12 height 9
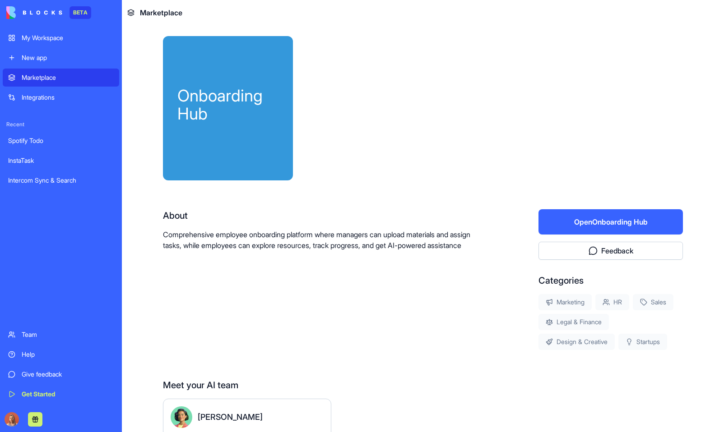
click at [593, 226] on button "Open Onboarding Hub" at bounding box center [610, 221] width 144 height 25
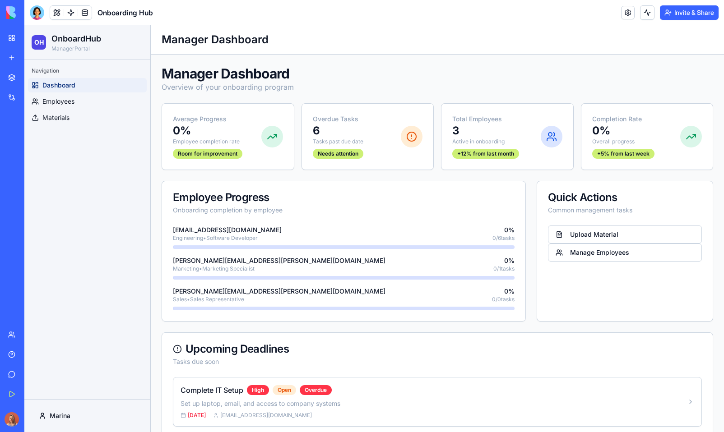
click at [78, 51] on p "Manager Portal" at bounding box center [76, 48] width 50 height 7
click at [35, 11] on div at bounding box center [37, 12] width 14 height 14
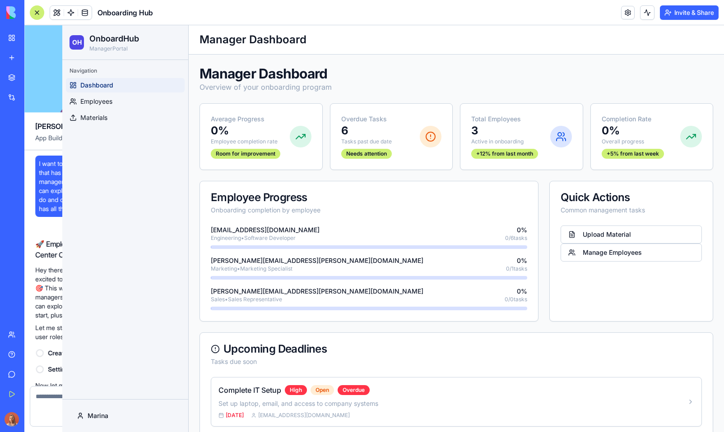
scroll to position [6795, 0]
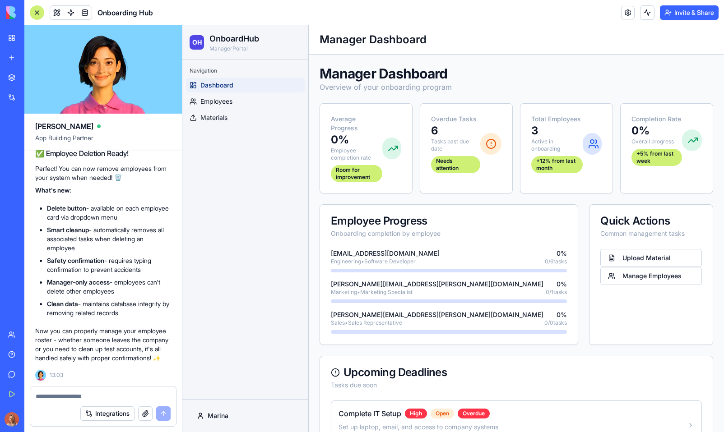
click at [71, 396] on textarea at bounding box center [103, 396] width 135 height 9
paste textarea "**********"
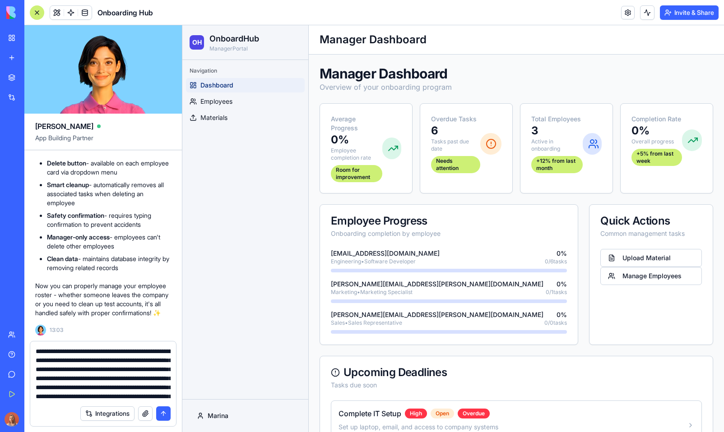
scroll to position [35, 0]
type textarea "**********"
click at [138, 366] on textarea "**********" at bounding box center [103, 374] width 135 height 54
click at [158, 410] on button "submit" at bounding box center [163, 413] width 14 height 14
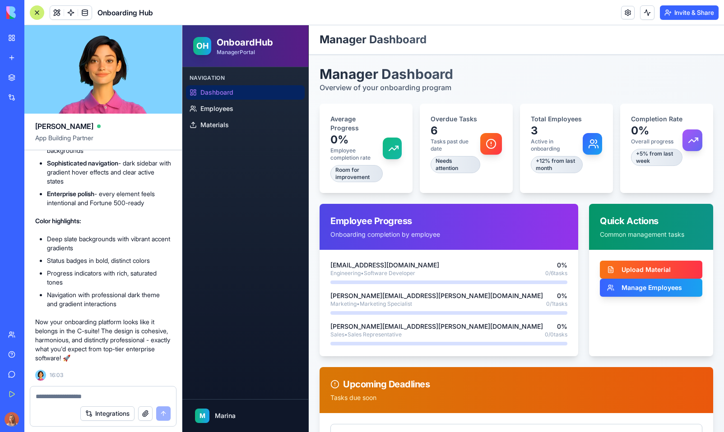
scroll to position [7506, 0]
click at [125, 396] on textarea at bounding box center [103, 396] width 135 height 9
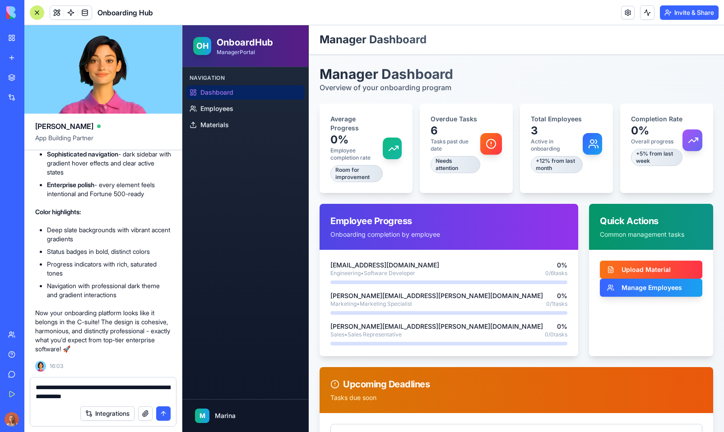
type textarea "**********"
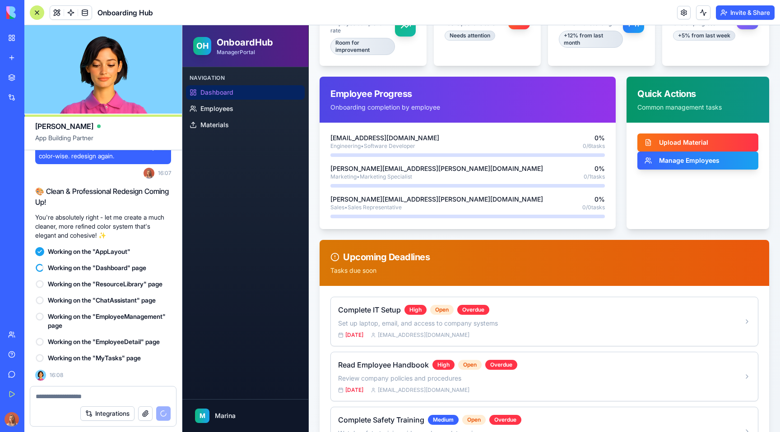
scroll to position [0, 0]
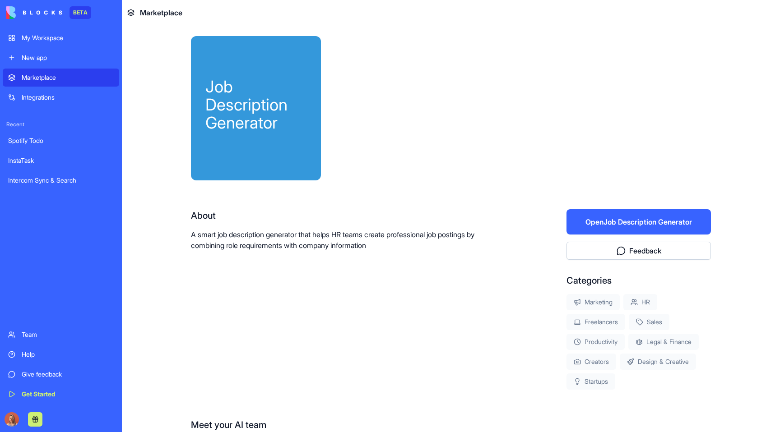
click at [642, 214] on button "Open Job Description Generator" at bounding box center [638, 221] width 144 height 25
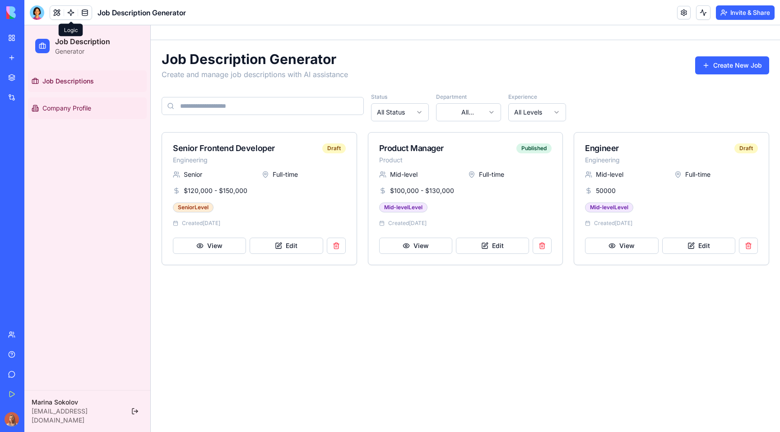
click at [80, 108] on span "Company Profile" at bounding box center [66, 108] width 49 height 9
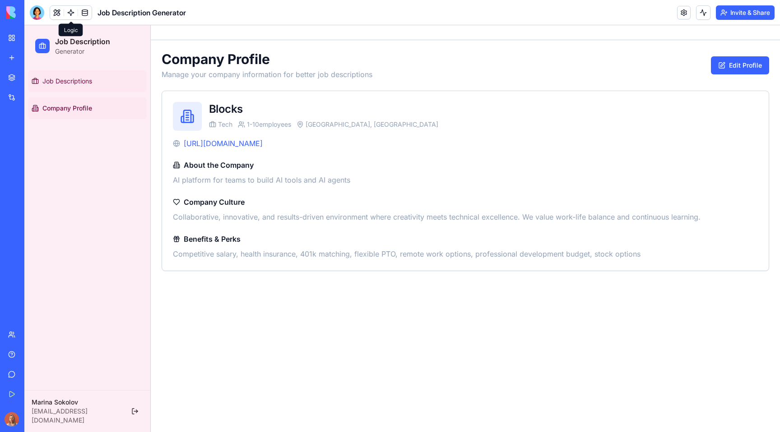
click at [93, 86] on link "Job Descriptions" at bounding box center [87, 81] width 119 height 22
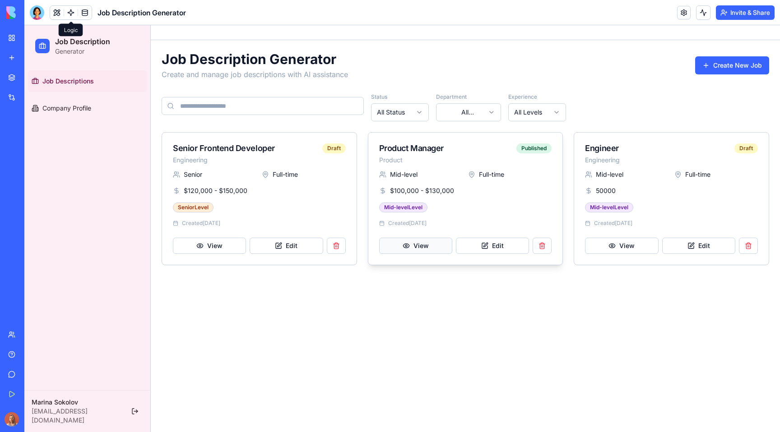
click at [434, 245] on button "View" at bounding box center [415, 246] width 73 height 16
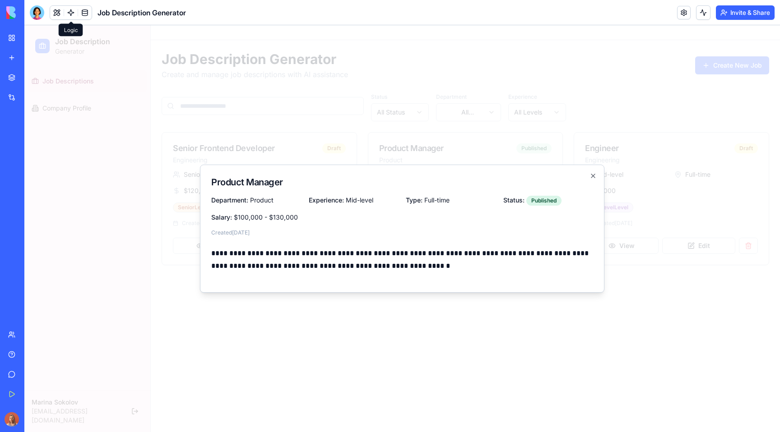
click at [437, 304] on div at bounding box center [401, 228] width 755 height 407
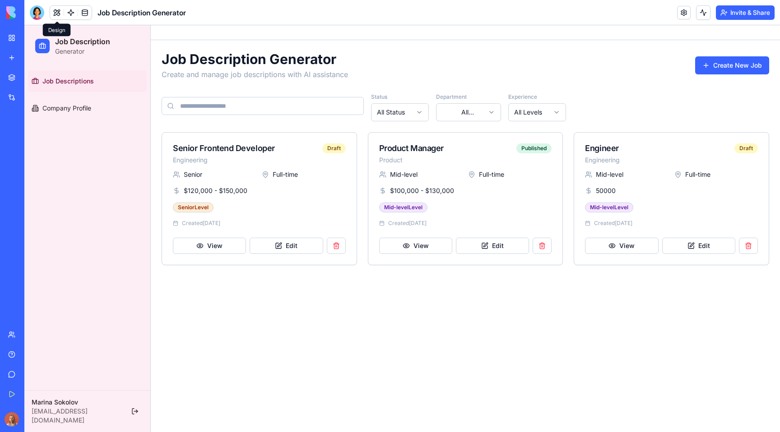
click at [55, 9] on button at bounding box center [57, 13] width 14 height 14
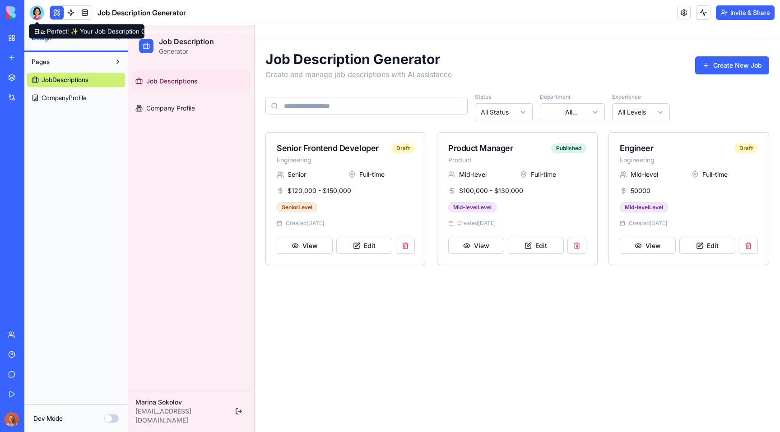
click at [40, 16] on div at bounding box center [37, 12] width 14 height 14
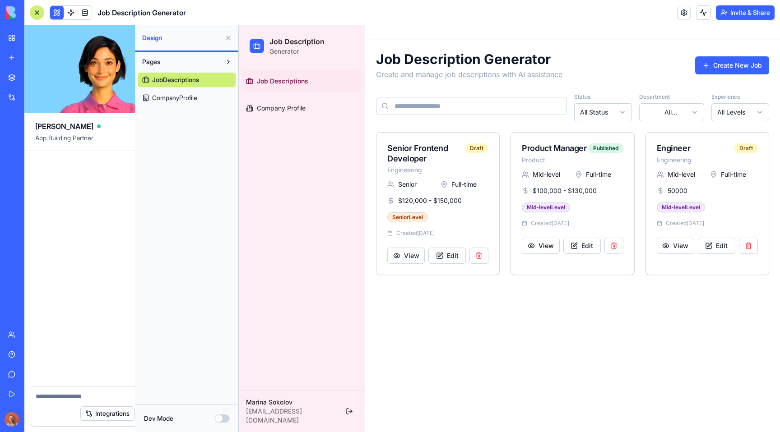
scroll to position [672, 0]
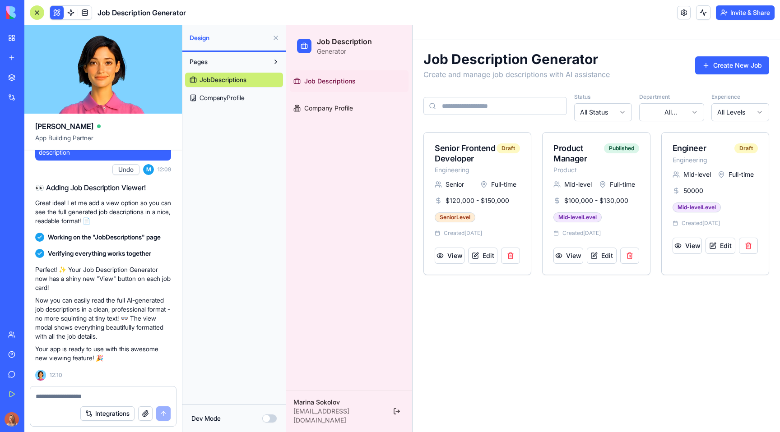
click at [58, 17] on button at bounding box center [57, 13] width 14 height 14
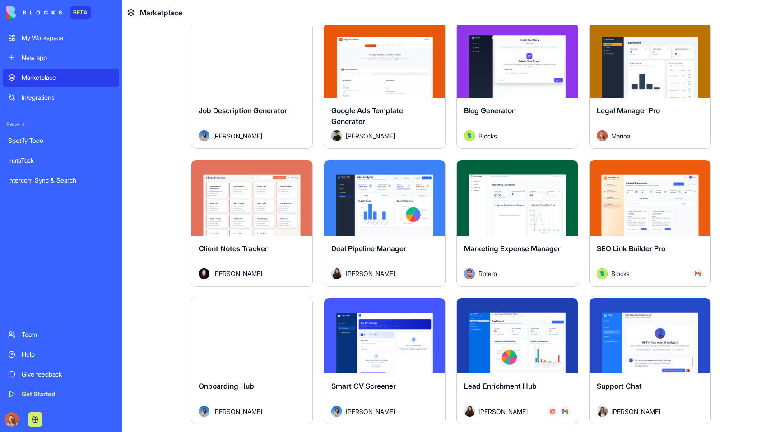
scroll to position [2236, 0]
